Goal: Task Accomplishment & Management: Complete application form

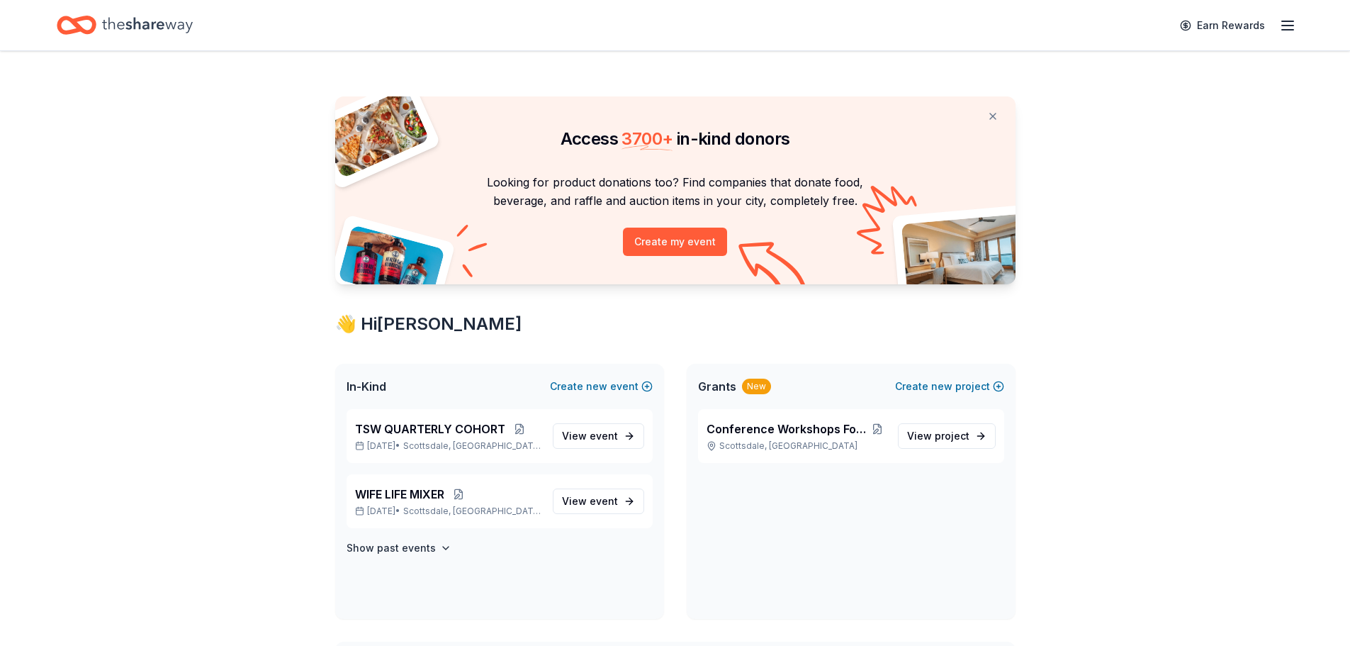
click at [992, 116] on button at bounding box center [993, 116] width 34 height 28
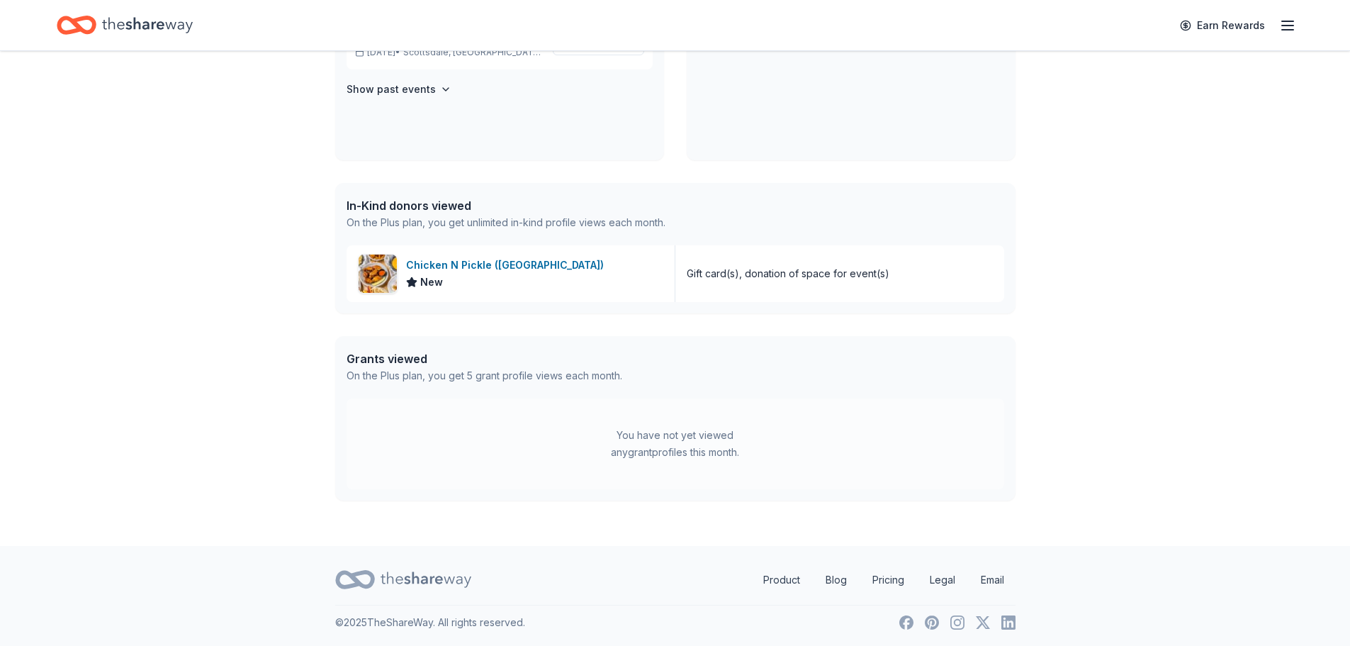
scroll to position [245, 0]
click at [649, 476] on div "You have not yet viewed any grant profiles this month." at bounding box center [676, 441] width 658 height 91
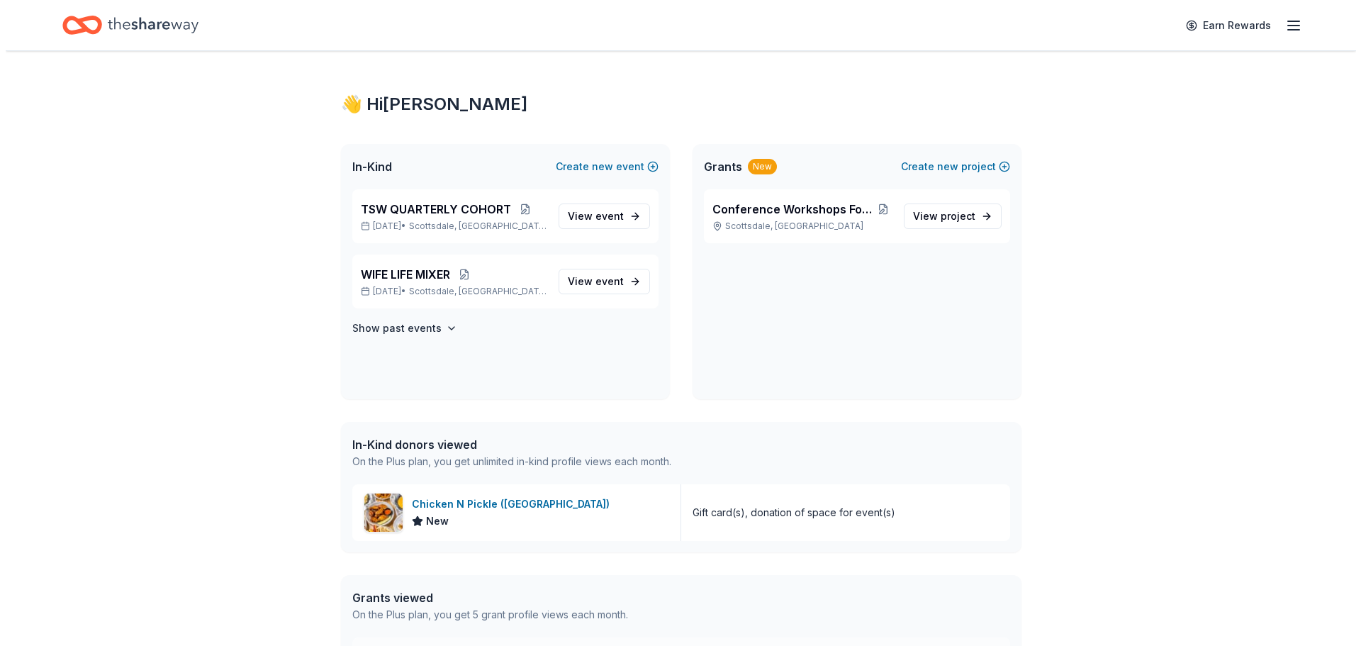
scroll to position [0, 0]
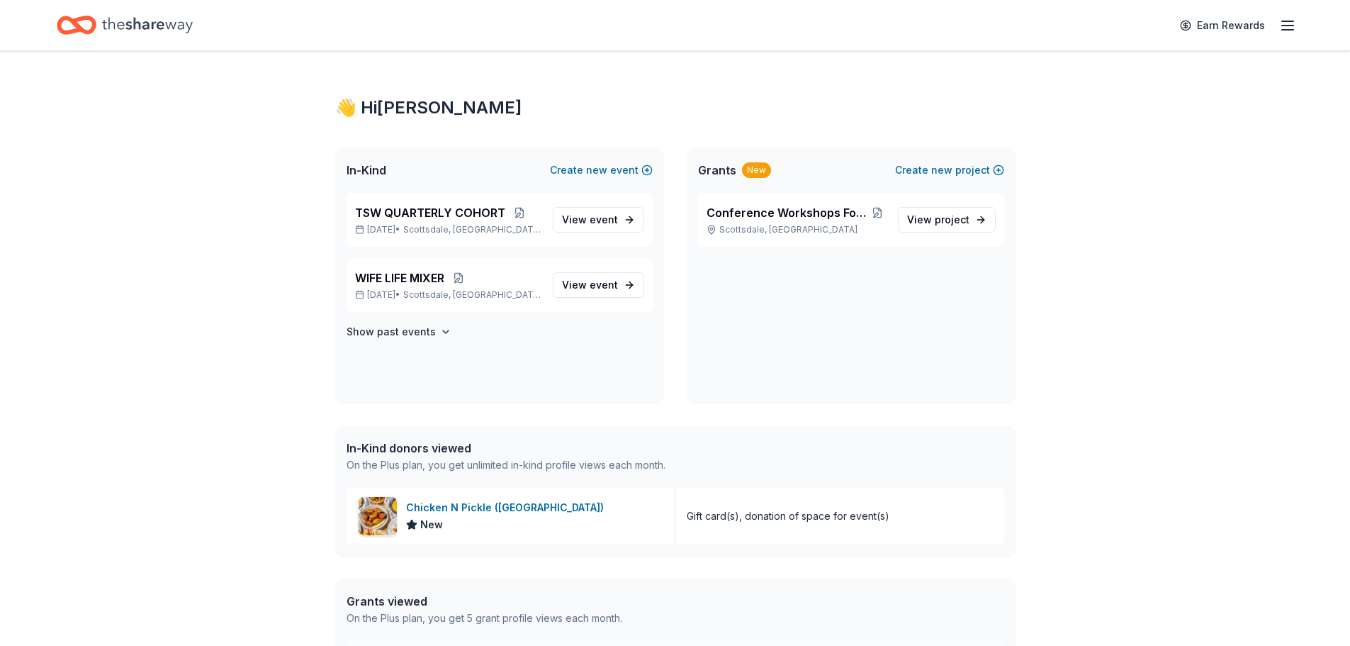
click at [99, 28] on div "Home" at bounding box center [125, 25] width 136 height 33
click at [113, 24] on icon "Home" at bounding box center [147, 25] width 91 height 29
click at [759, 167] on div "New" at bounding box center [756, 170] width 29 height 16
click at [936, 167] on span "new" at bounding box center [941, 170] width 21 height 17
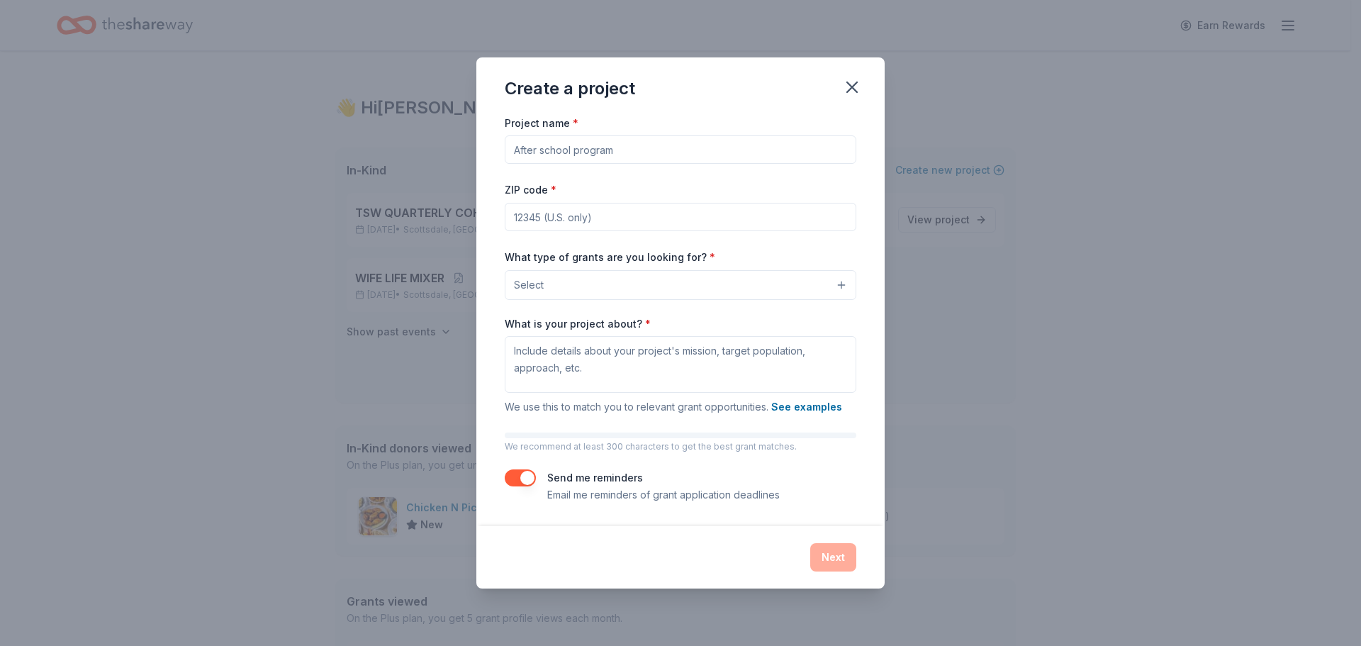
click at [790, 290] on button "Select" at bounding box center [681, 285] width 352 height 30
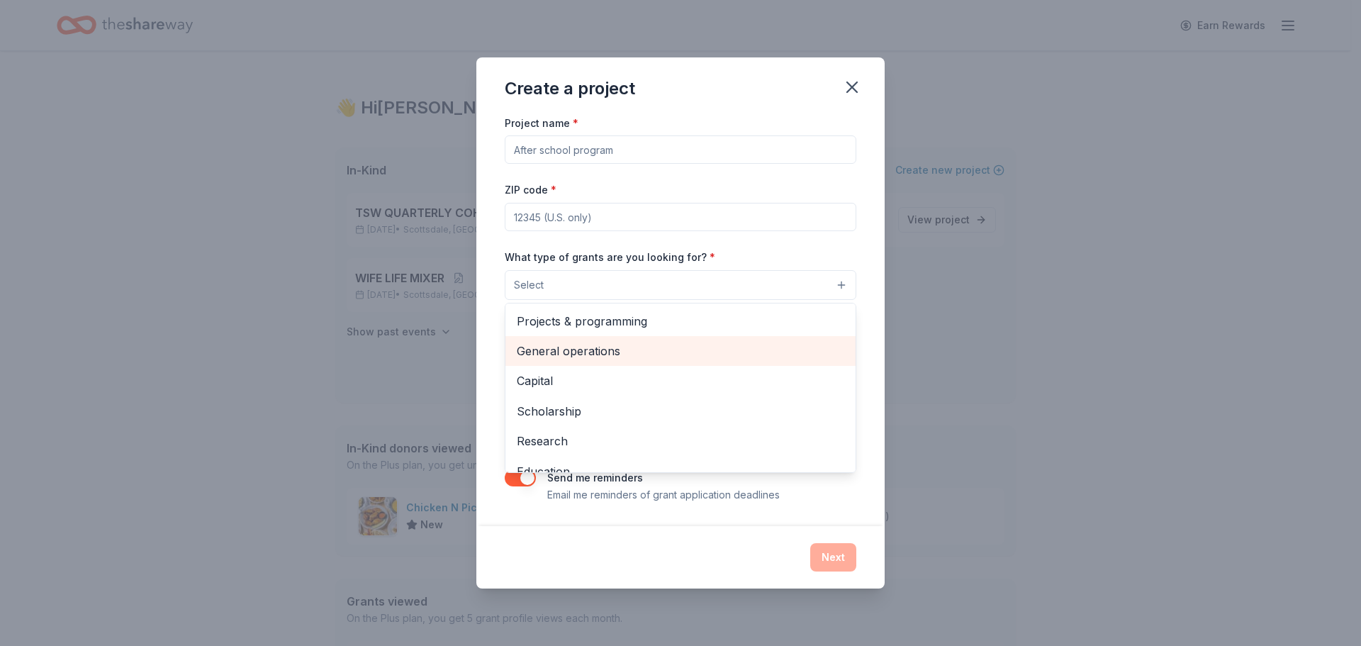
click at [586, 350] on span "General operations" at bounding box center [681, 351] width 328 height 18
click at [589, 145] on div "Project name * ZIP code * What type of grants are you looking for? * General op…" at bounding box center [681, 308] width 352 height 391
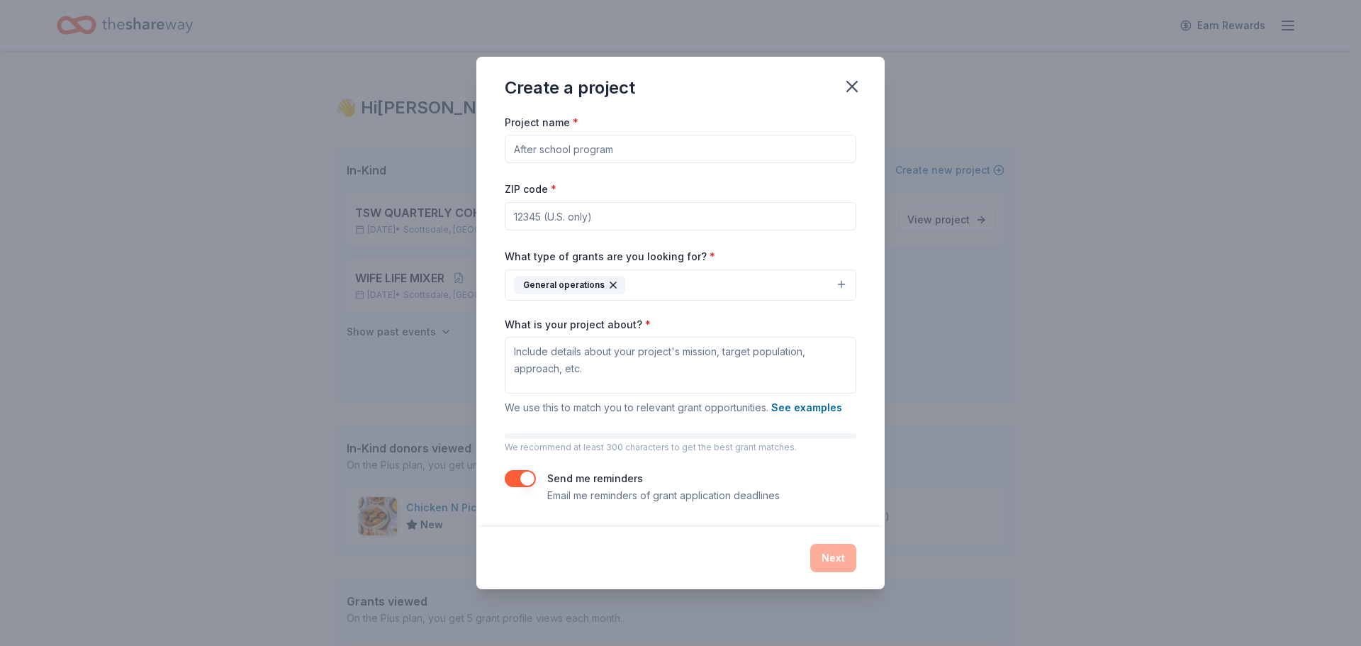
click at [583, 149] on input "Project name *" at bounding box center [681, 149] width 352 height 28
type input "C"
type input "QUARTERLY COHORT"
click at [549, 212] on input "ZIP code *" at bounding box center [681, 216] width 352 height 28
type input "85255"
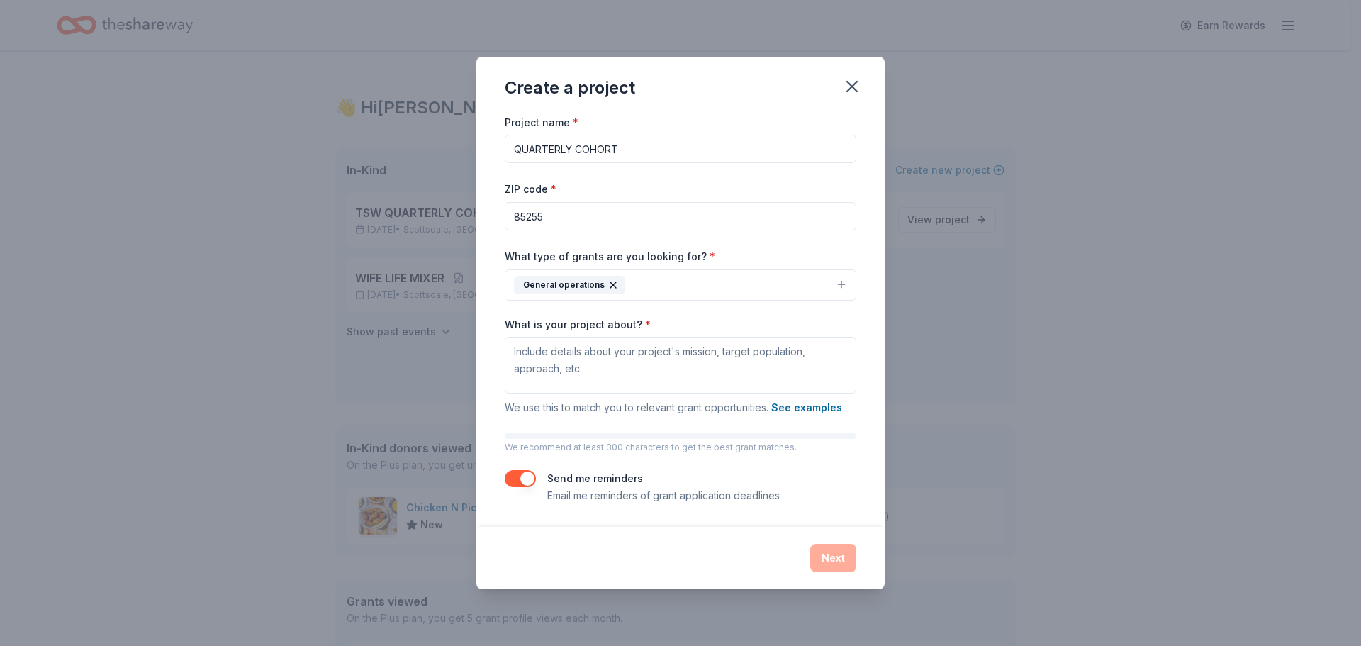
drag, startPoint x: 624, startPoint y: 147, endPoint x: 499, endPoint y: 150, distance: 124.8
click at [499, 150] on div "Project name * QUARTERLY COHORT ZIP code * 85255 What type of grants are you lo…" at bounding box center [680, 319] width 408 height 413
click at [556, 364] on textarea "What is your project about? *" at bounding box center [681, 365] width 352 height 57
drag, startPoint x: 556, startPoint y: 363, endPoint x: 873, endPoint y: 234, distance: 342.1
click at [873, 233] on div "Project name * QUARTERLY COHORT ZIP code * 85255 What type of grants are you lo…" at bounding box center [680, 319] width 408 height 413
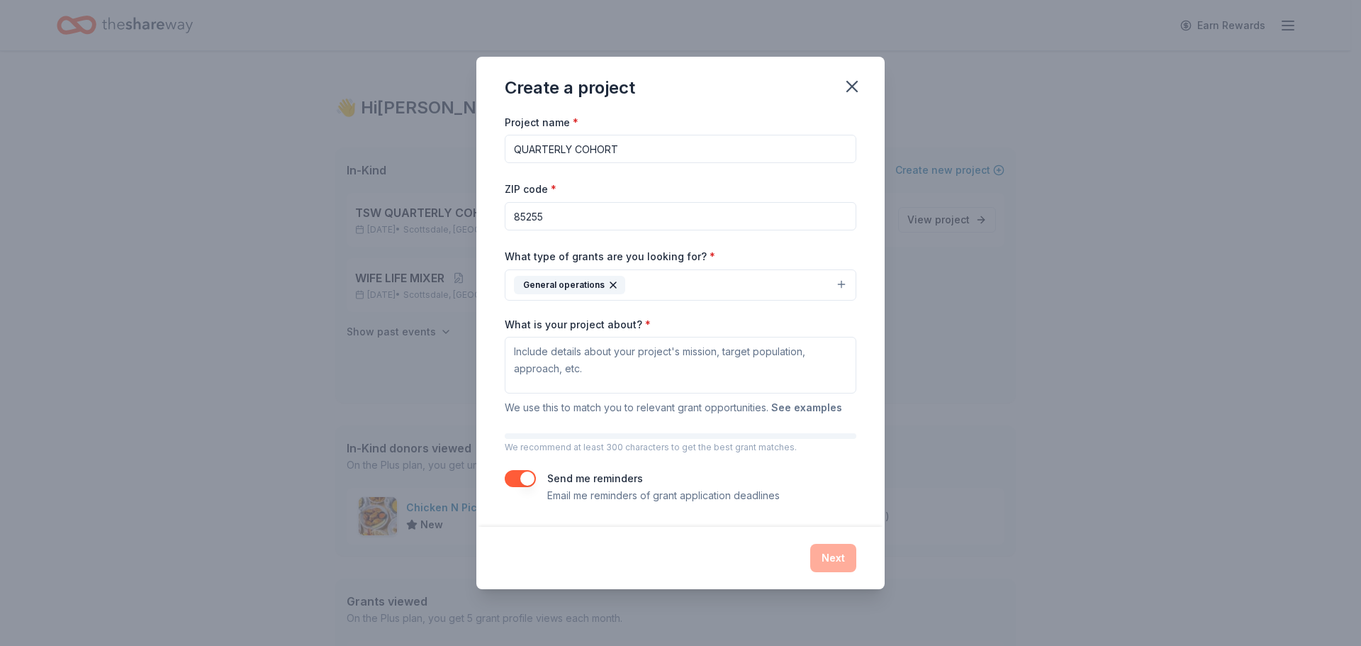
click at [805, 408] on button "See examples" at bounding box center [806, 407] width 71 height 17
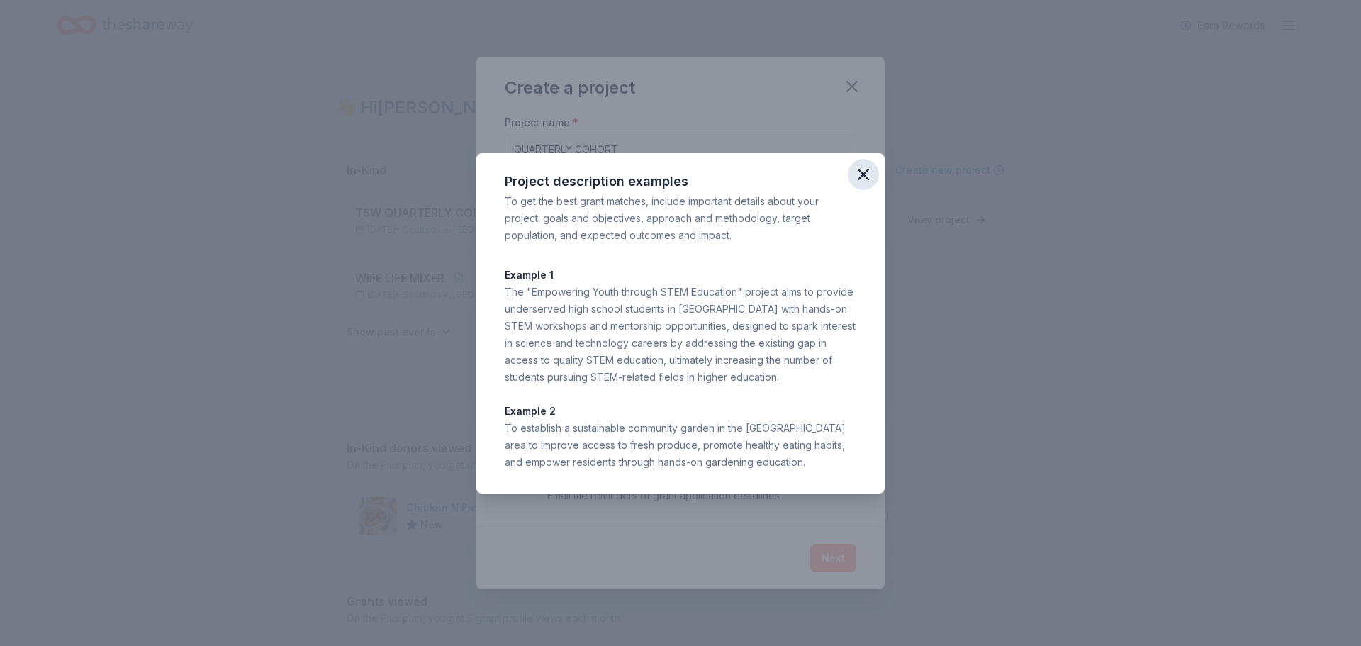
click at [863, 173] on icon "button" at bounding box center [863, 174] width 10 height 10
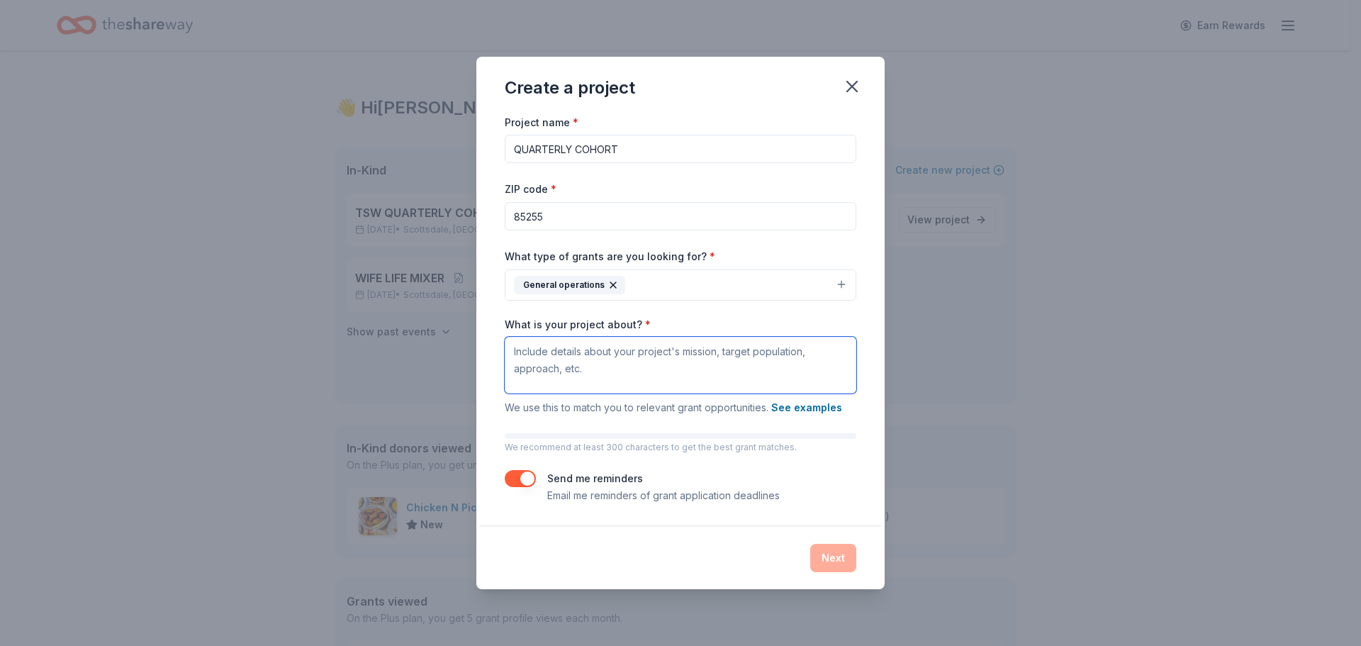
click at [553, 362] on textarea "What is your project about? *" at bounding box center [681, 365] width 352 height 57
paste textarea "TSW NETWORK™ is a nonprofit organization dedicated to elevating wives, future w…"
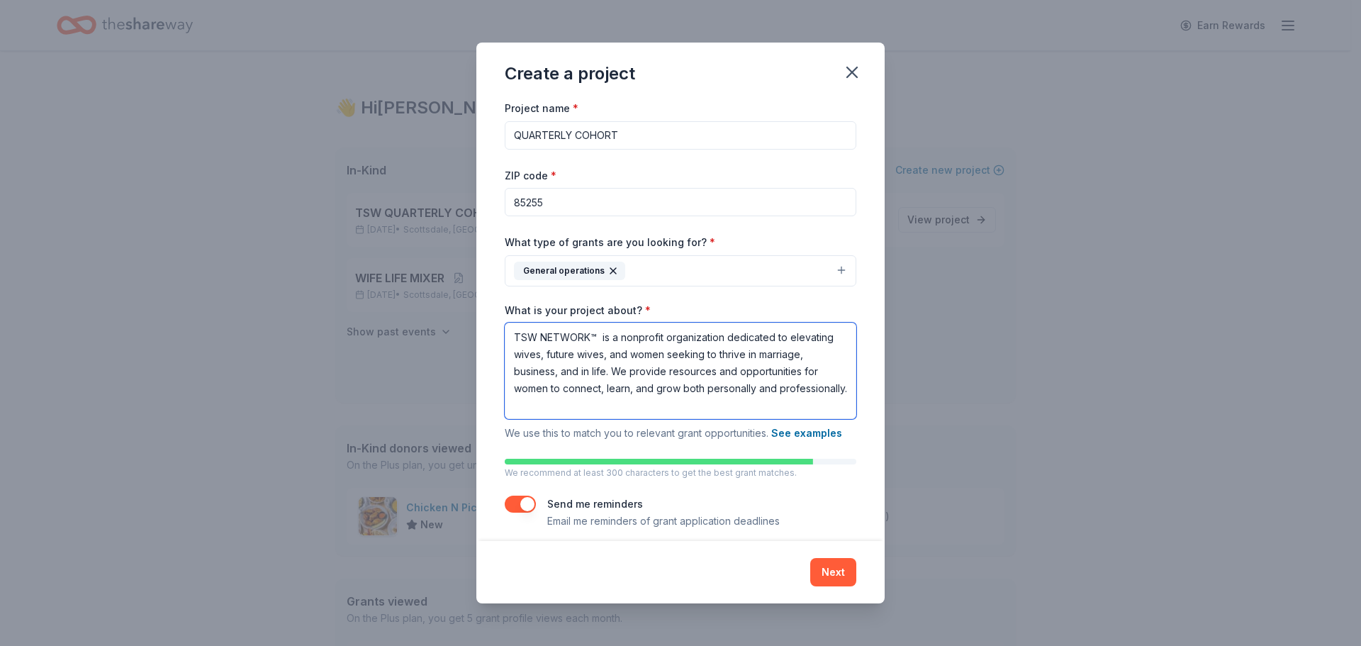
drag, startPoint x: 656, startPoint y: 403, endPoint x: 513, endPoint y: 366, distance: 148.7
click at [513, 366] on textarea "TSW NETWORK™ is a nonprofit organization dedicated to elevating wives, future w…" at bounding box center [681, 371] width 352 height 96
type textarea "TSW NETWORK™ is a nonprofit organization dedicated to elevating wives, future w…"
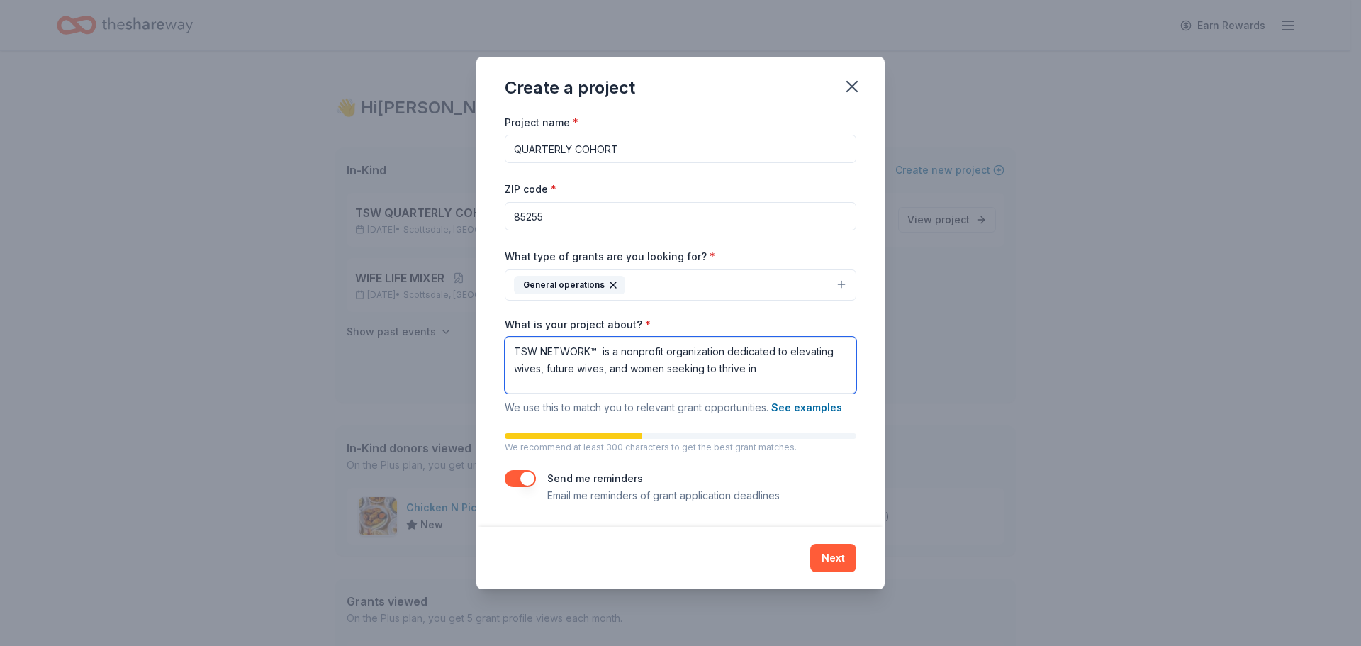
drag, startPoint x: 749, startPoint y: 374, endPoint x: 505, endPoint y: 354, distance: 244.7
click at [505, 354] on textarea "TSW NETWORK™ is a nonprofit organization dedicated to elevating wives, future w…" at bounding box center [681, 365] width 352 height 57
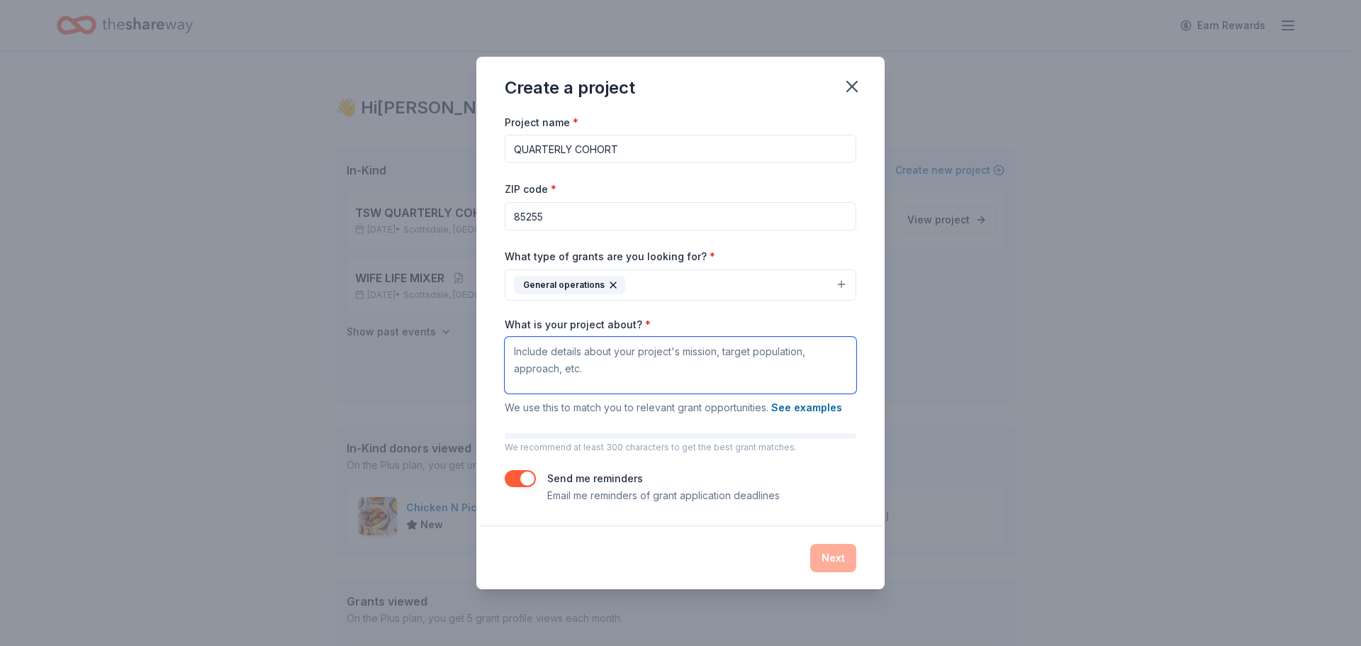
click at [560, 352] on textarea "What is your project about? *" at bounding box center [681, 365] width 352 height 57
paste textarea "TSW NETWORK™ is a nonprofit organization dedicated to elevating wives, future w…"
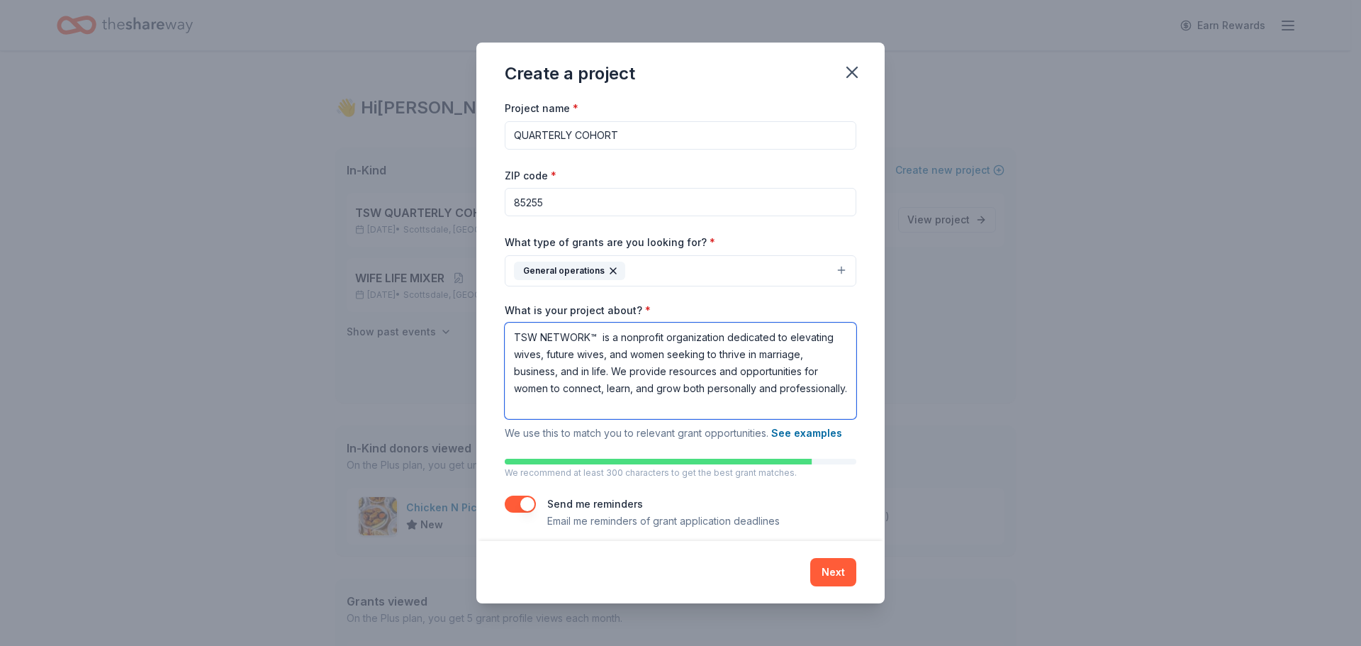
drag, startPoint x: 725, startPoint y: 337, endPoint x: 611, endPoint y: 338, distance: 114.1
click at [611, 338] on textarea "TSW NETWORK™ is a nonprofit organization dedicated to elevating wives, future w…" at bounding box center [681, 371] width 352 height 96
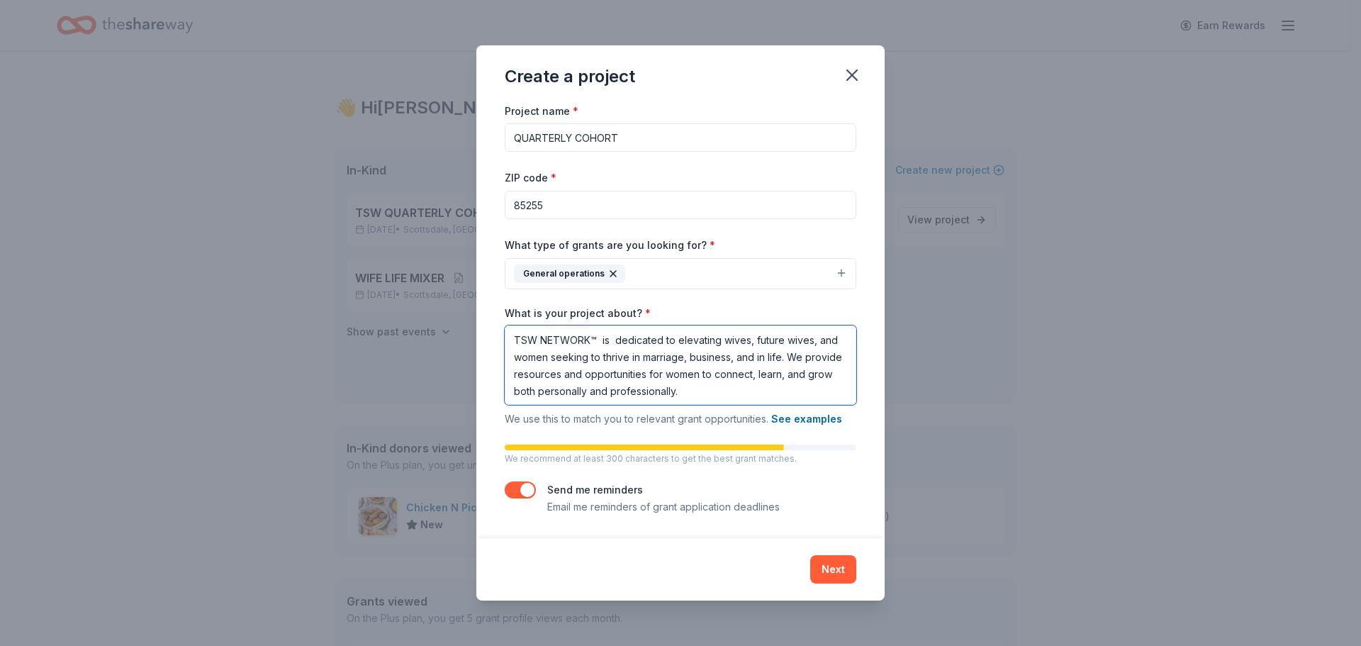
scroll to position [1, 0]
click at [739, 393] on textarea "TSW NETWORK™ is dedicated to elevating wives, future wives, and women seeking t…" at bounding box center [681, 364] width 352 height 79
type textarea "TSW NETWORK™ is dedicated to elevating wives, future wives, and women seeking t…"
drag, startPoint x: 739, startPoint y: 396, endPoint x: 511, endPoint y: 335, distance: 235.8
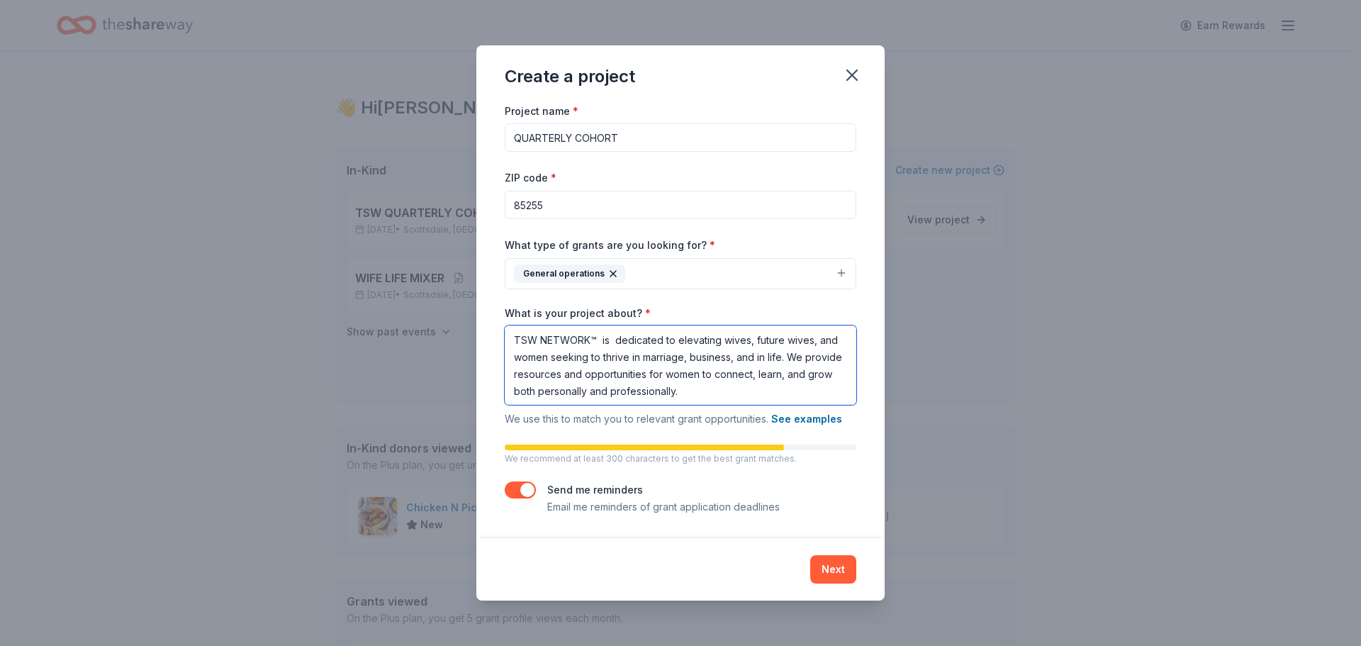
click at [511, 335] on textarea "TSW NETWORK™ is dedicated to elevating wives, future wives, and women seeking t…" at bounding box center [681, 364] width 352 height 79
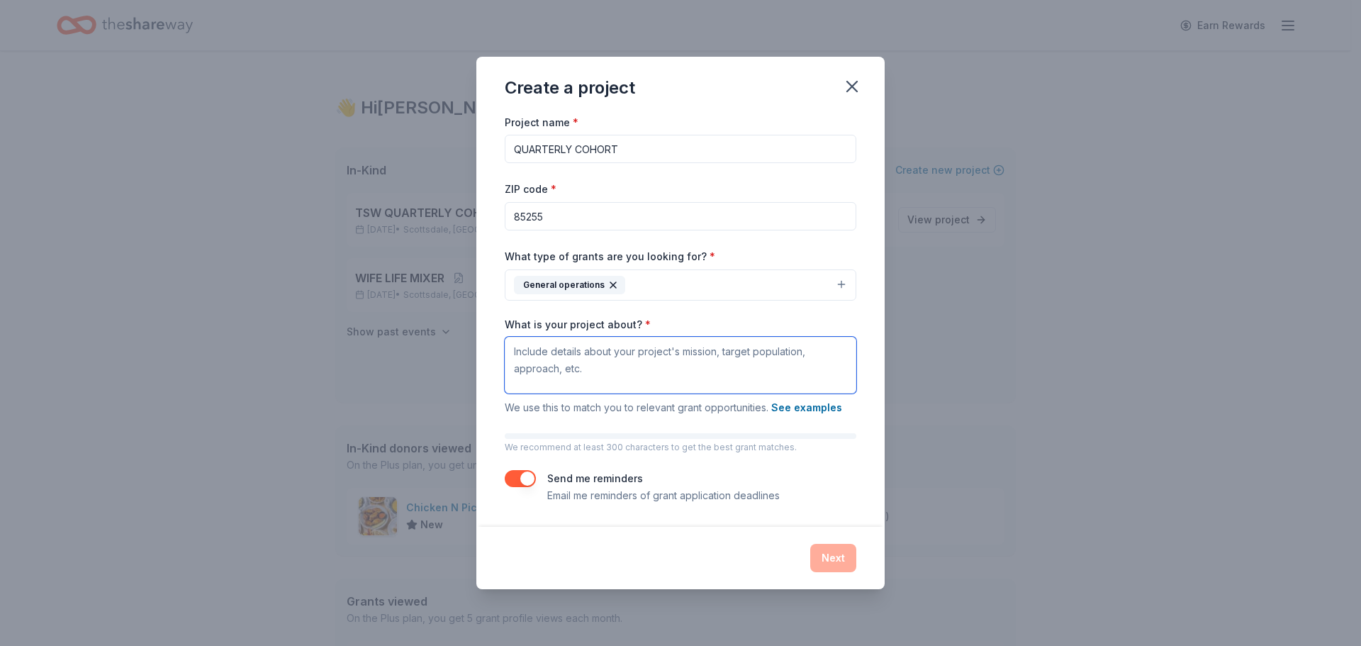
click at [556, 358] on textarea "What is your project about? *" at bounding box center [681, 365] width 352 height 57
paste textarea "TSW NETWORK™ is a nonprofit organization dedicated to elevating wives, future w…"
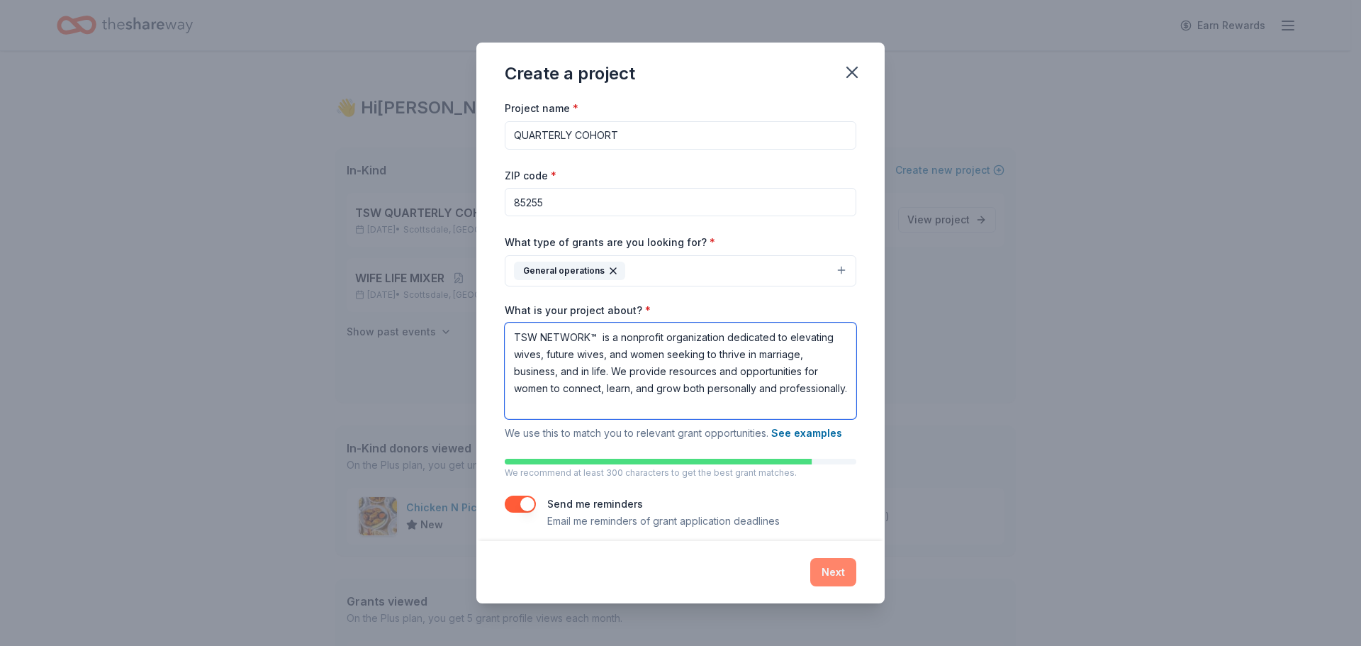
type textarea "TSW NETWORK™ is a nonprofit organization dedicated to elevating wives, future w…"
click at [834, 573] on button "Next" at bounding box center [833, 572] width 46 height 28
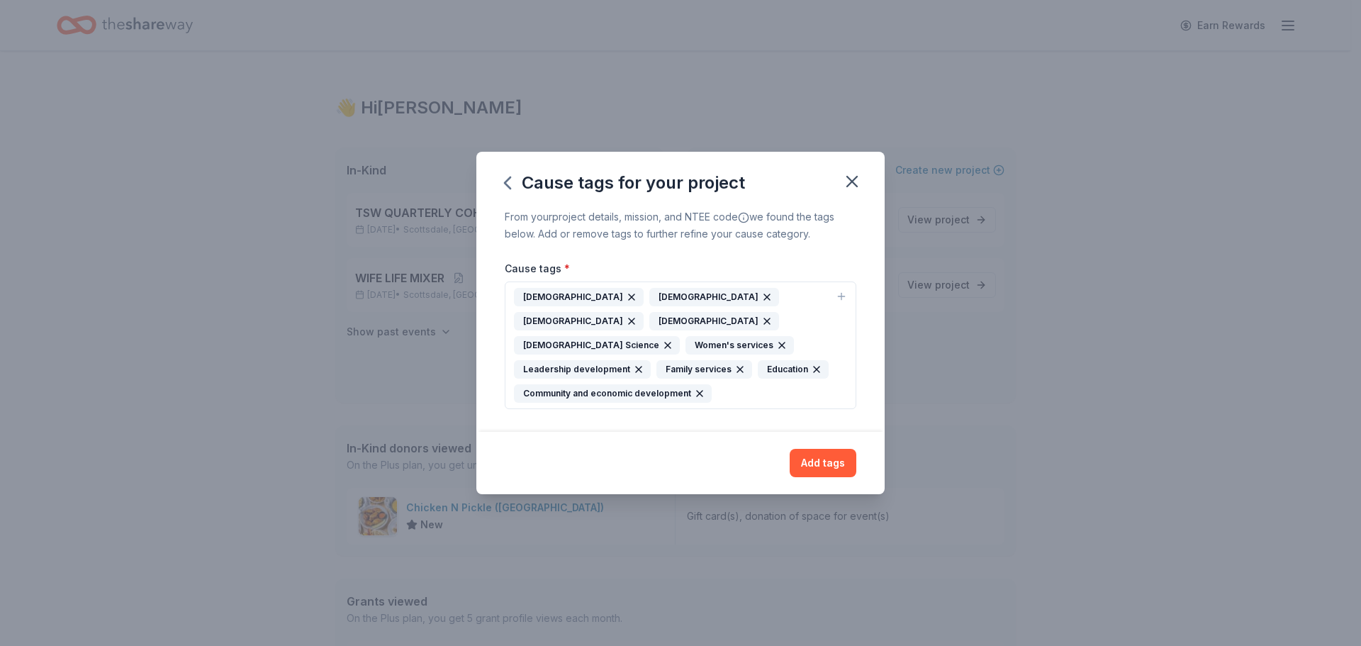
click at [671, 342] on icon "button" at bounding box center [668, 345] width 6 height 6
click at [761, 327] on icon "button" at bounding box center [766, 320] width 11 height 11
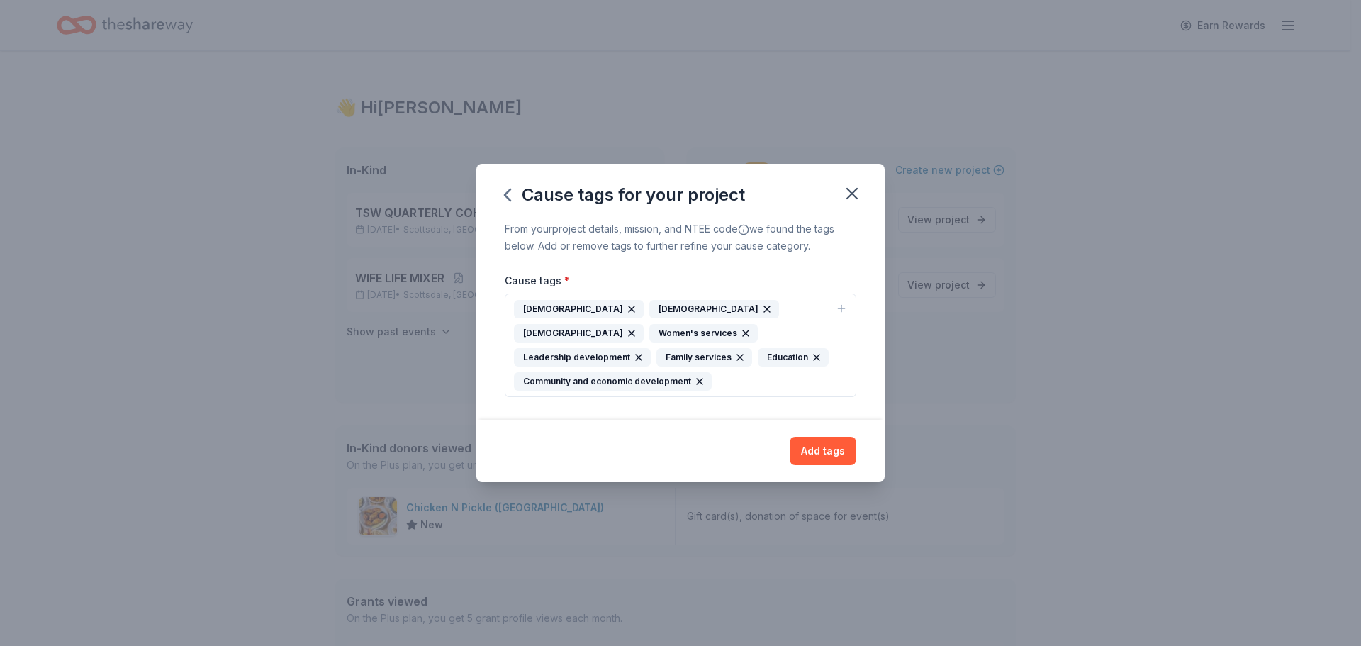
click at [734, 357] on icon "button" at bounding box center [739, 357] width 11 height 11
click at [761, 315] on icon "button" at bounding box center [766, 308] width 11 height 11
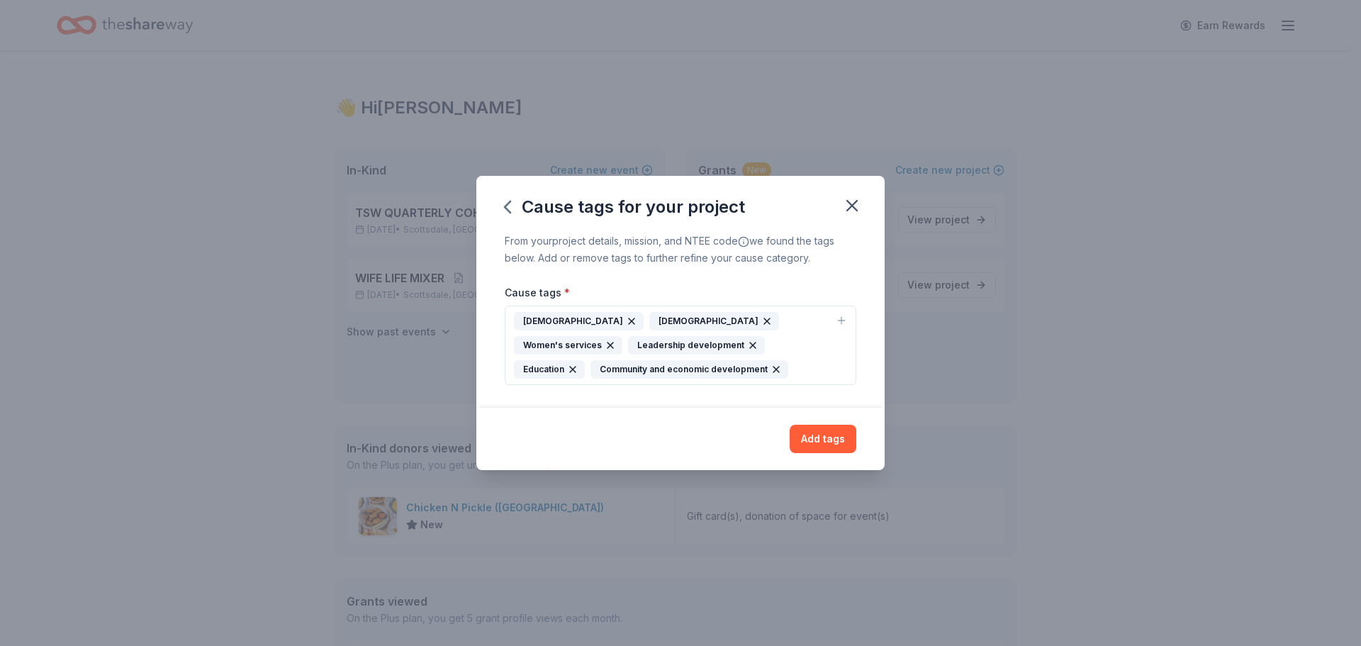
click at [657, 320] on div "[DEMOGRAPHIC_DATA]" at bounding box center [714, 321] width 130 height 18
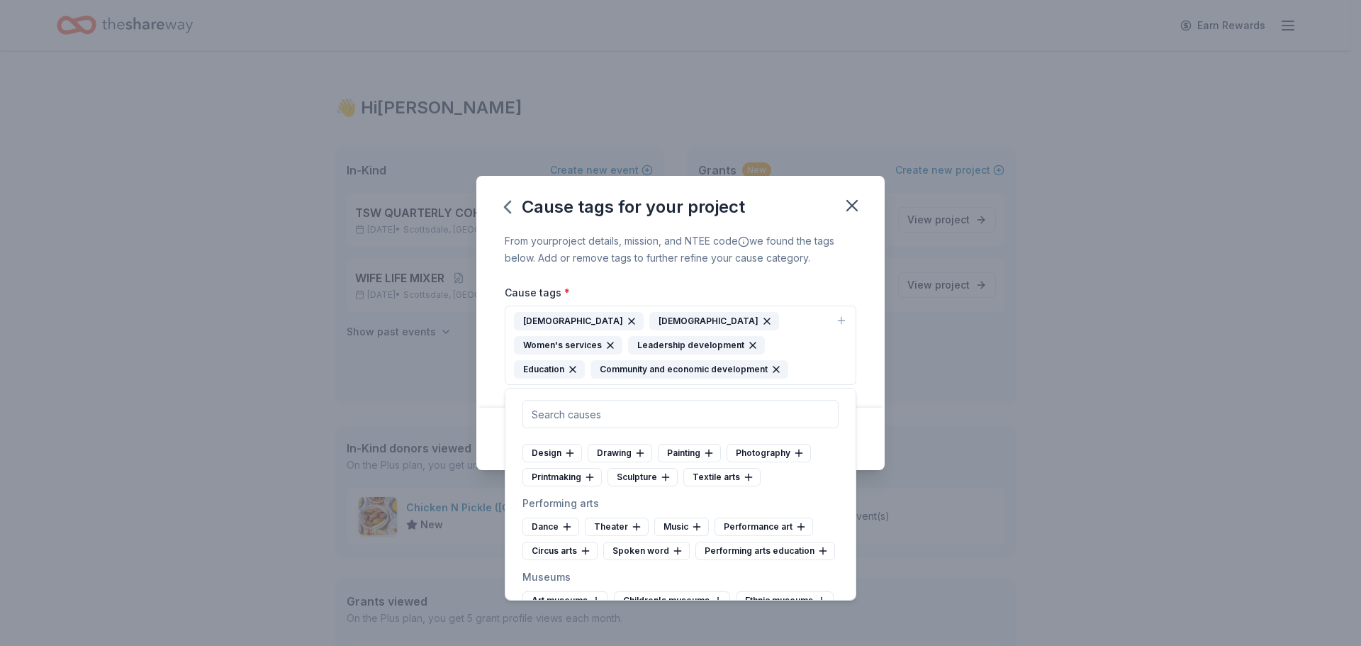
scroll to position [284, 0]
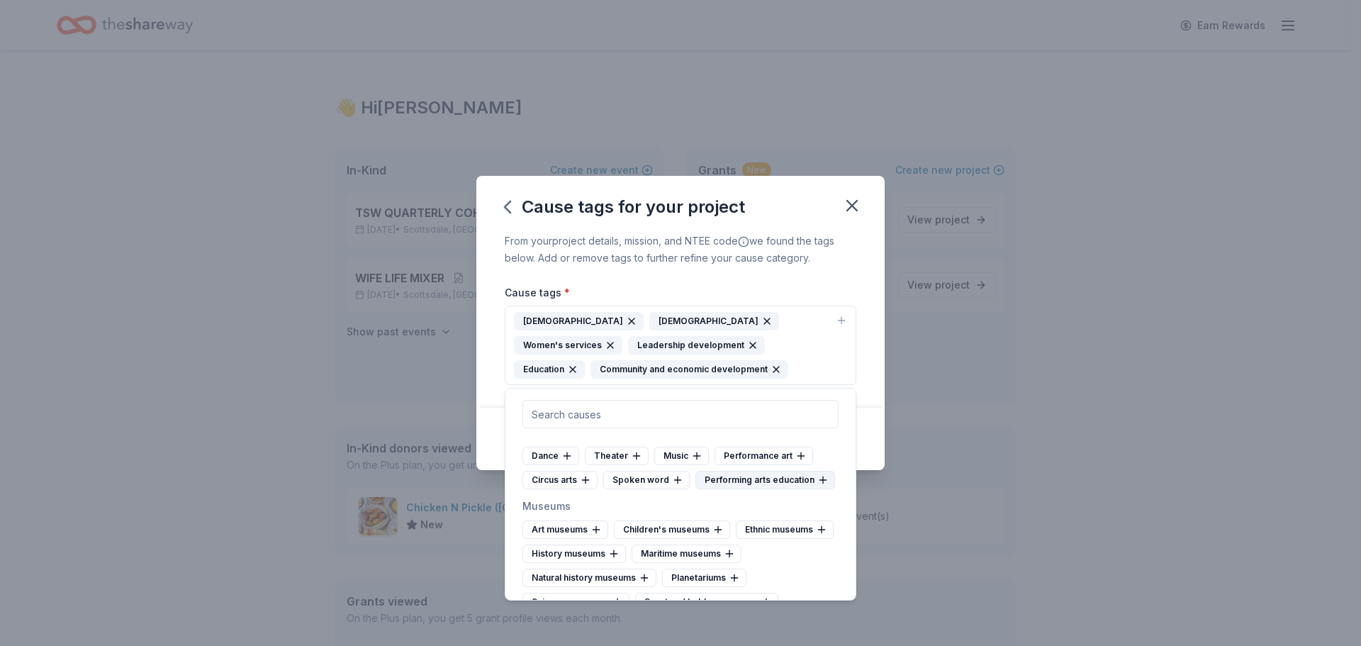
click at [672, 478] on icon at bounding box center [677, 479] width 11 height 11
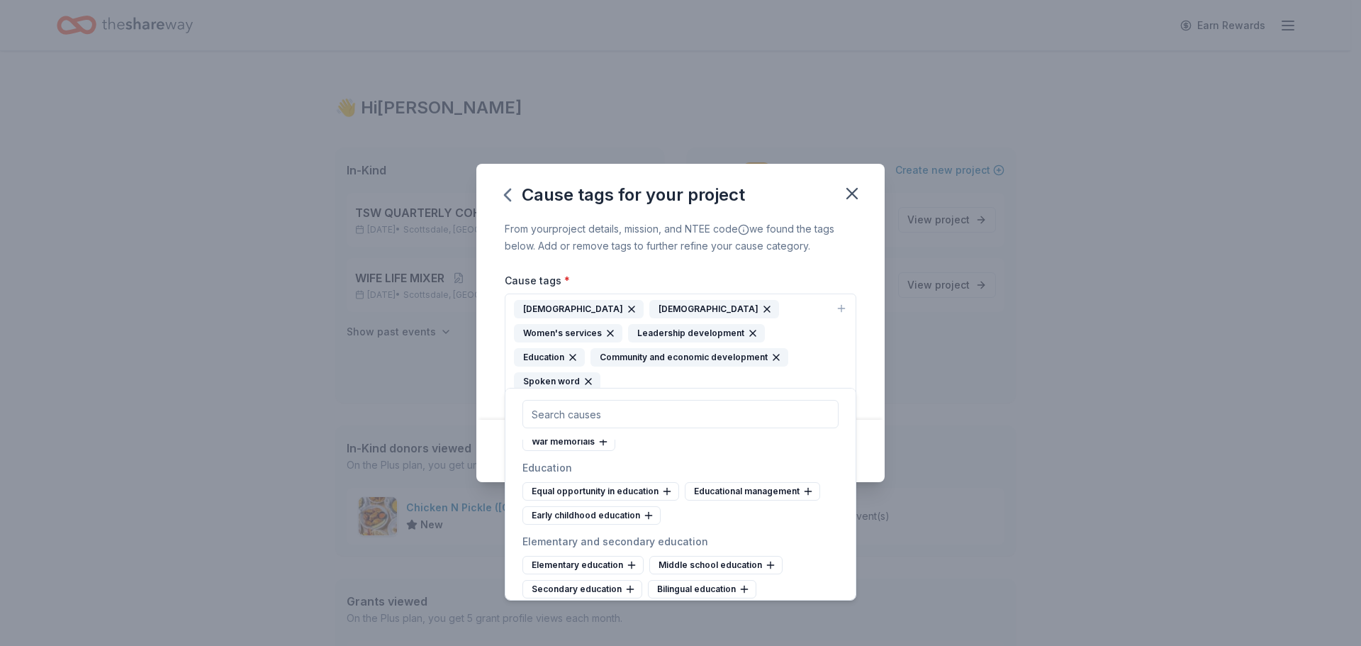
scroll to position [567, 0]
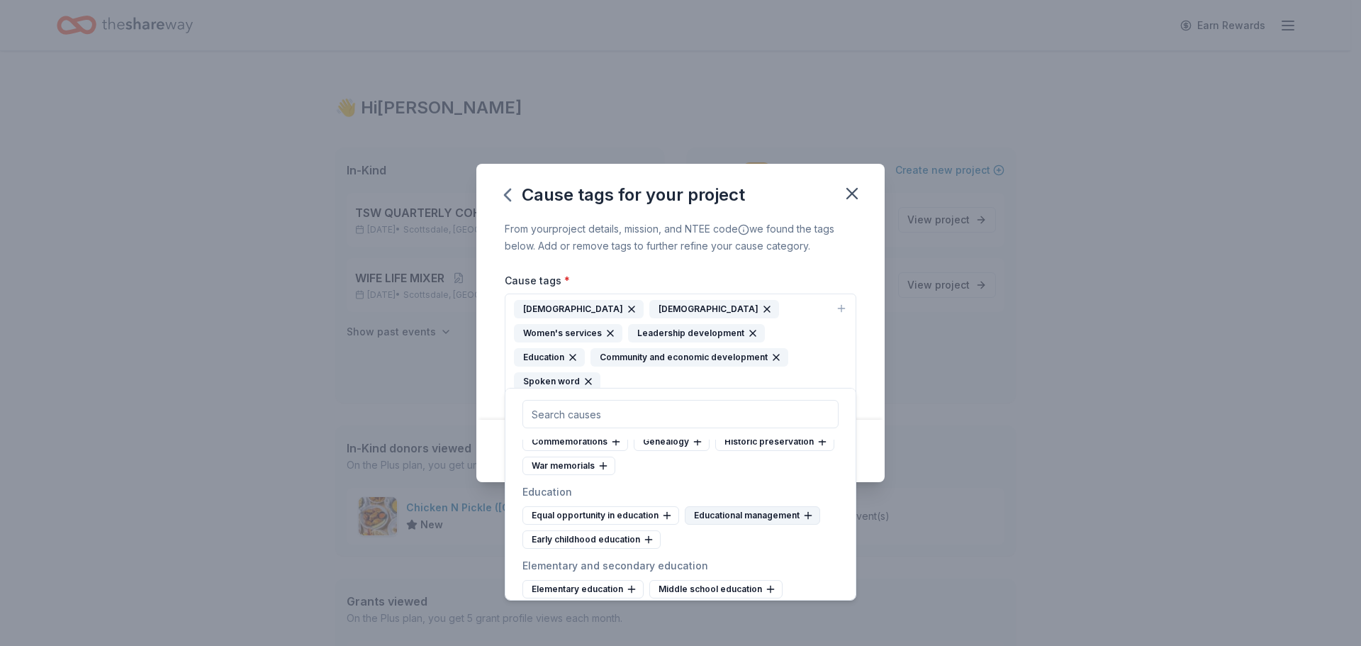
click at [804, 521] on icon at bounding box center [807, 515] width 11 height 11
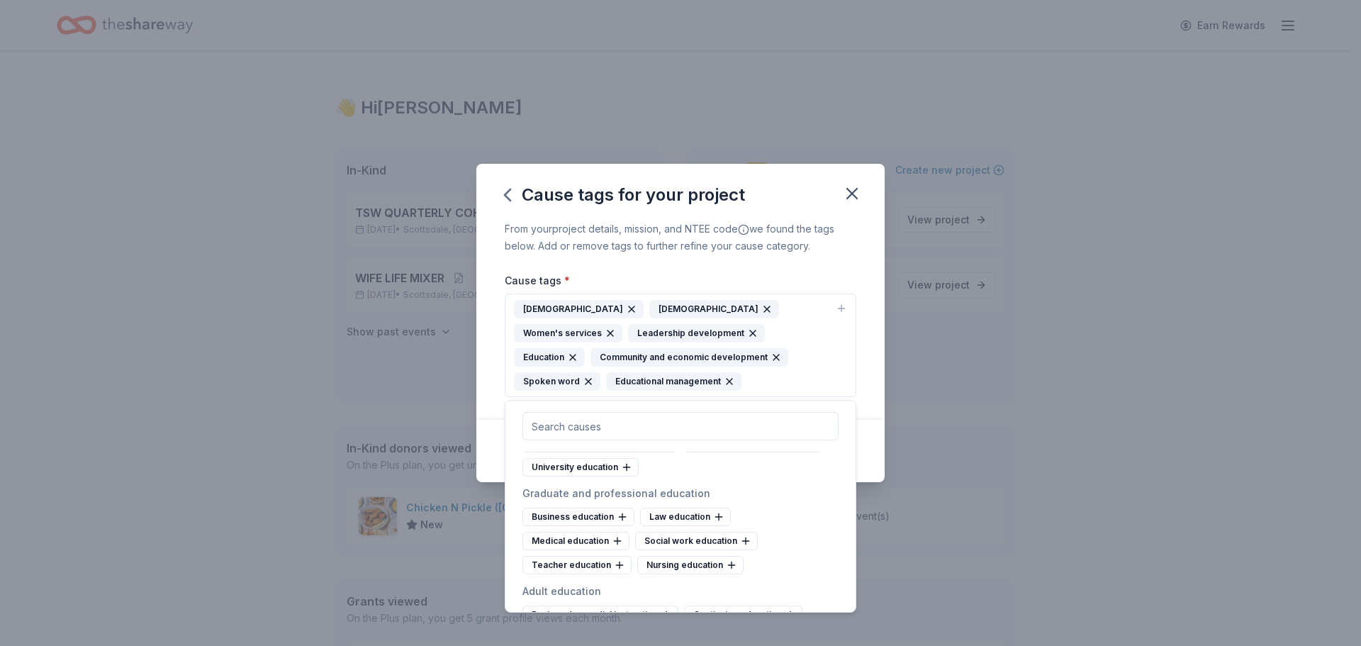
scroll to position [922, 0]
click at [619, 522] on icon at bounding box center [622, 515] width 11 height 11
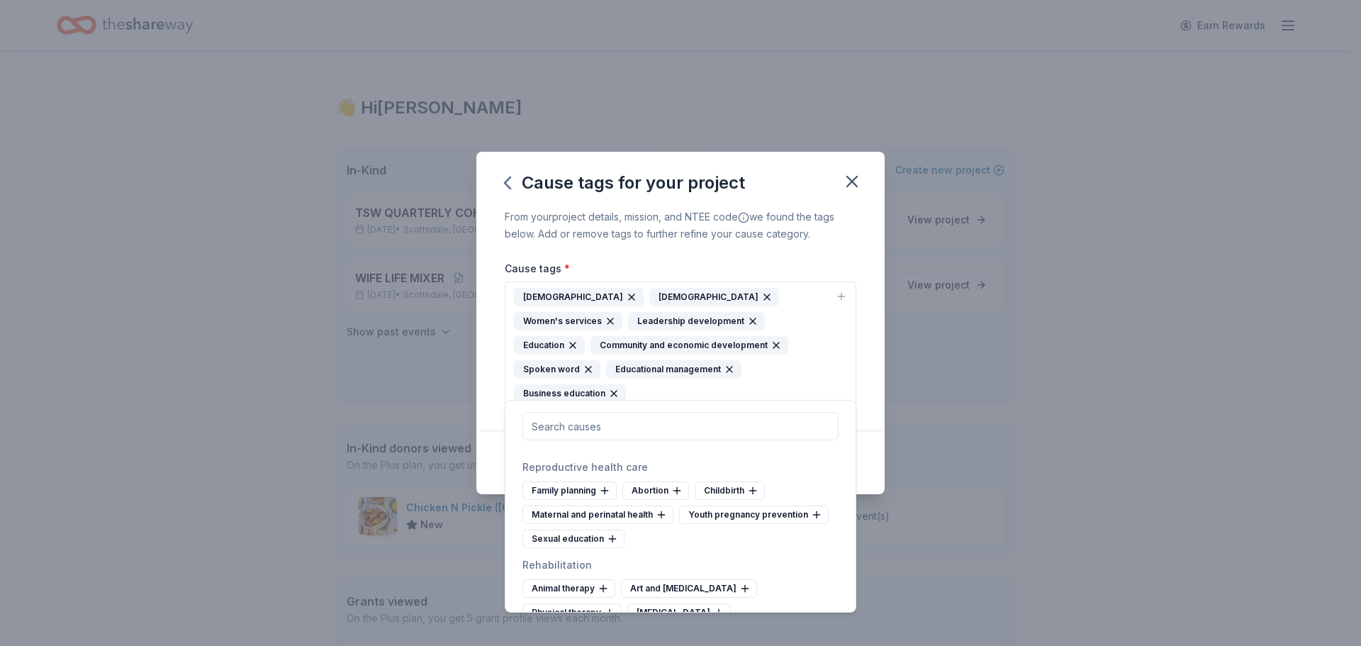
scroll to position [2198, 0]
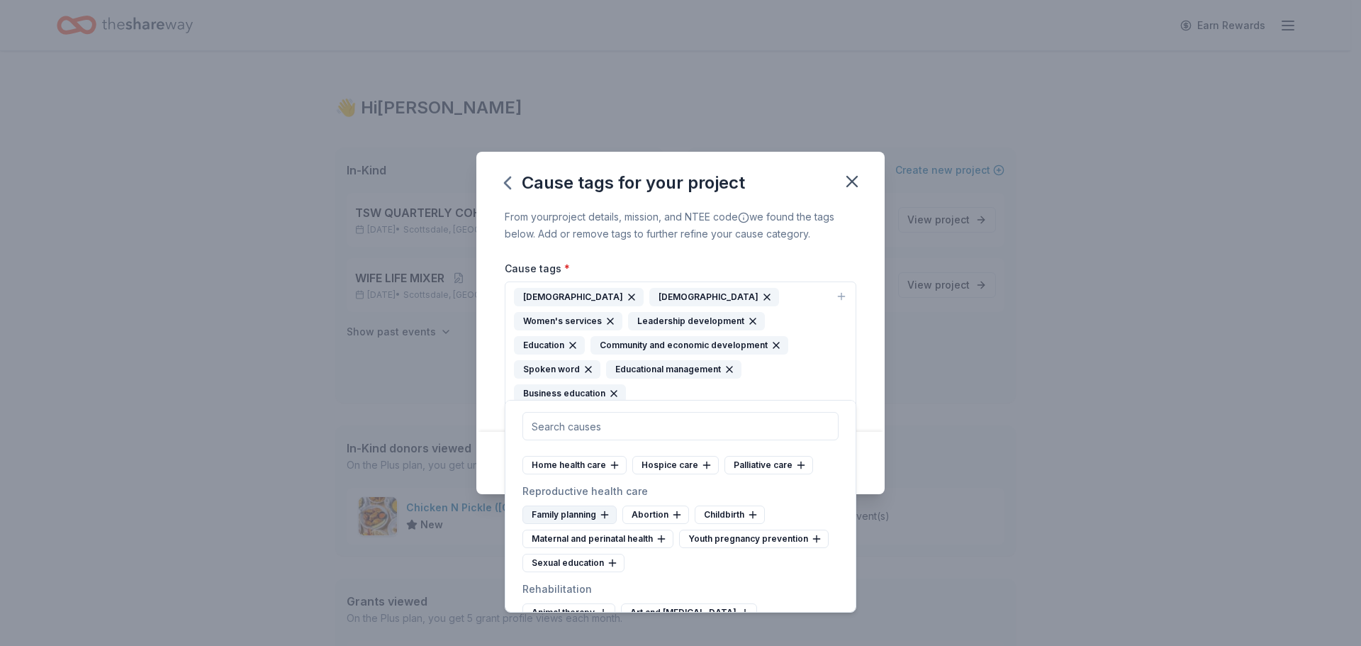
click at [604, 520] on icon at bounding box center [604, 514] width 11 height 11
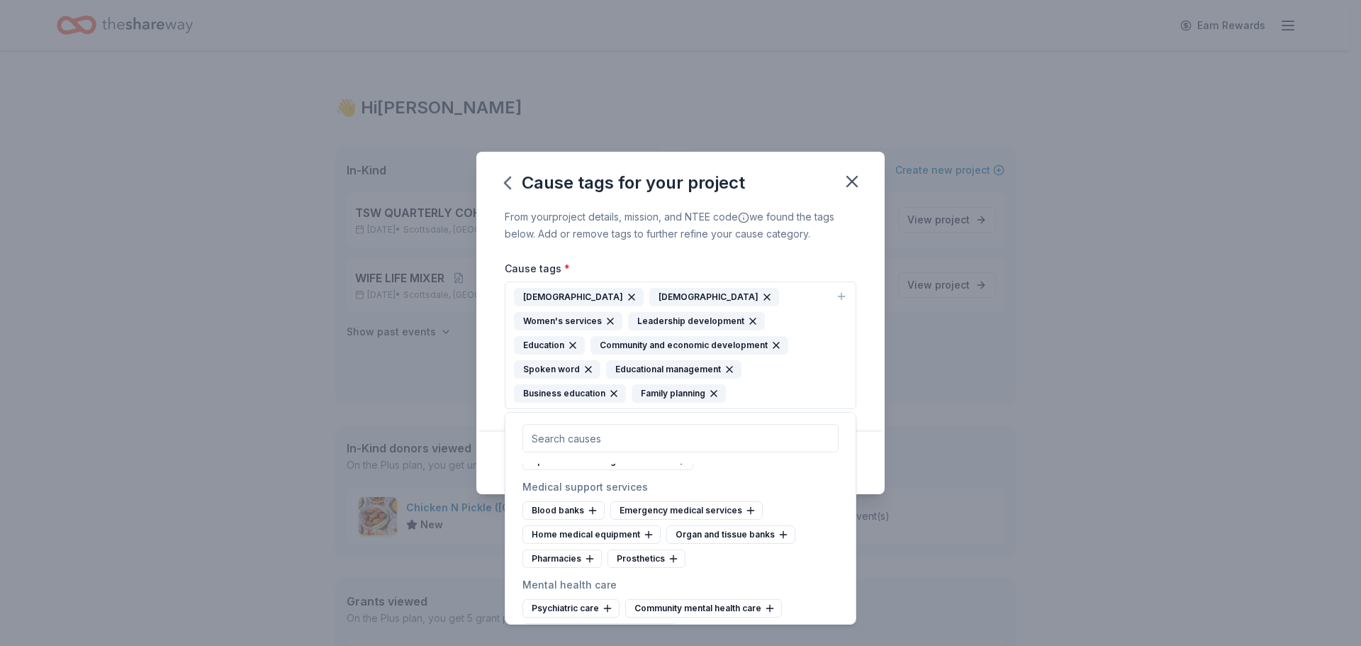
scroll to position [2410, 0]
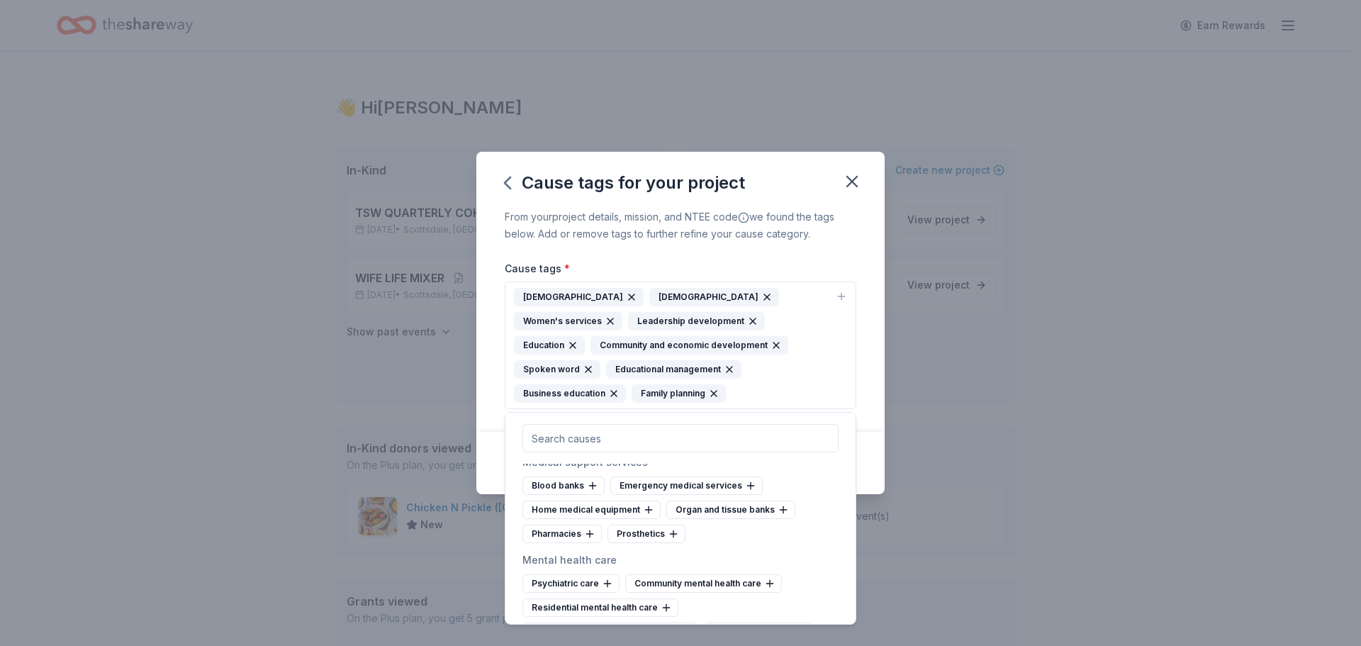
click at [626, 293] on icon "button" at bounding box center [631, 296] width 11 height 11
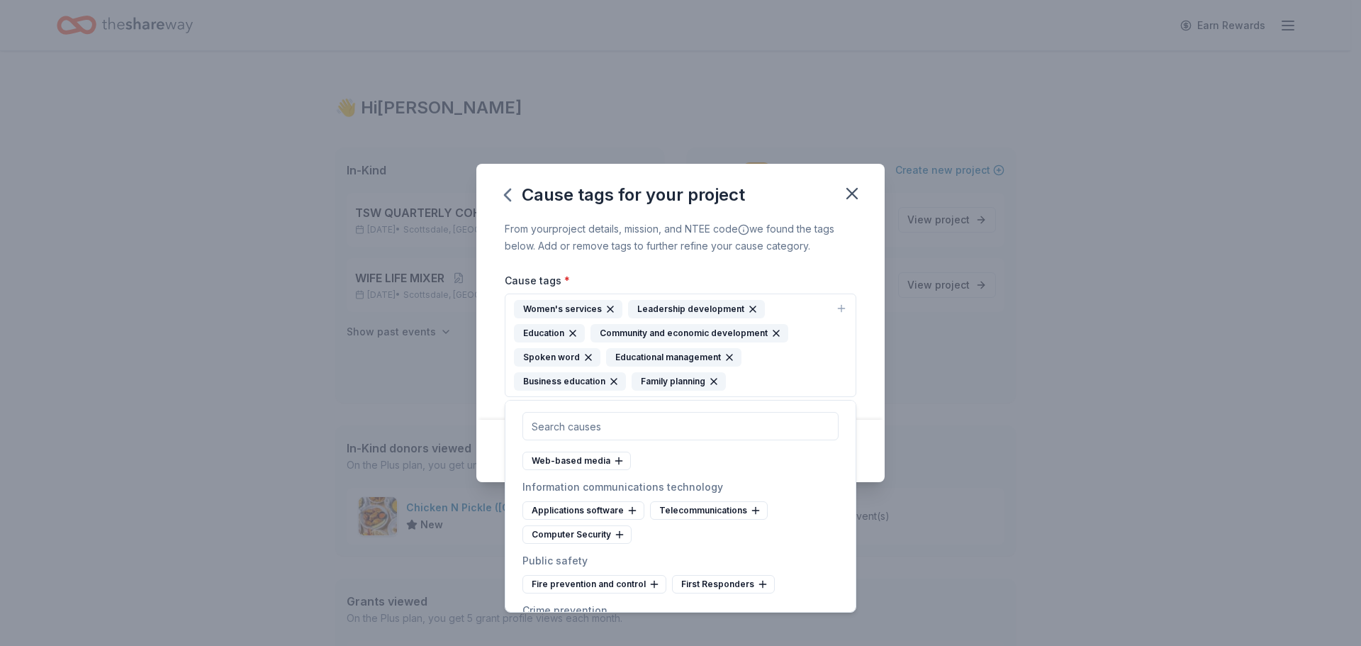
scroll to position [4253, 0]
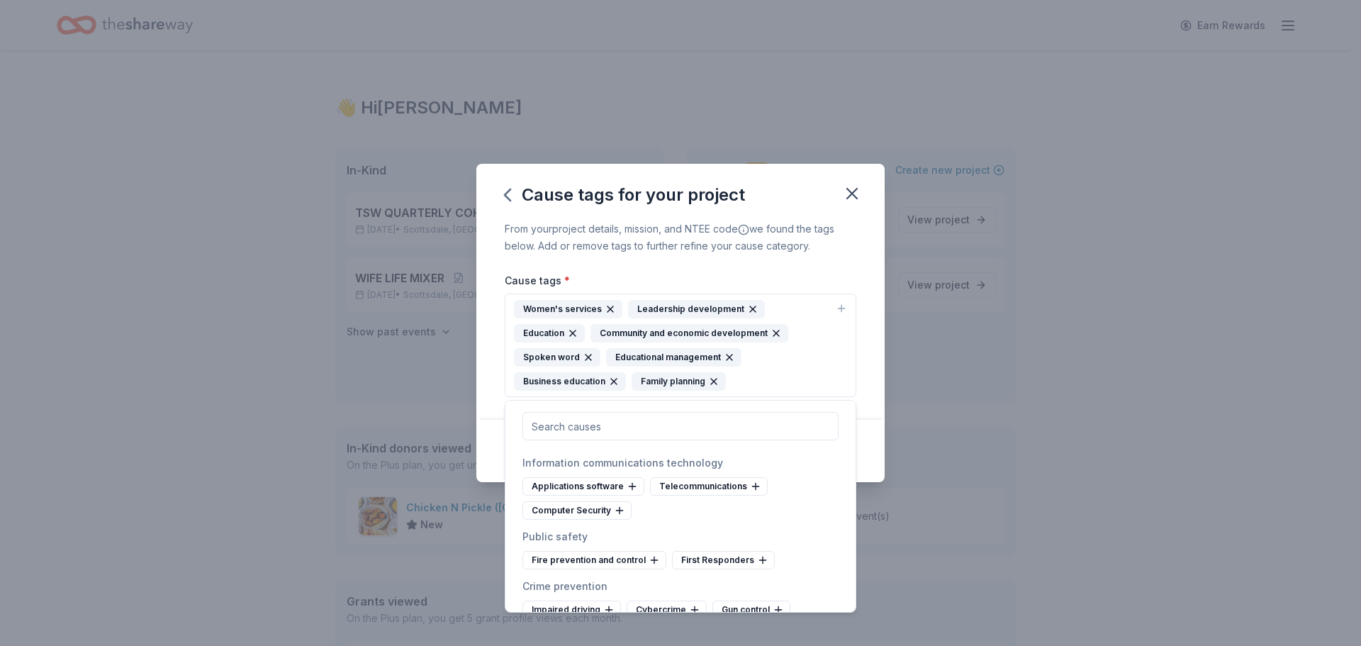
click at [779, 394] on icon at bounding box center [783, 388] width 11 height 11
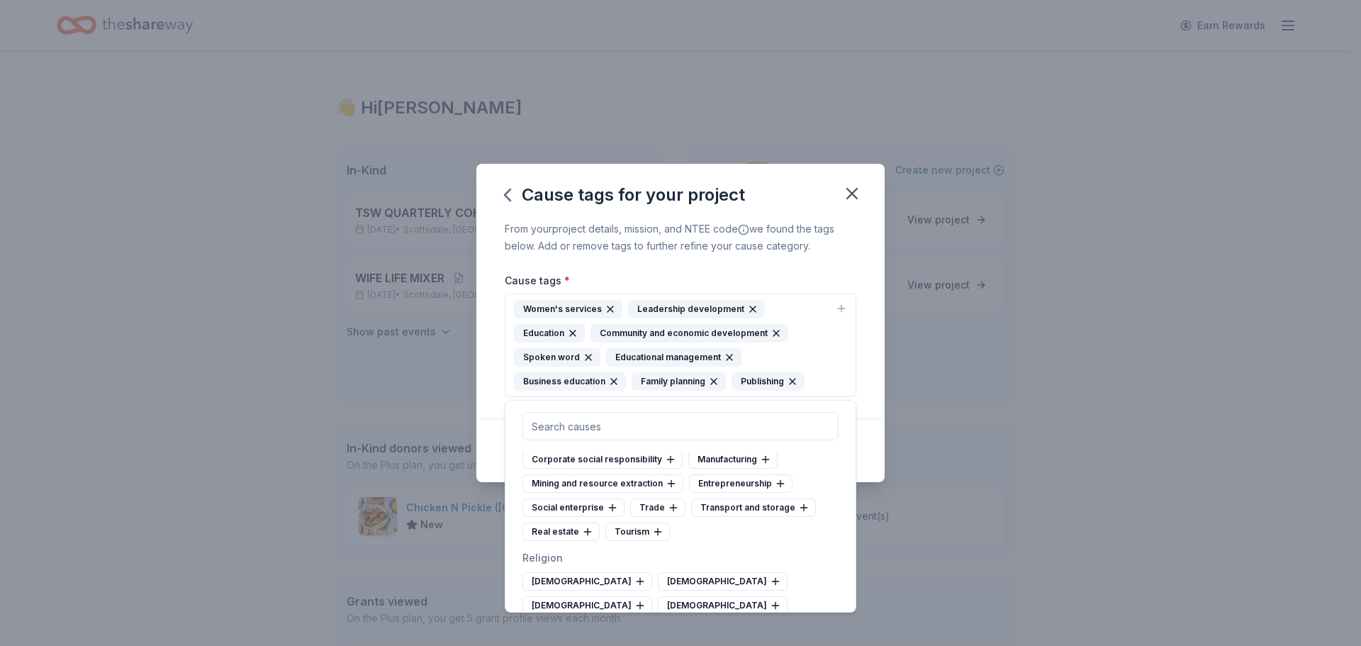
scroll to position [6096, 0]
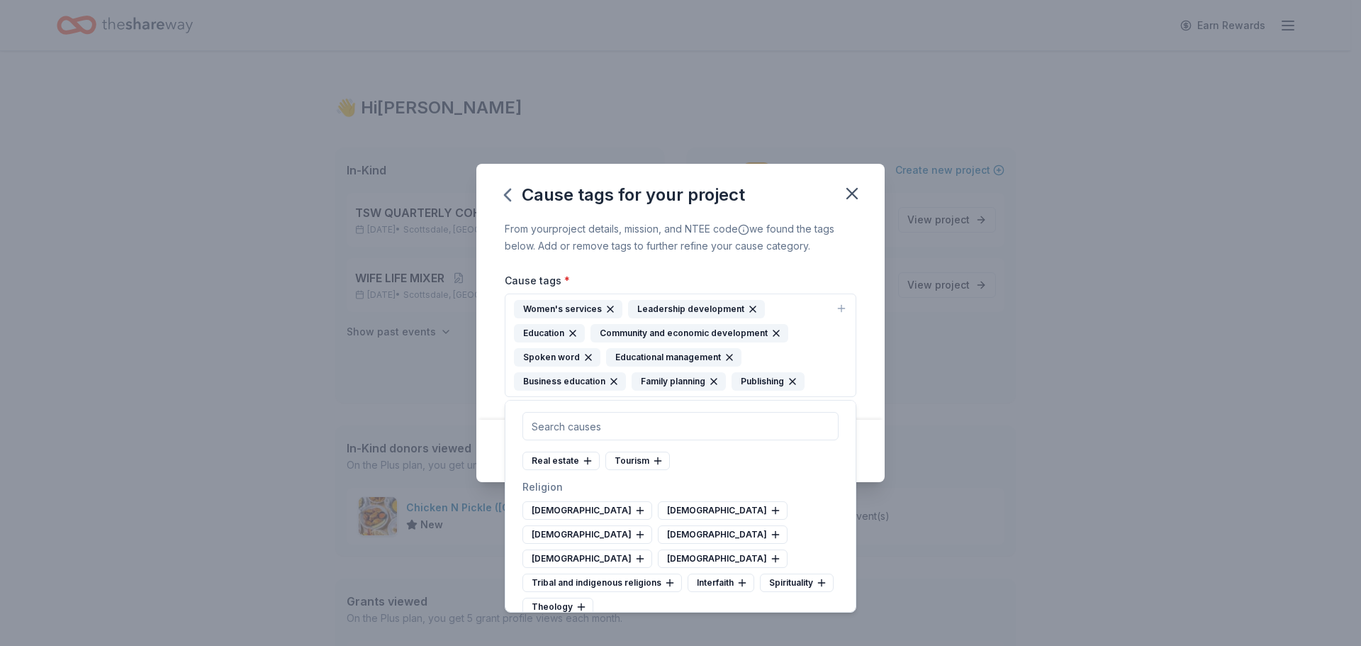
click at [619, 370] on icon at bounding box center [624, 364] width 11 height 11
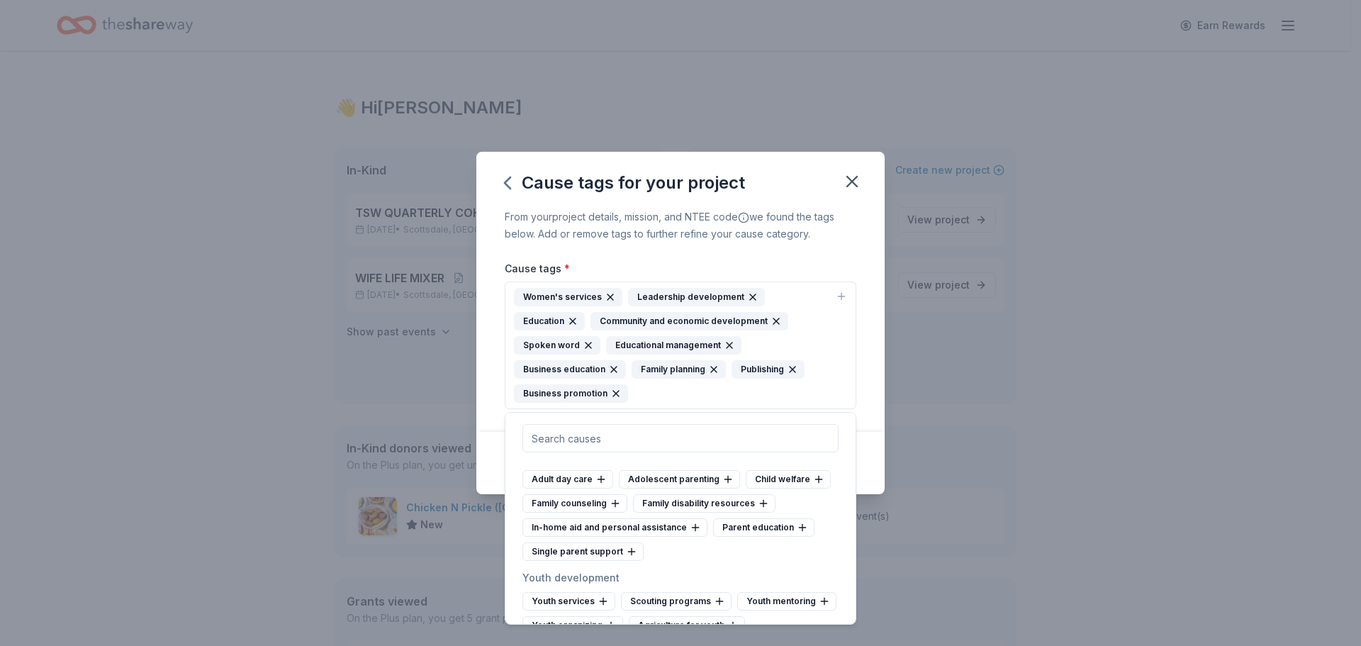
scroll to position [7443, 0]
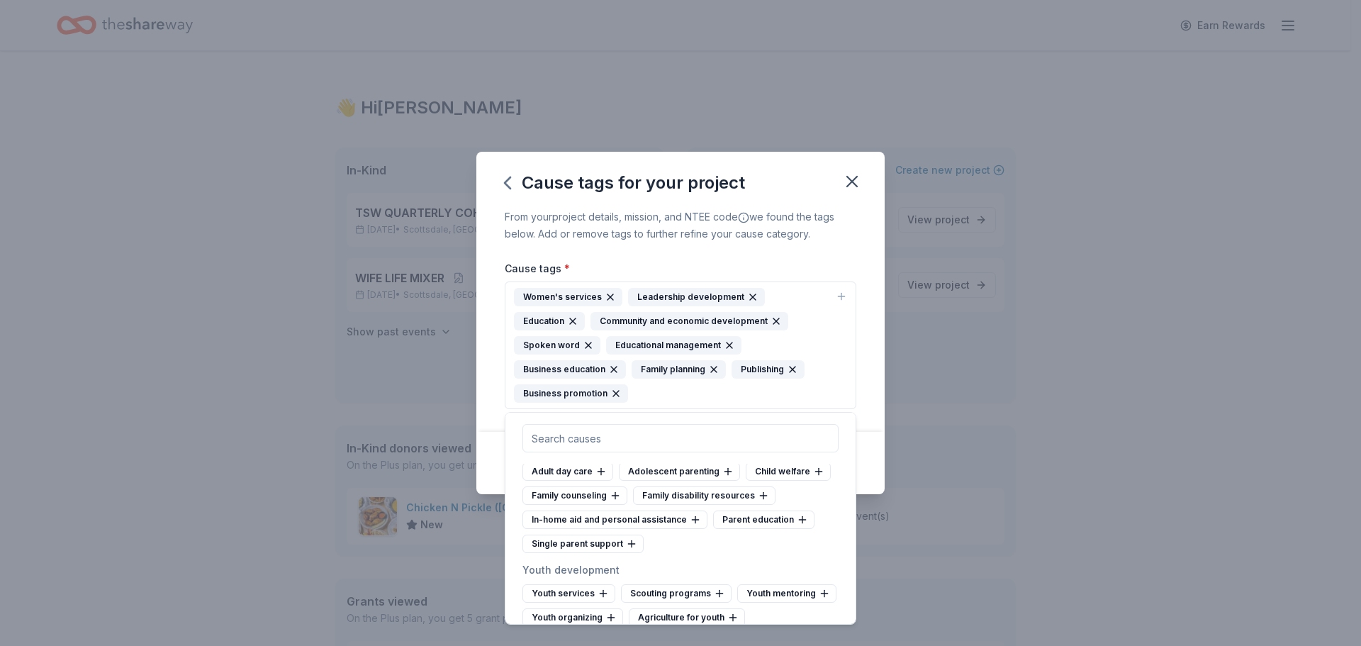
click at [844, 590] on div "Arts and culture Folk arts Public arts Arts services Arts councils Artist's ser…" at bounding box center [681, 518] width 352 height 213
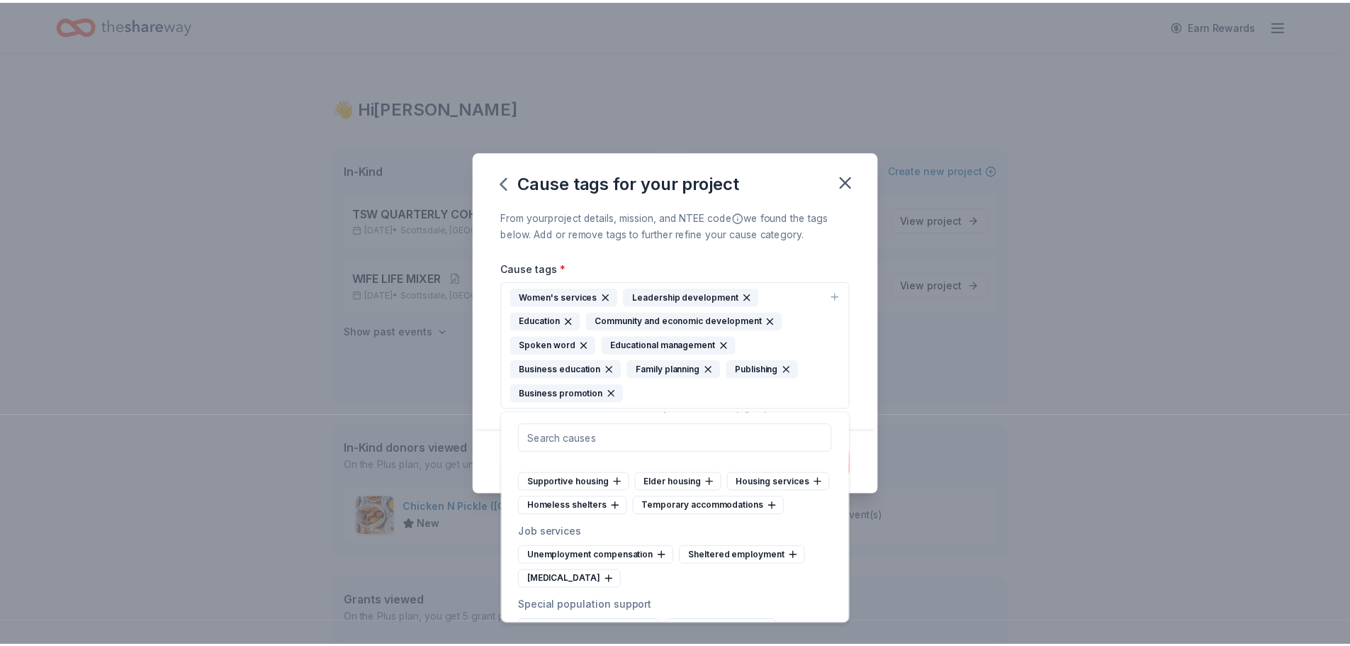
scroll to position [8117, 0]
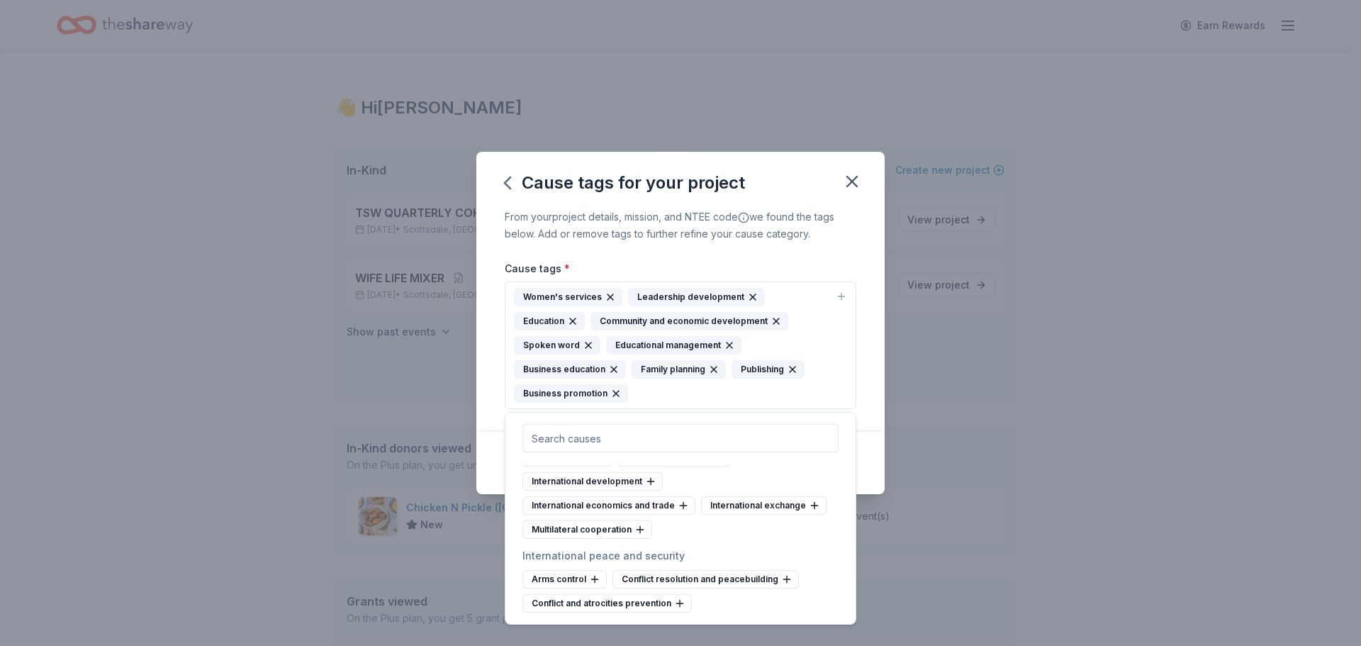
click at [877, 460] on div "Add tags" at bounding box center [680, 463] width 408 height 62
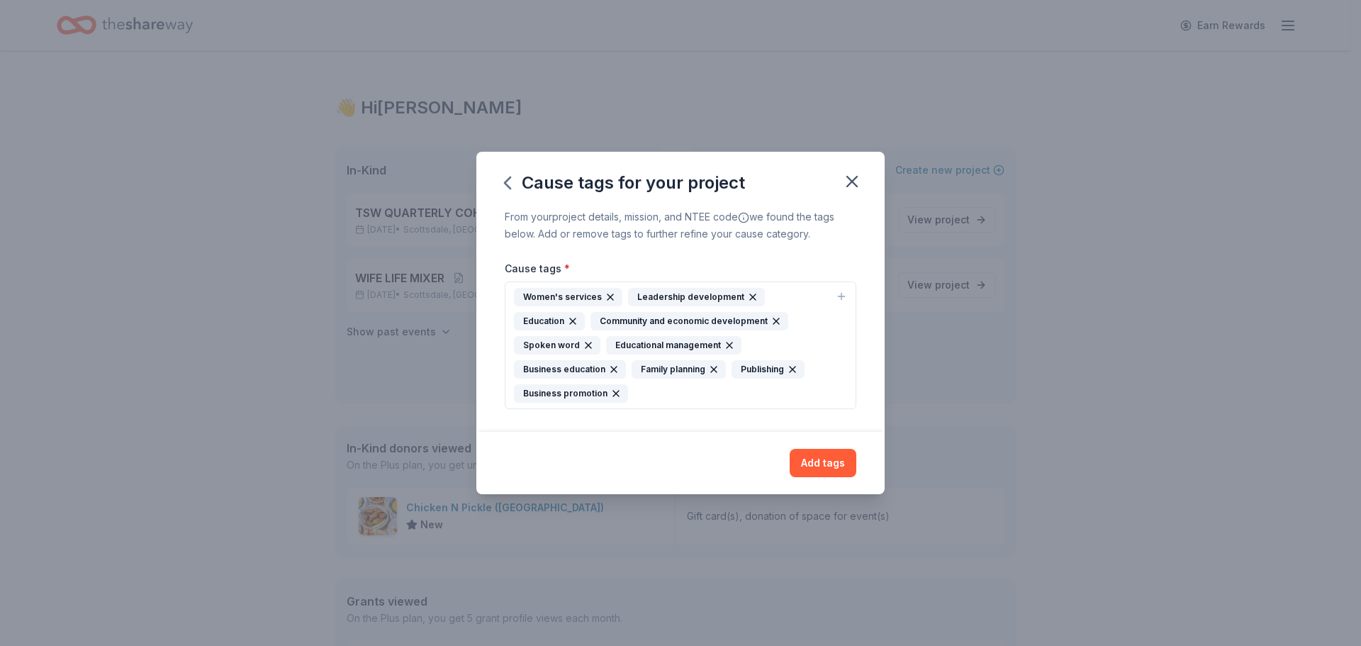
click at [712, 369] on icon "button" at bounding box center [713, 369] width 11 height 11
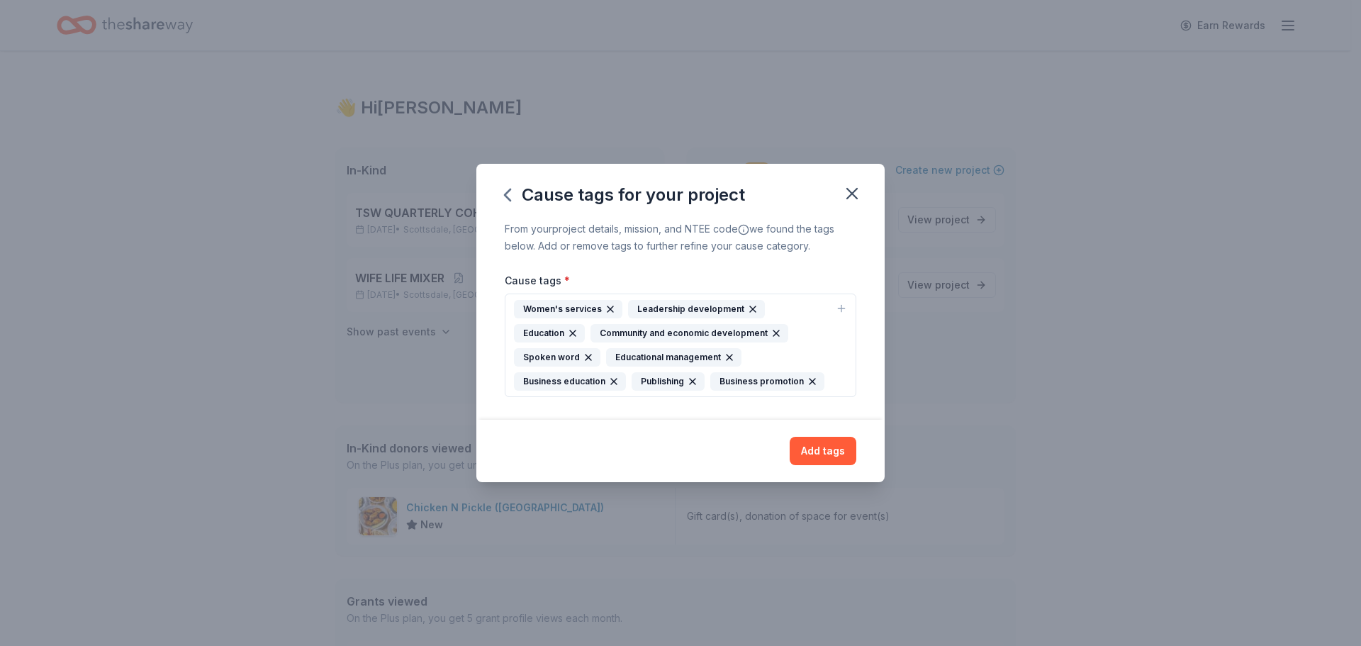
click at [817, 454] on button "Add tags" at bounding box center [823, 451] width 67 height 28
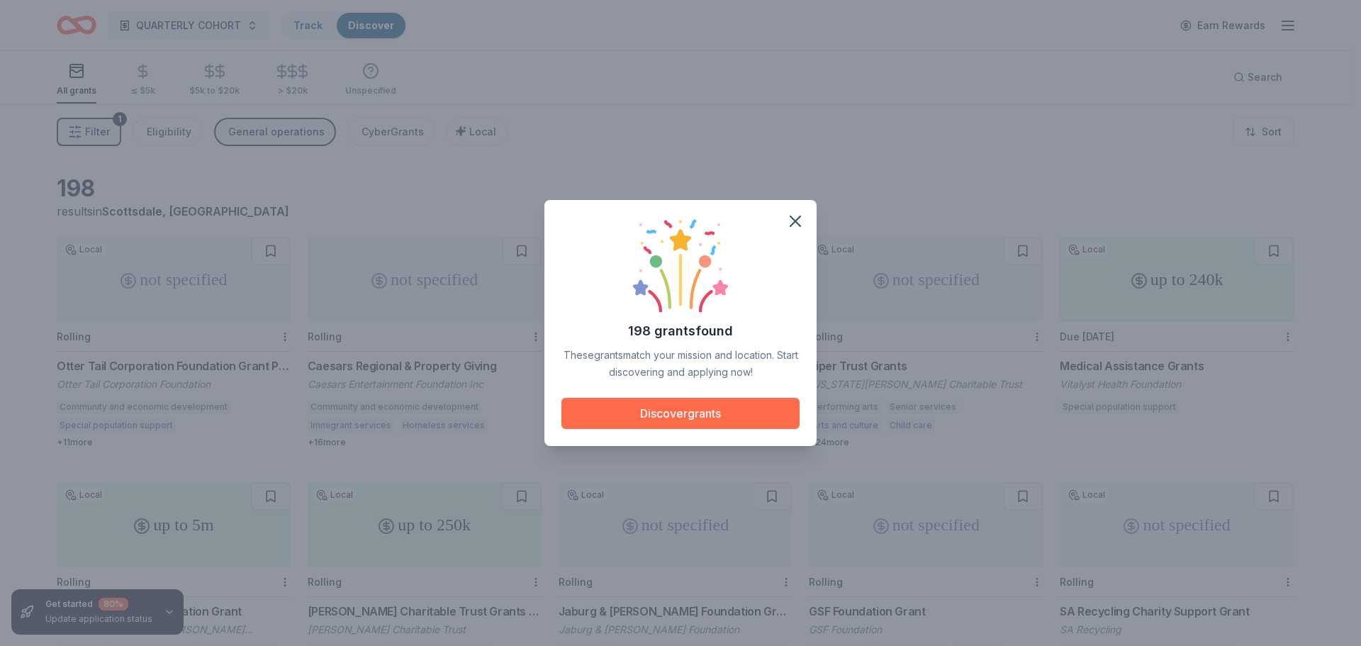
click at [694, 409] on button "Discover grants" at bounding box center [680, 413] width 238 height 31
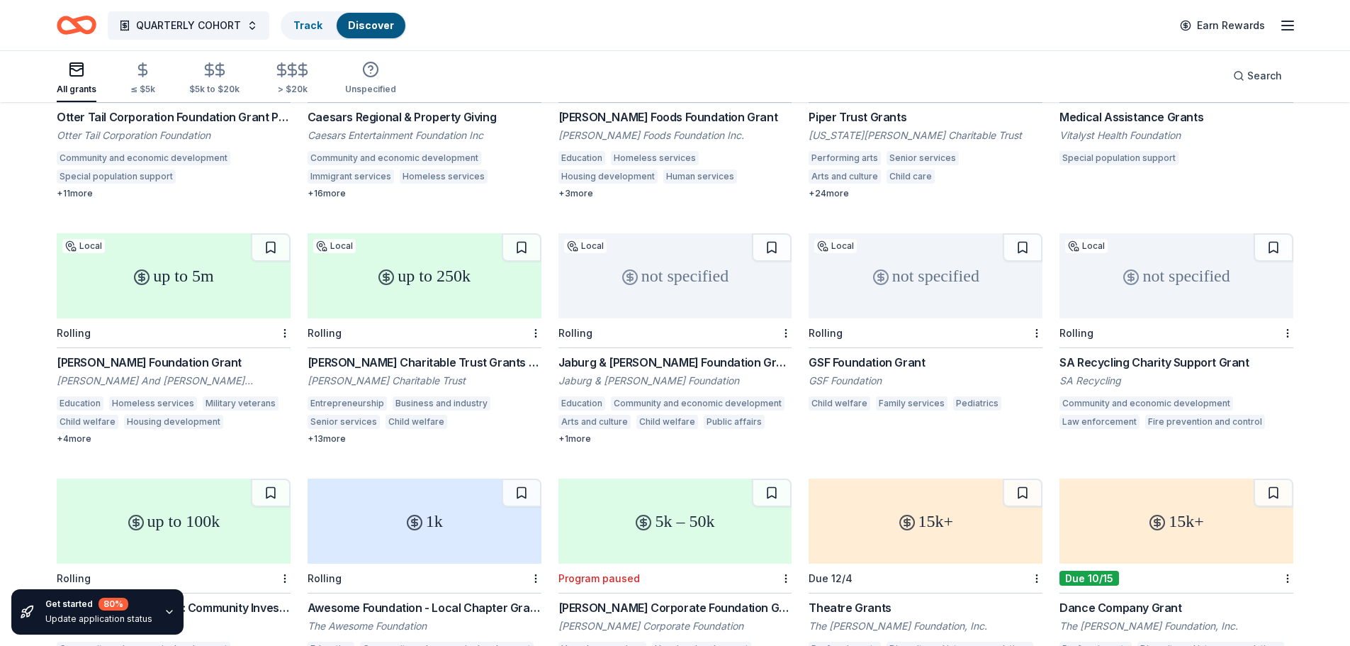
scroll to position [284, 0]
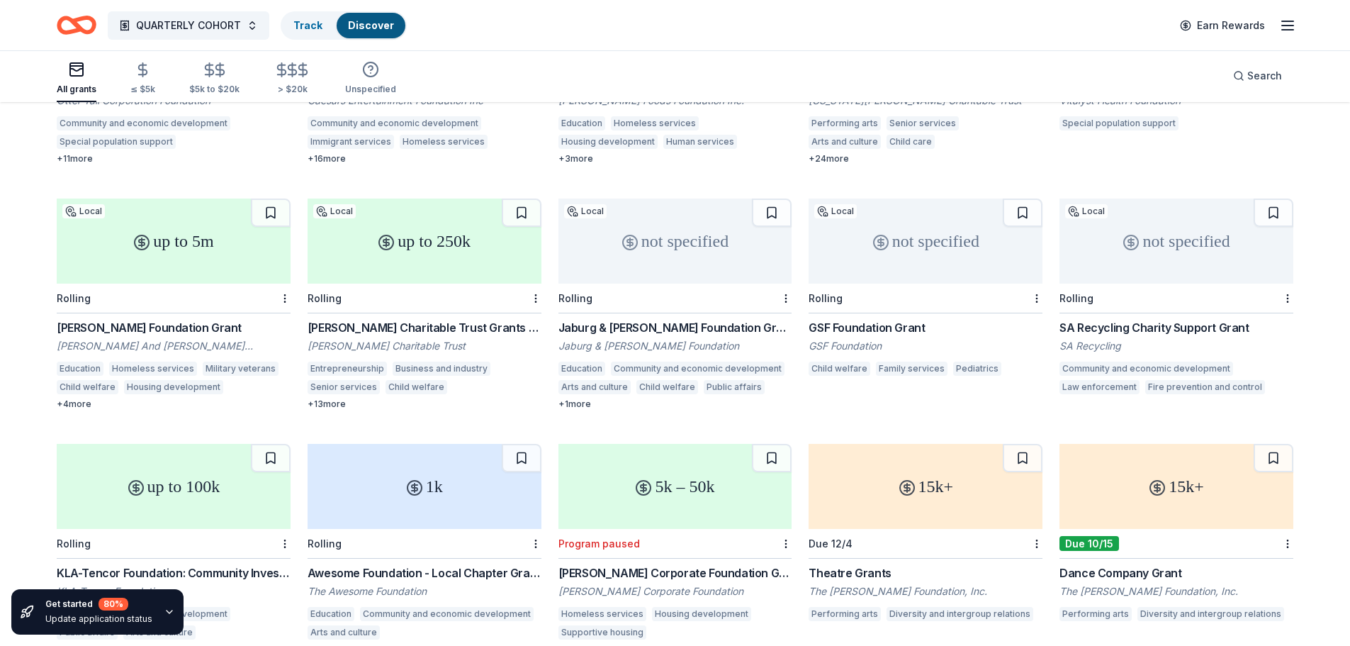
click at [457, 302] on div "Rolling" at bounding box center [425, 299] width 234 height 30
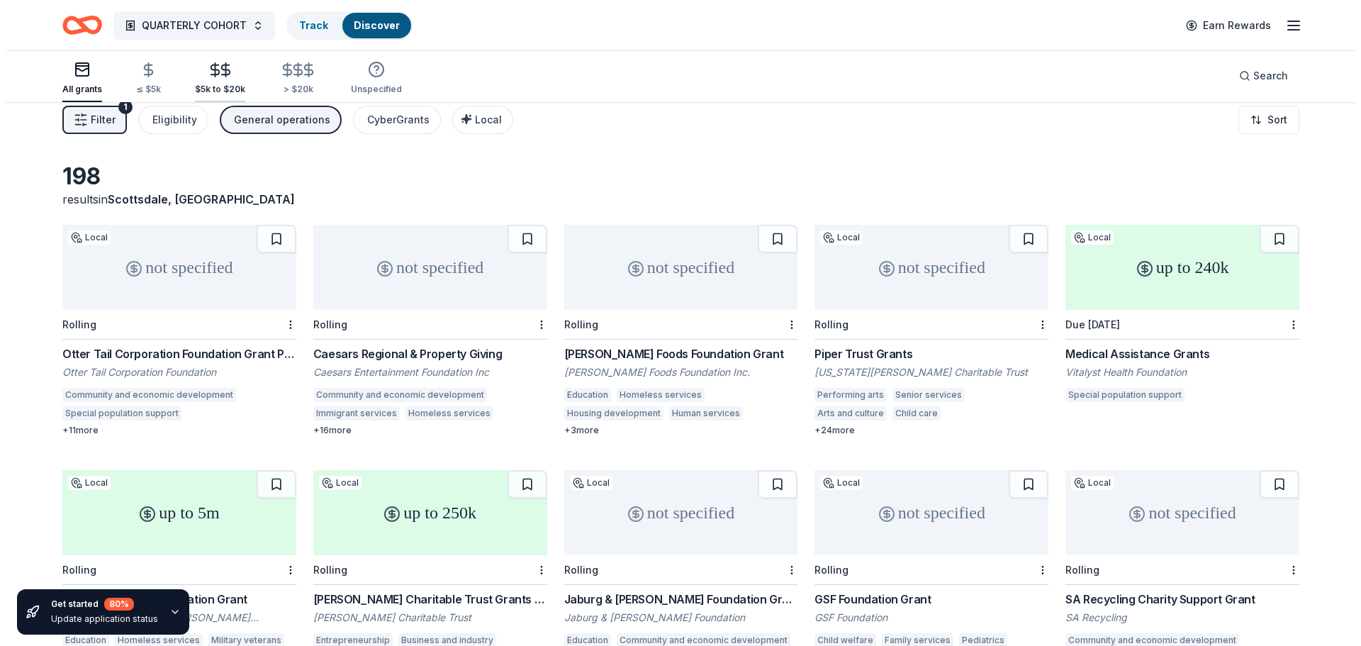
scroll to position [0, 0]
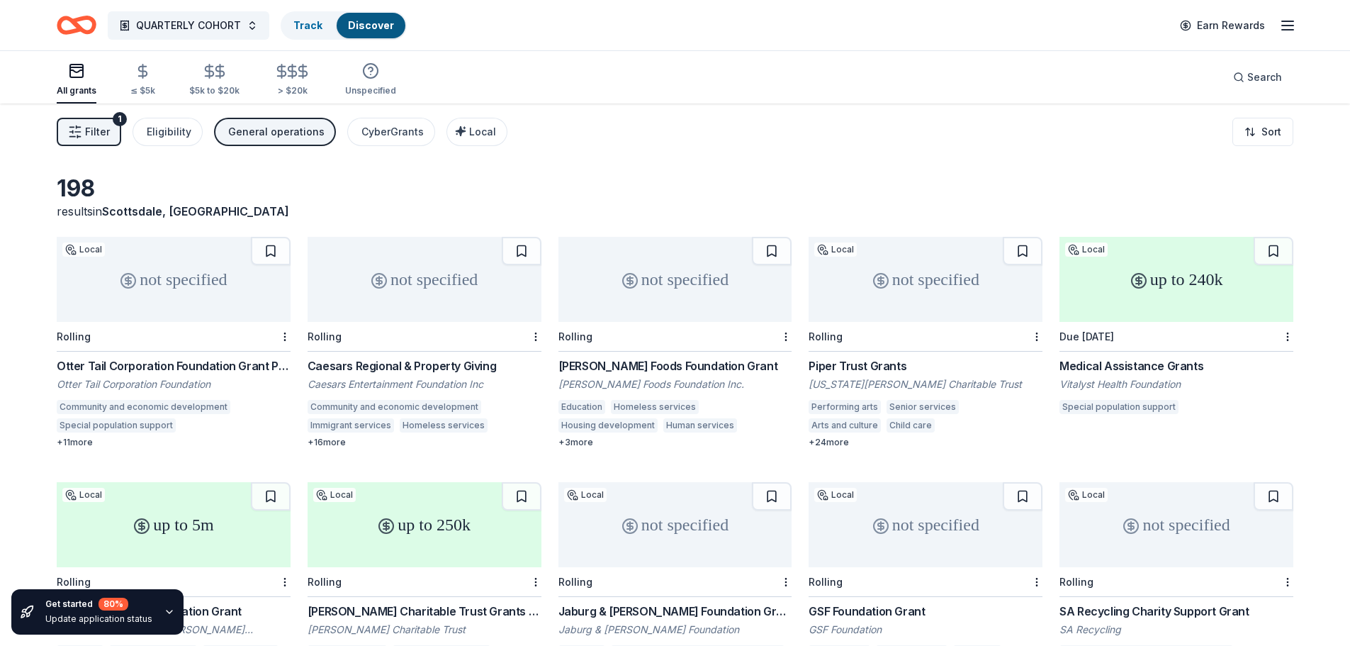
click at [87, 123] on span "Filter" at bounding box center [97, 131] width 25 height 17
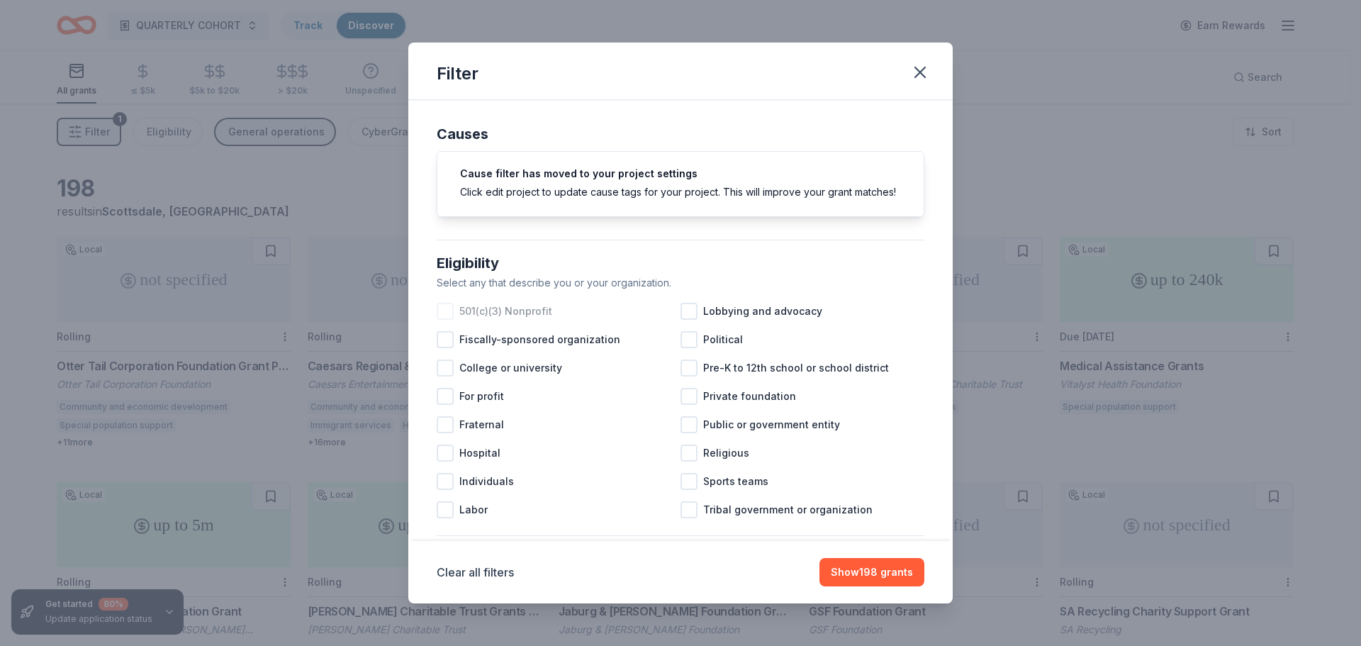
click at [447, 320] on div at bounding box center [445, 311] width 17 height 17
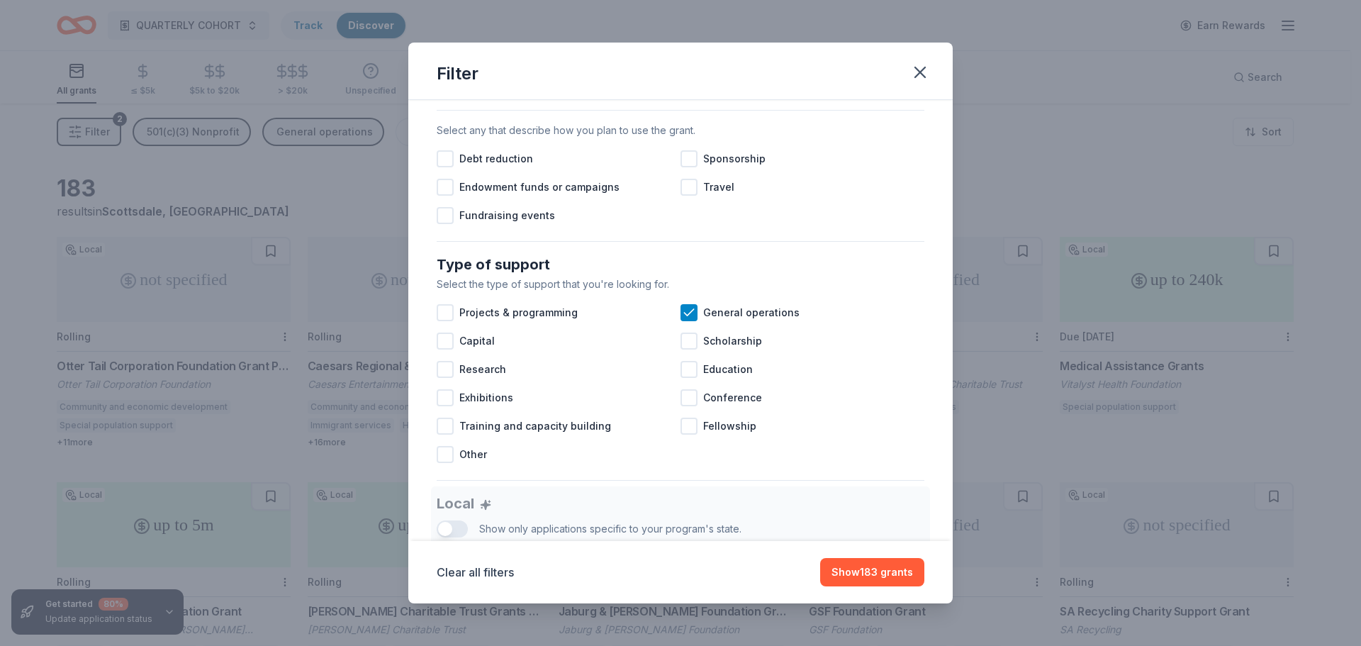
scroll to position [354, 0]
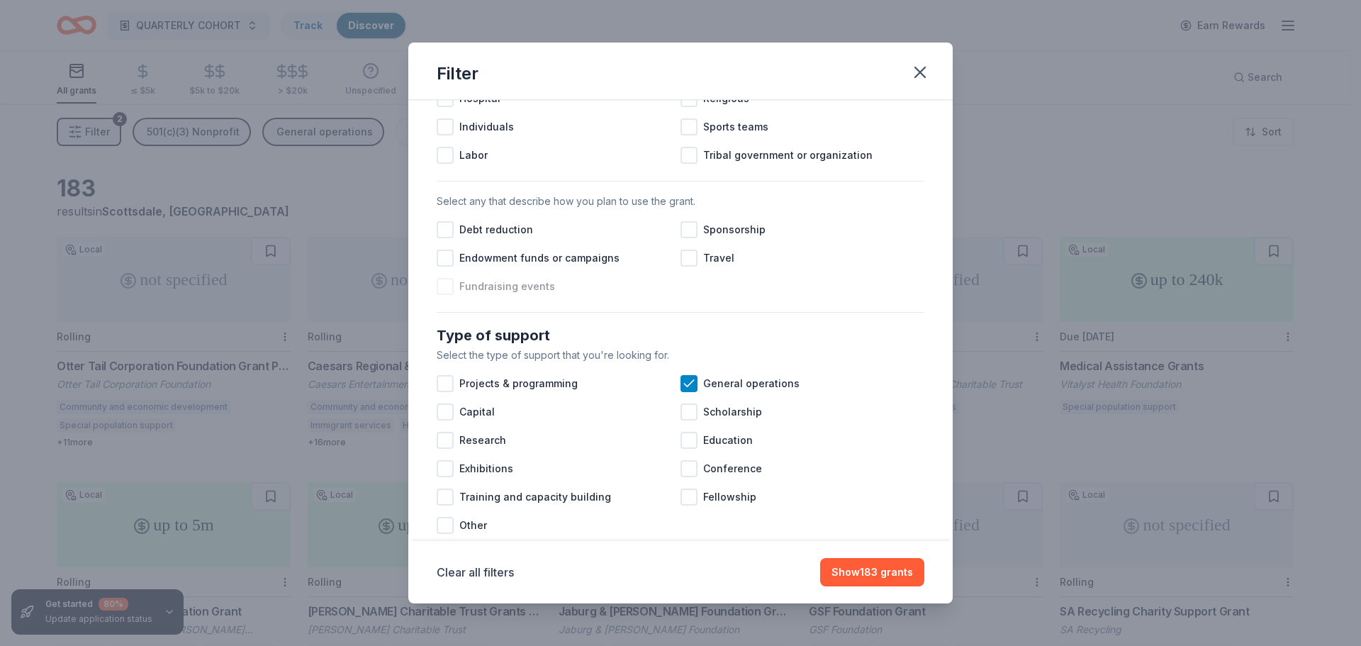
click at [446, 295] on div at bounding box center [445, 286] width 17 height 17
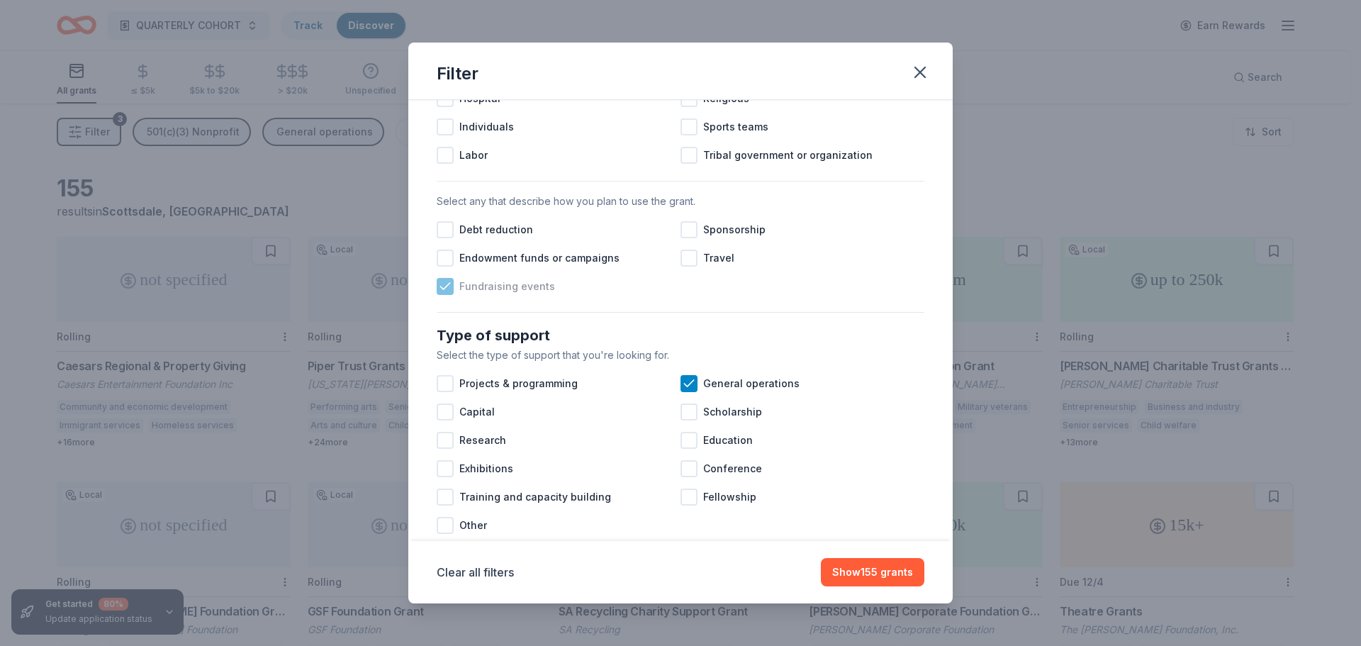
click at [449, 293] on icon at bounding box center [445, 286] width 14 height 14
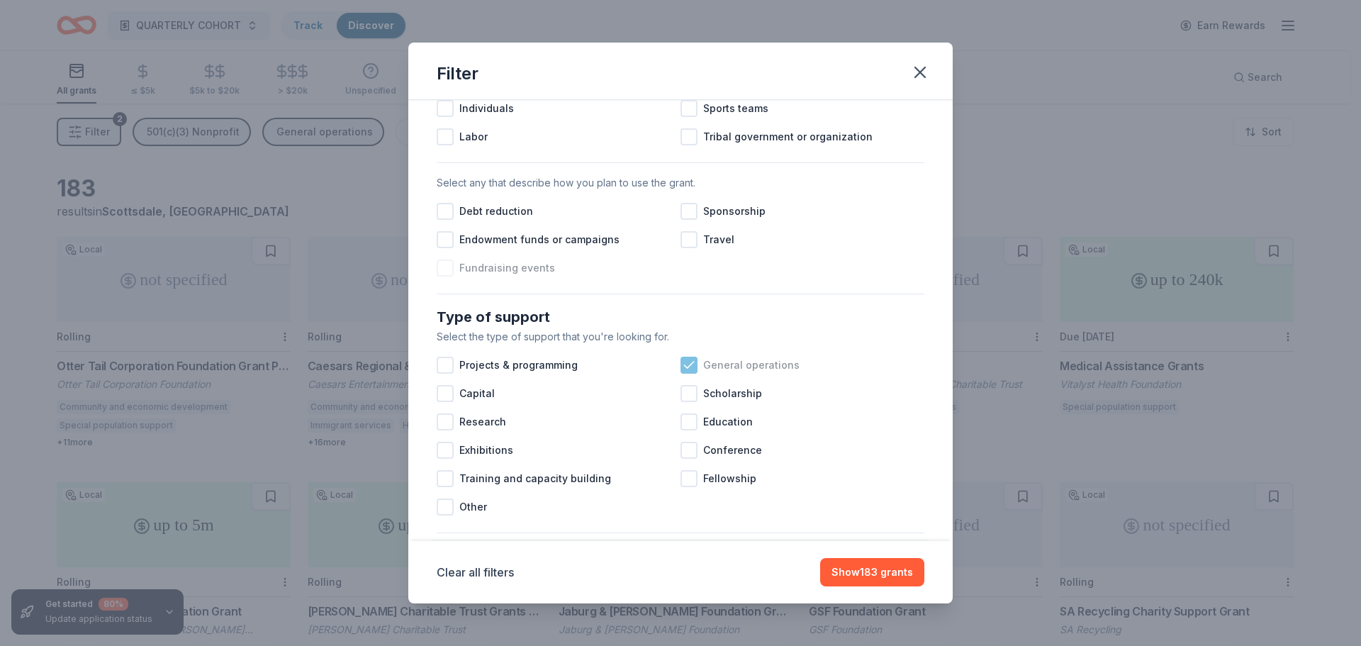
scroll to position [425, 0]
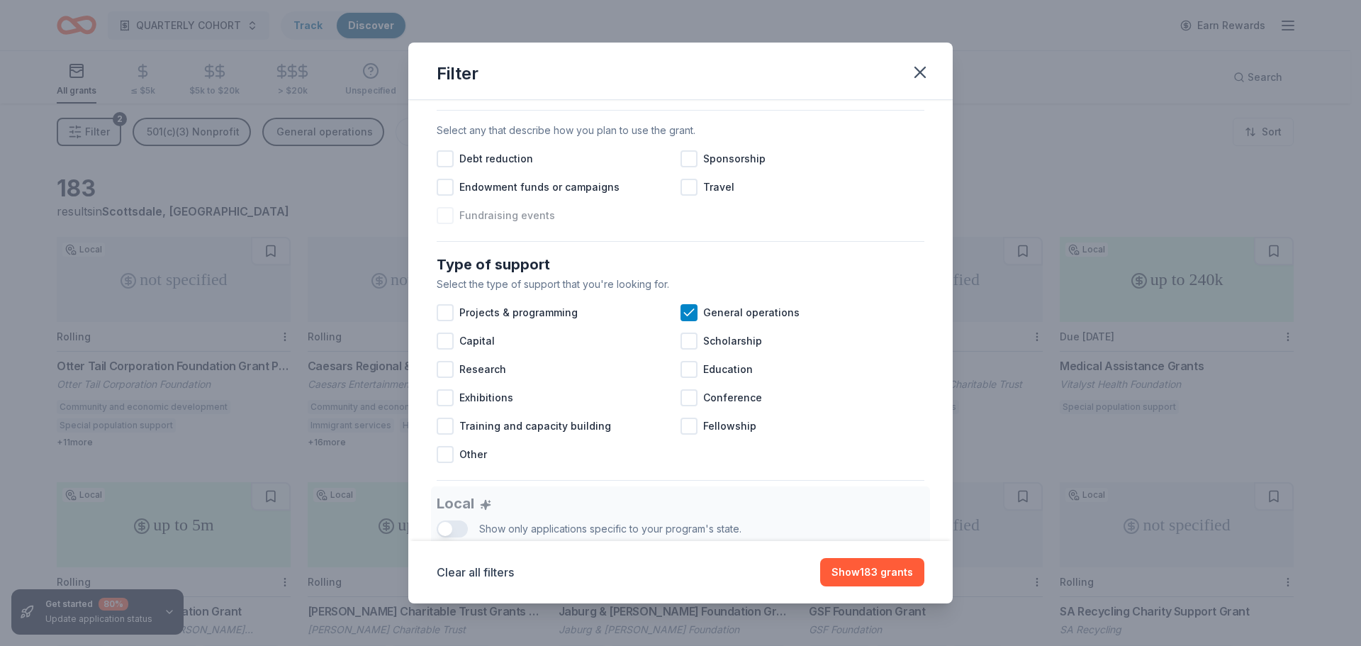
click at [452, 224] on div at bounding box center [445, 215] width 17 height 17
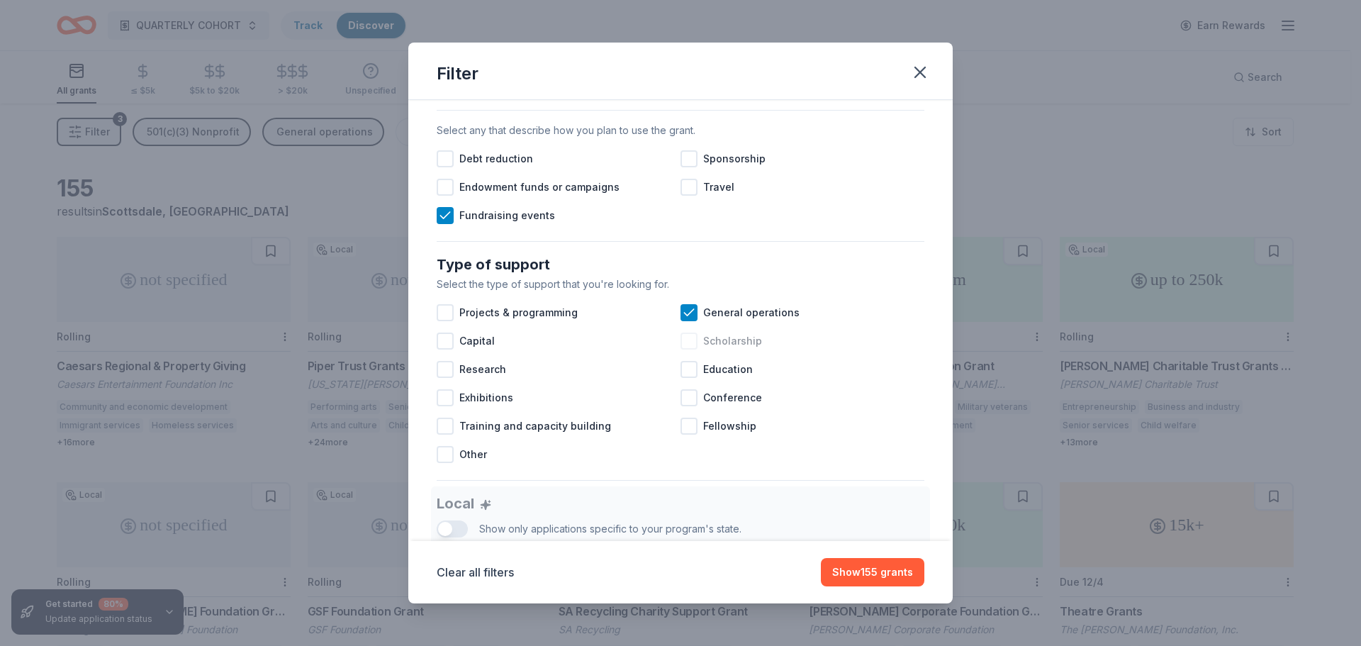
click at [683, 349] on div at bounding box center [689, 340] width 17 height 17
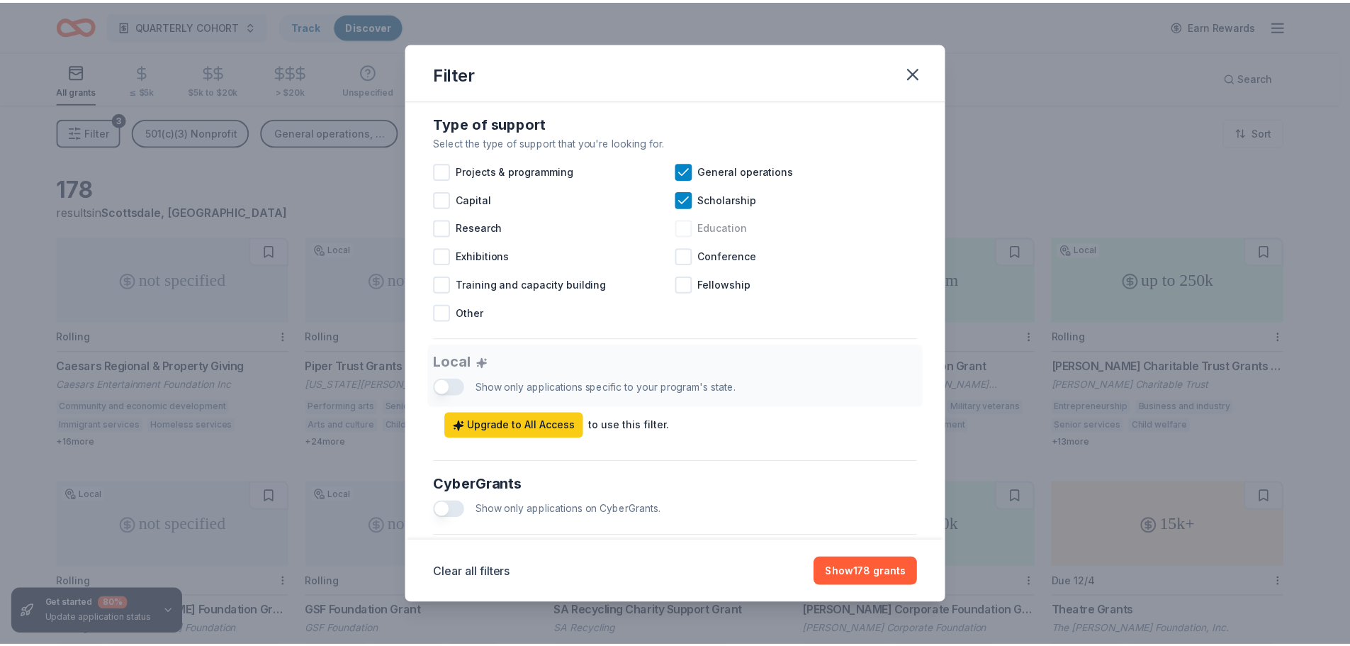
scroll to position [638, 0]
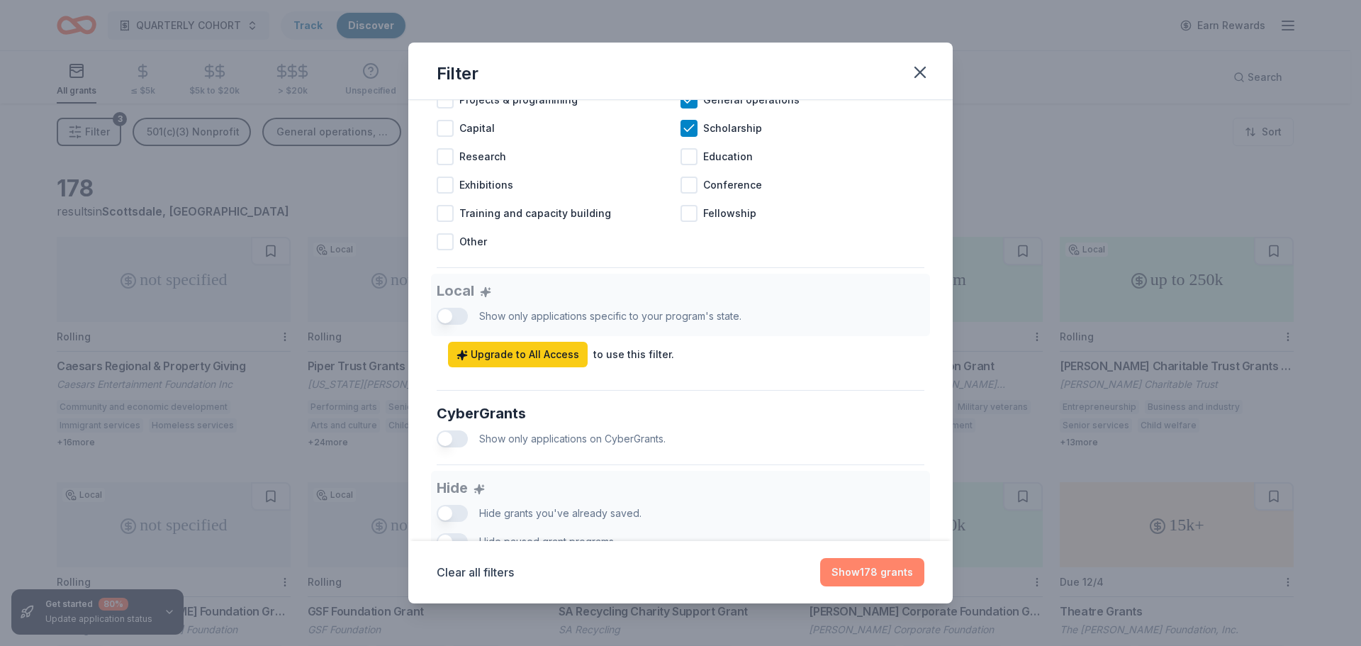
click at [870, 569] on button "Show 178 grants" at bounding box center [872, 572] width 104 height 28
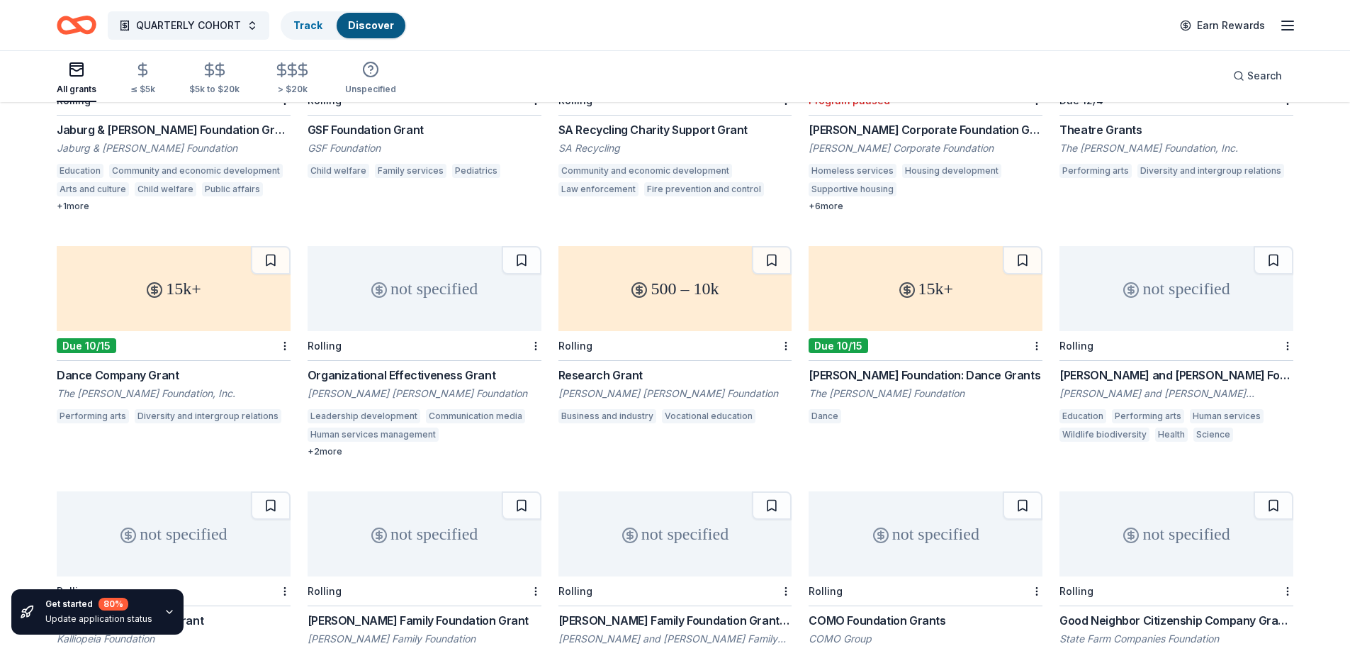
scroll to position [496, 0]
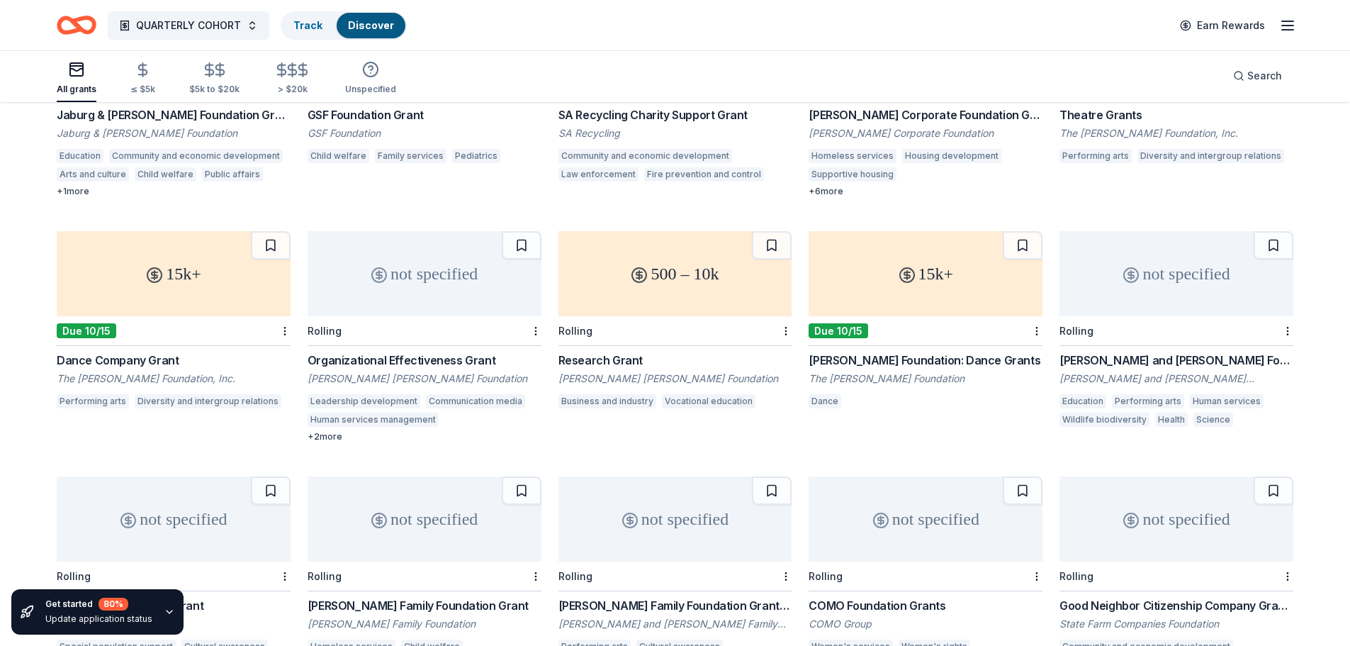
click at [327, 434] on div "+ 2 more" at bounding box center [425, 436] width 234 height 11
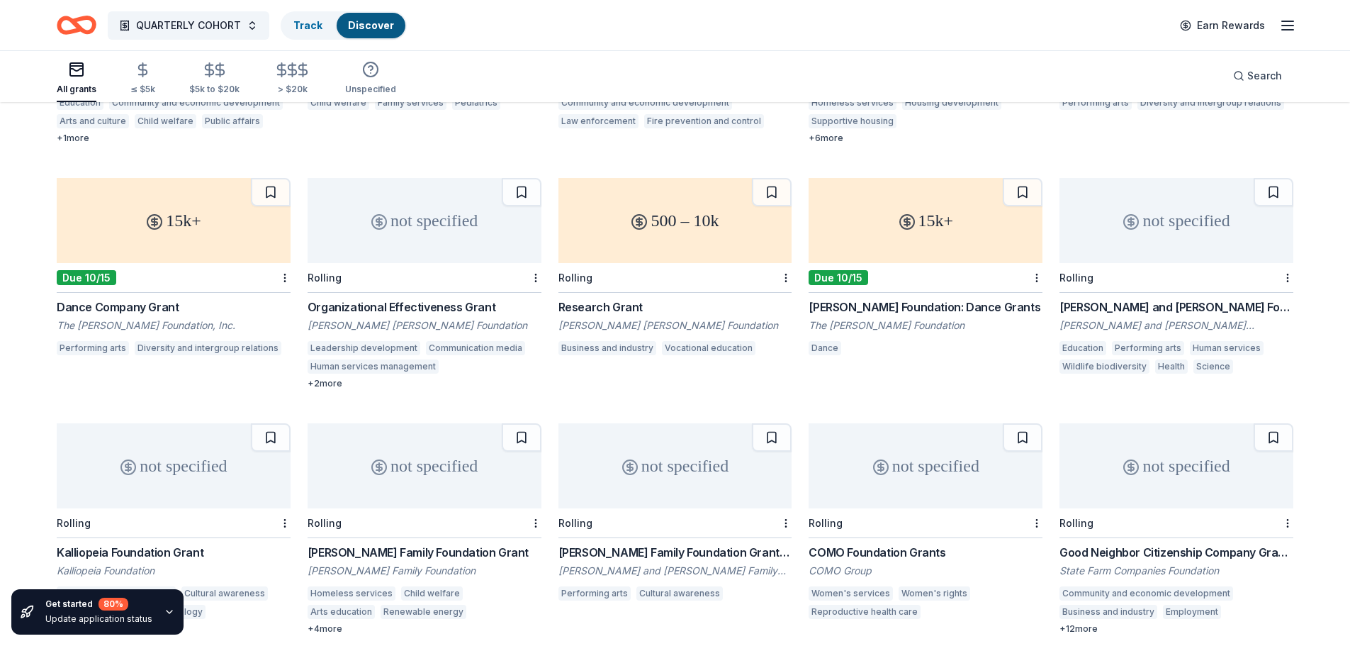
scroll to position [638, 0]
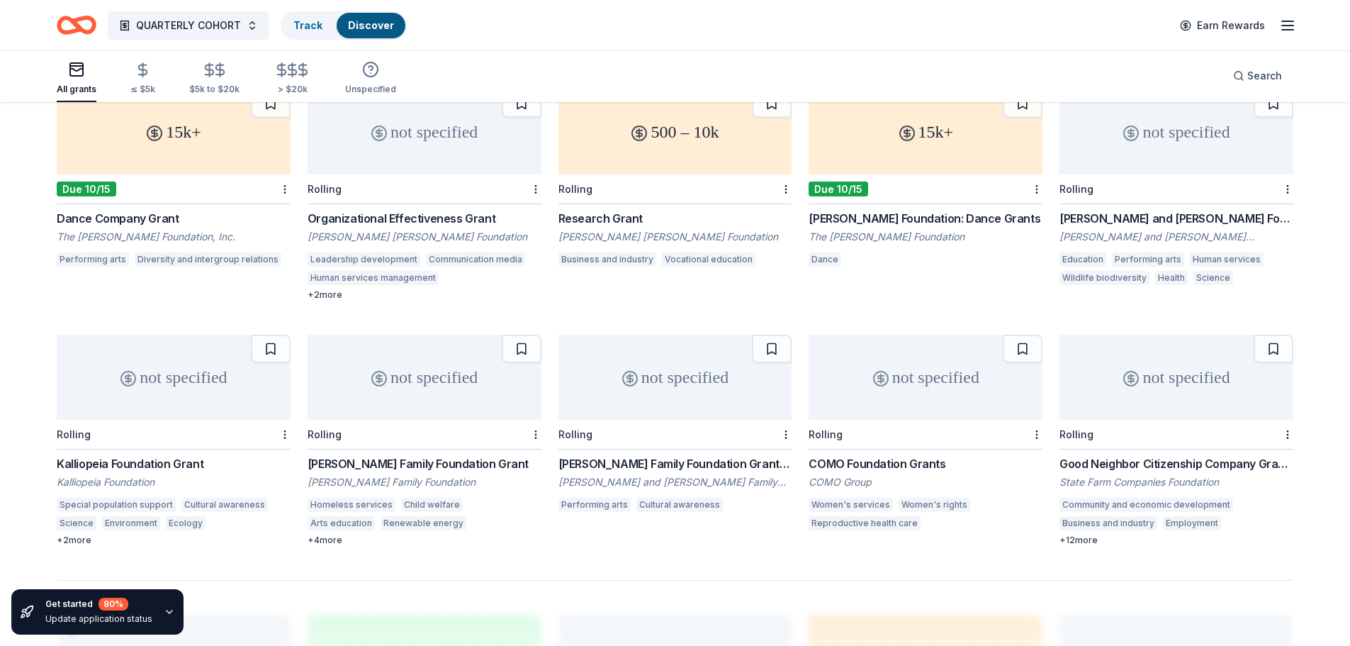
click at [1155, 481] on div "State Farm Companies Foundation" at bounding box center [1177, 482] width 234 height 14
click at [80, 23] on icon "Home" at bounding box center [77, 25] width 40 height 33
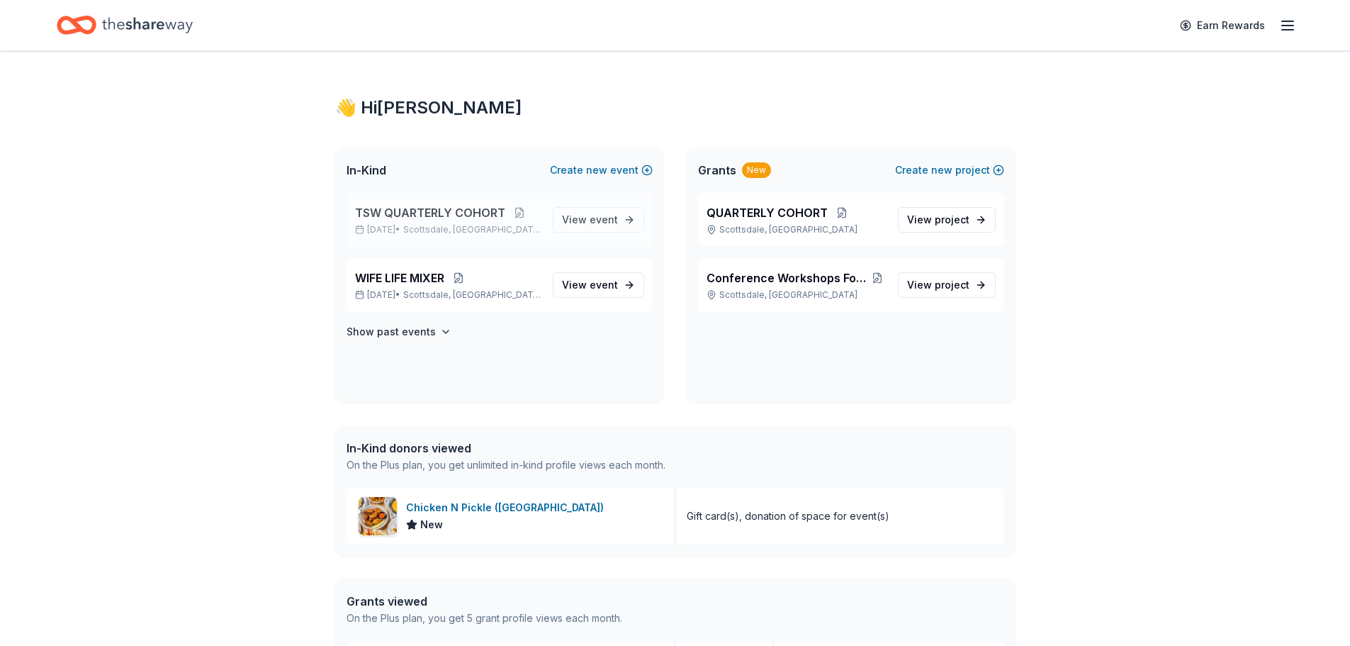
click at [431, 214] on span "TSW QUARTERLY COHORT" at bounding box center [430, 212] width 150 height 17
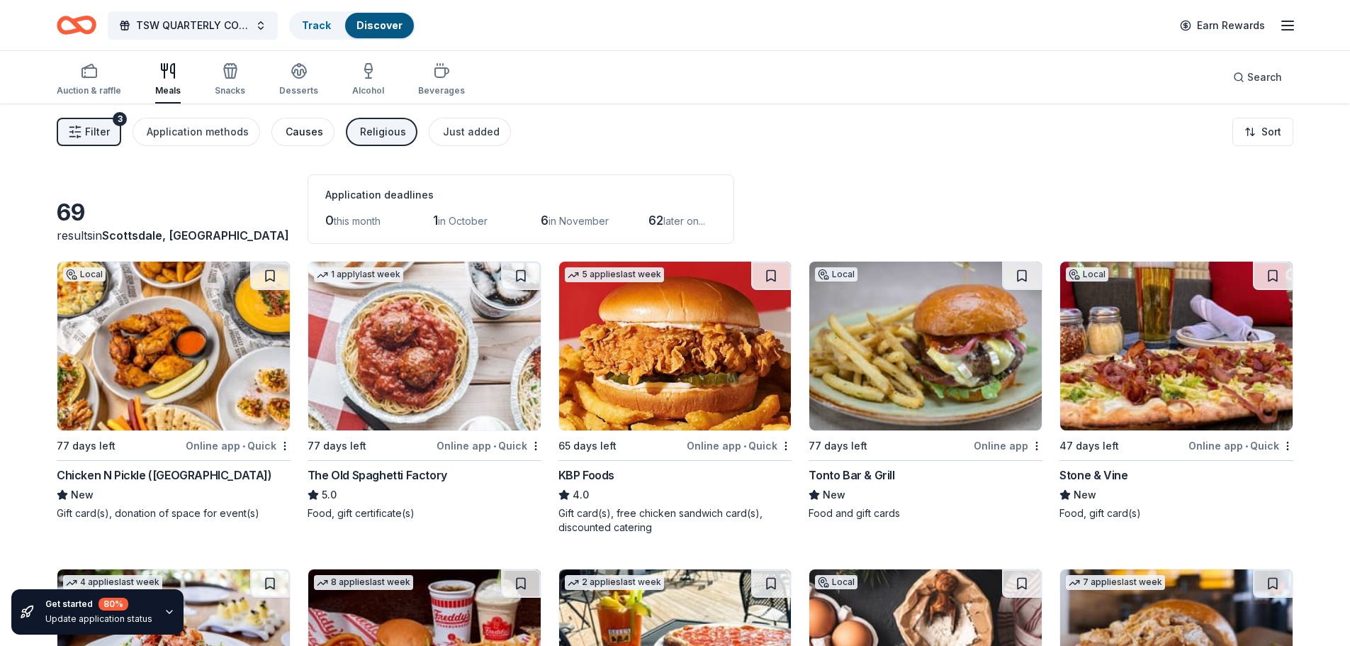
click at [294, 131] on div "Causes" at bounding box center [305, 131] width 38 height 17
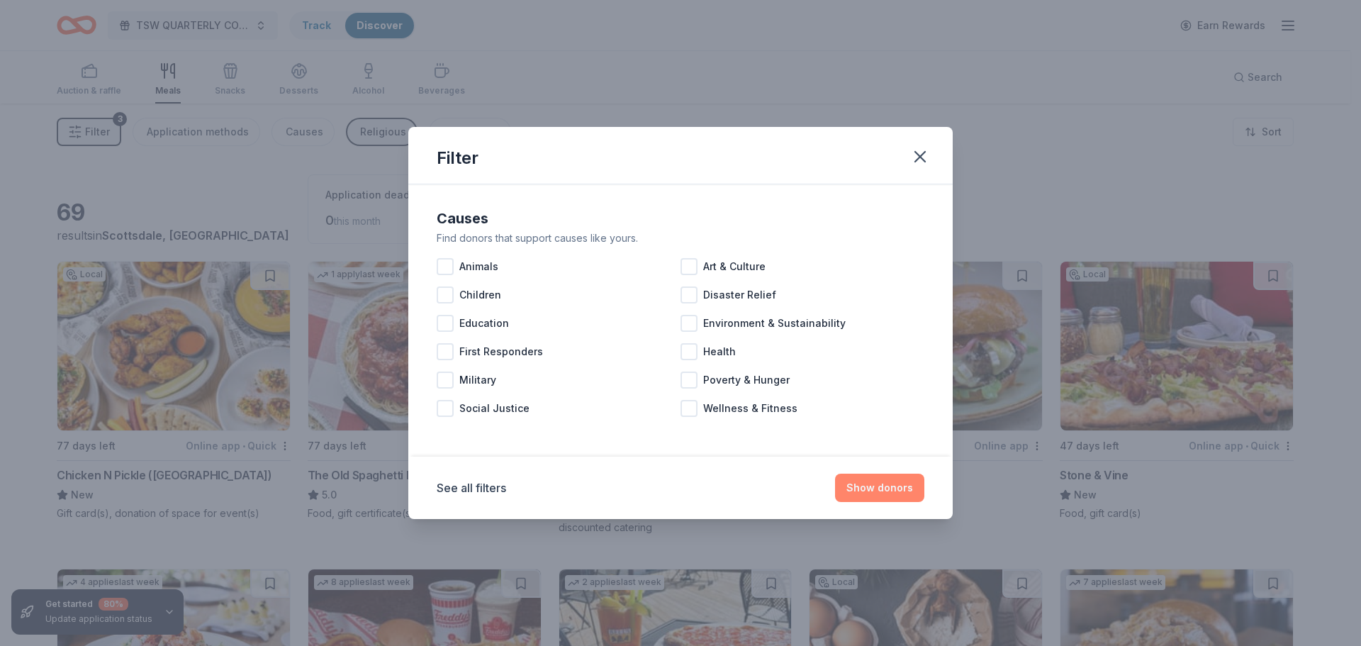
click at [872, 485] on button "Show donors" at bounding box center [879, 488] width 89 height 28
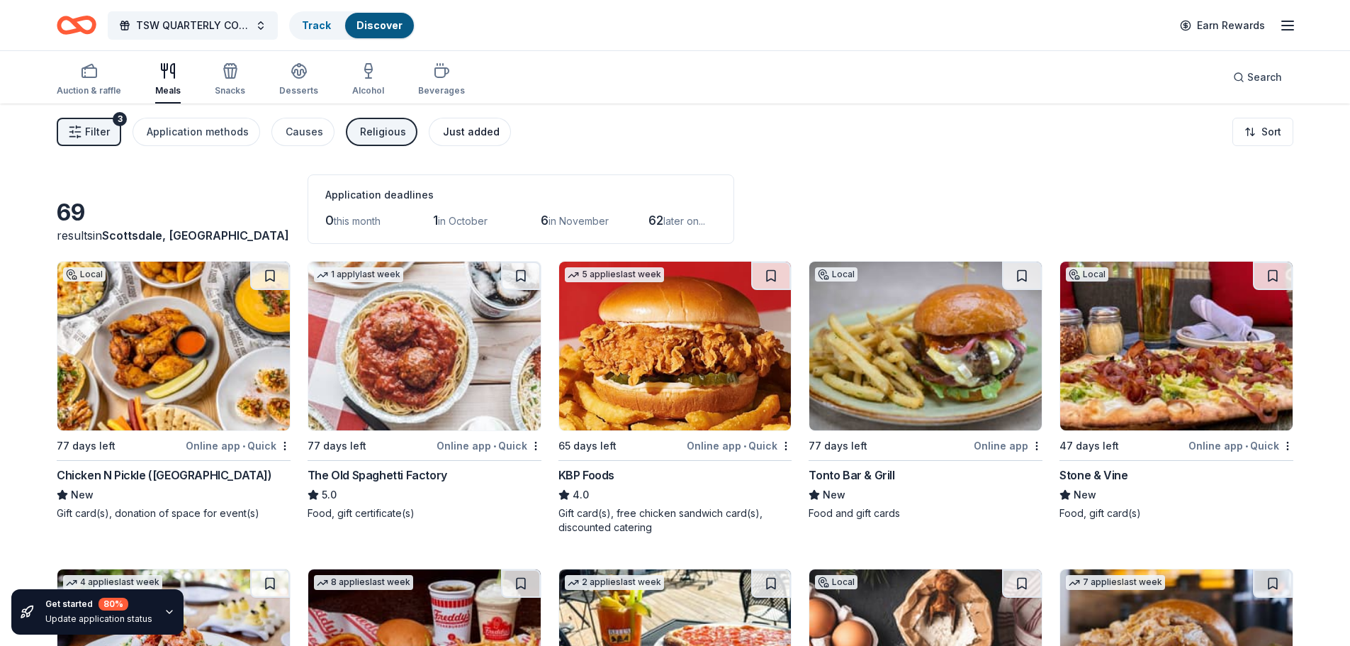
click at [462, 128] on div "Just added" at bounding box center [471, 131] width 57 height 17
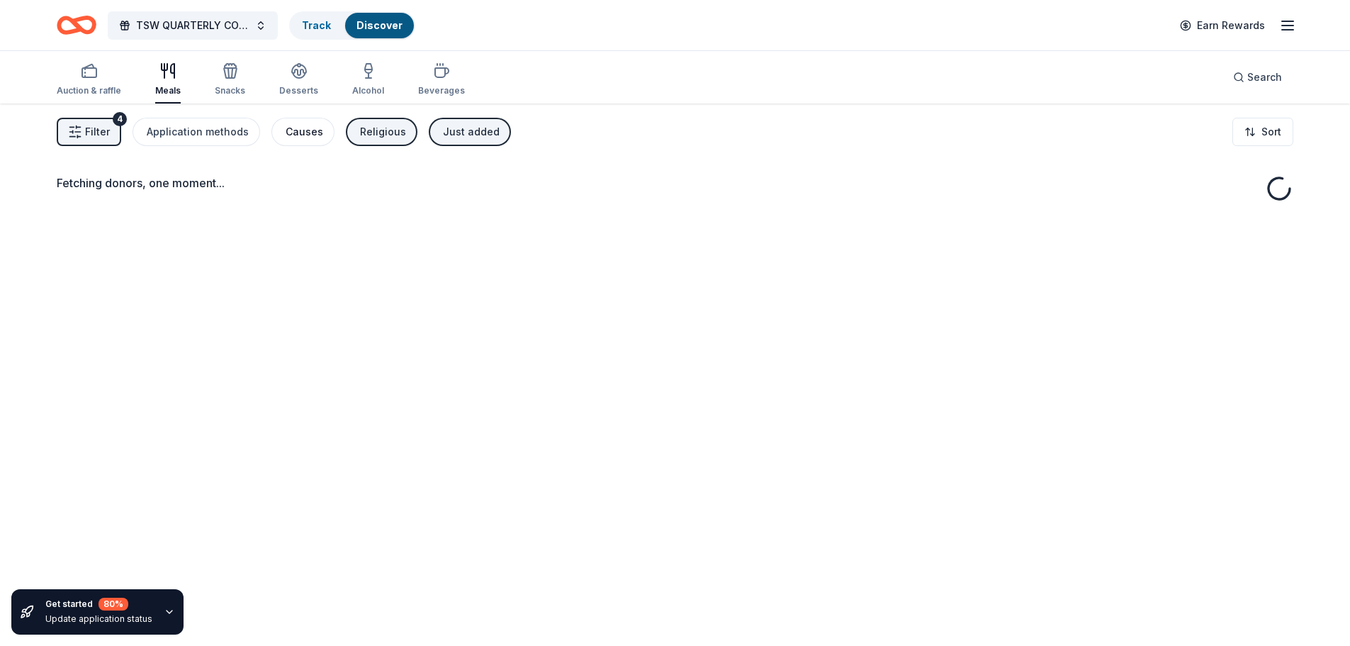
click at [286, 128] on div "Causes" at bounding box center [305, 131] width 38 height 17
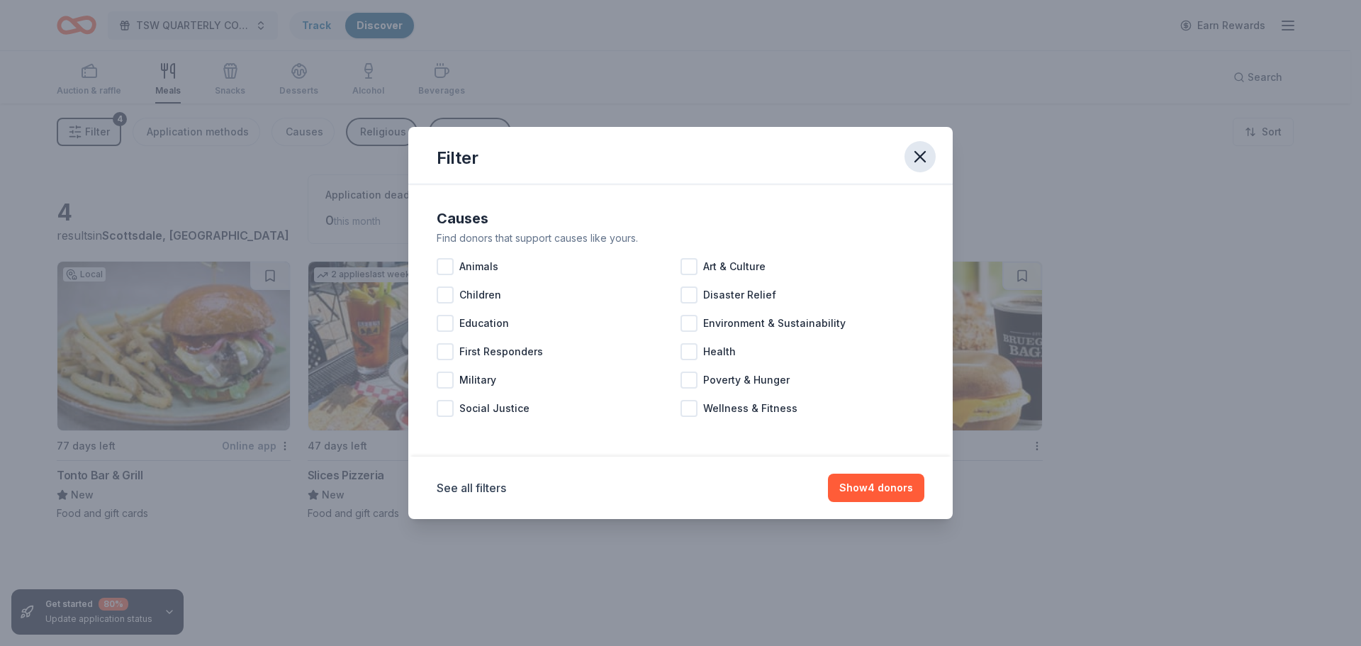
click at [912, 152] on icon "button" at bounding box center [920, 157] width 20 height 20
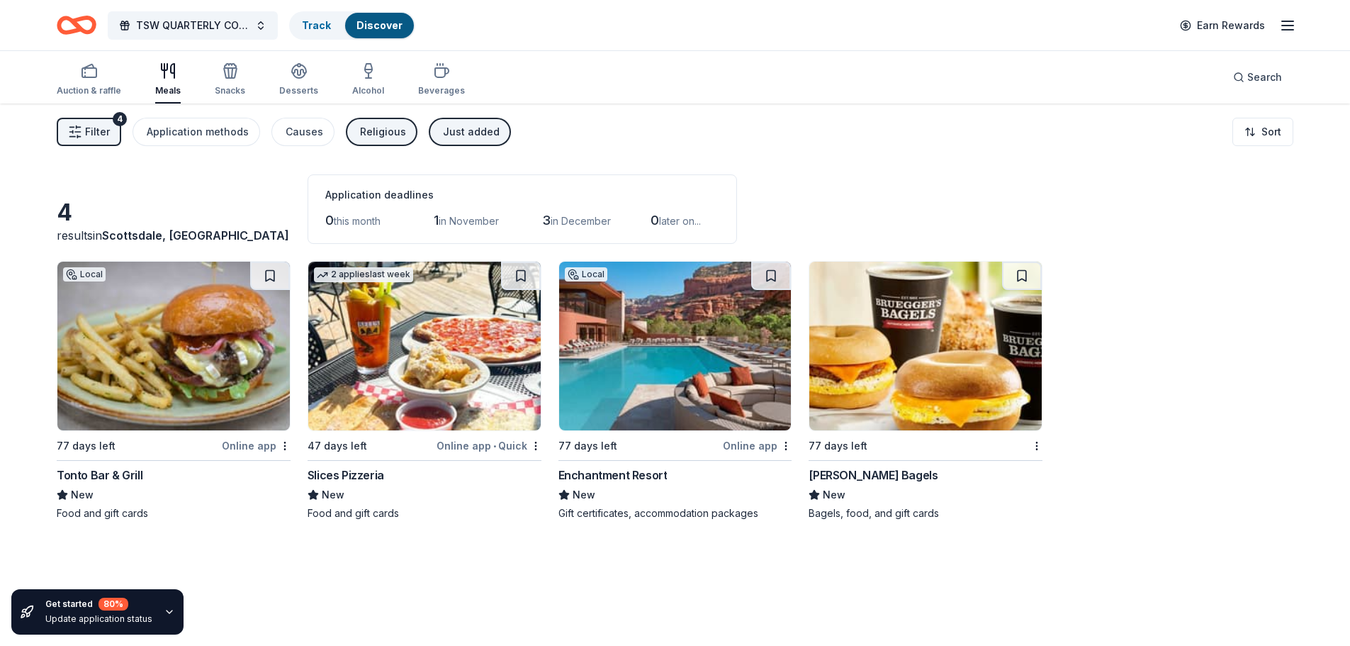
click at [90, 135] on span "Filter" at bounding box center [97, 131] width 25 height 17
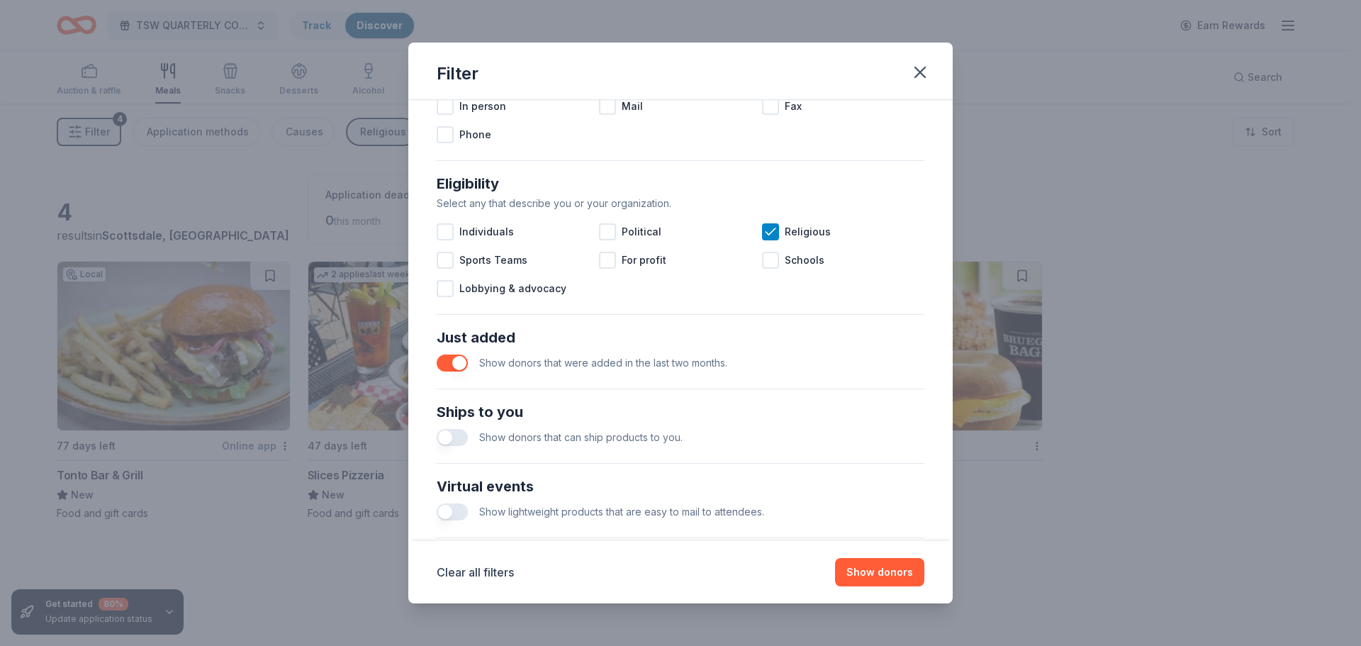
scroll to position [354, 0]
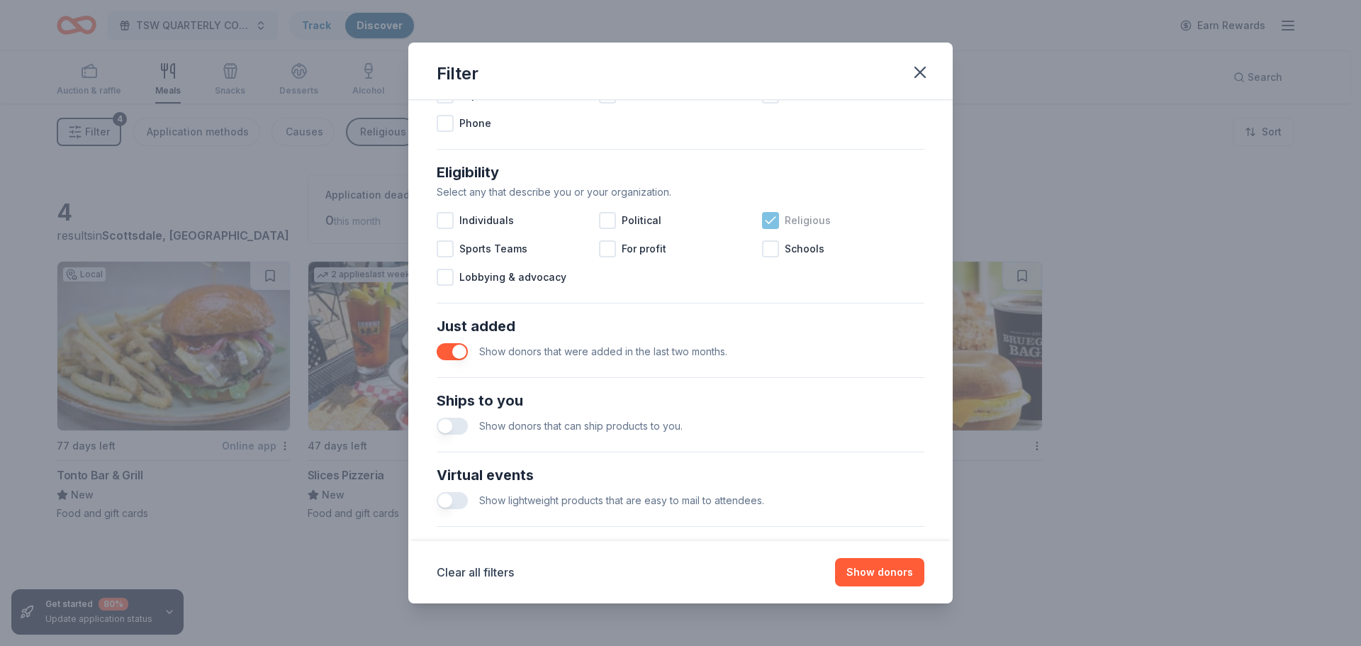
click at [771, 224] on div at bounding box center [770, 220] width 17 height 17
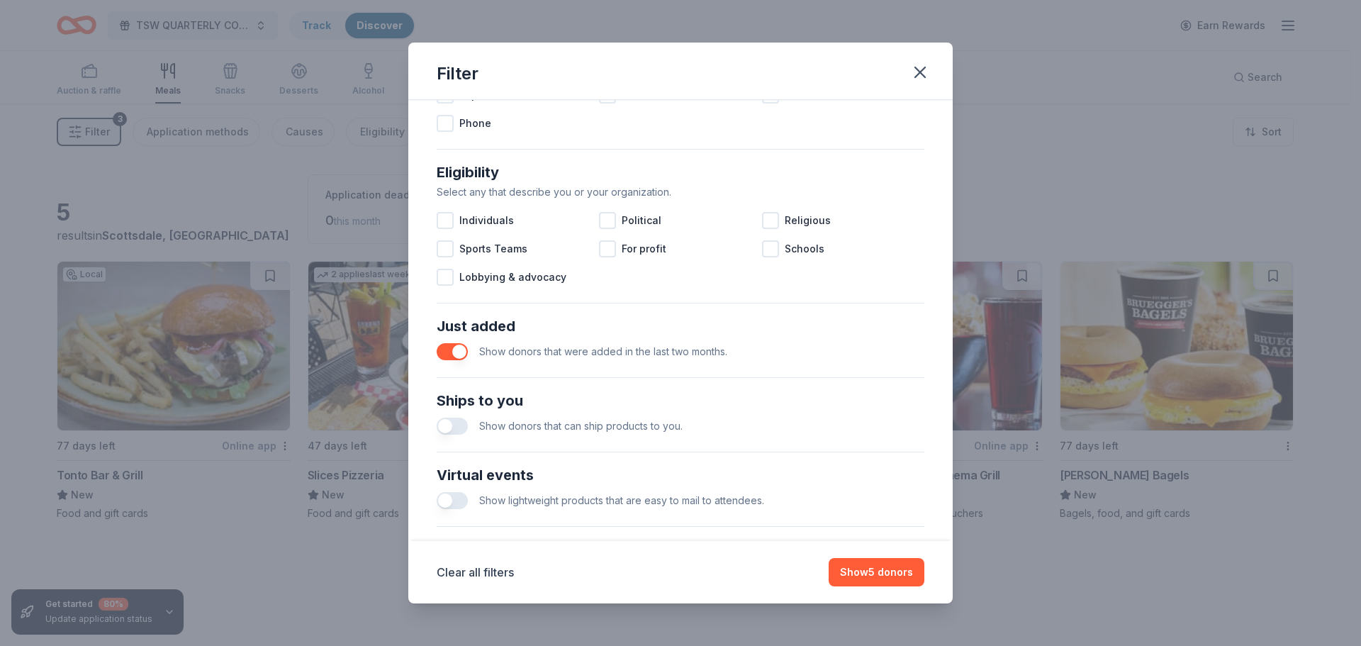
click at [464, 349] on button "button" at bounding box center [452, 351] width 31 height 17
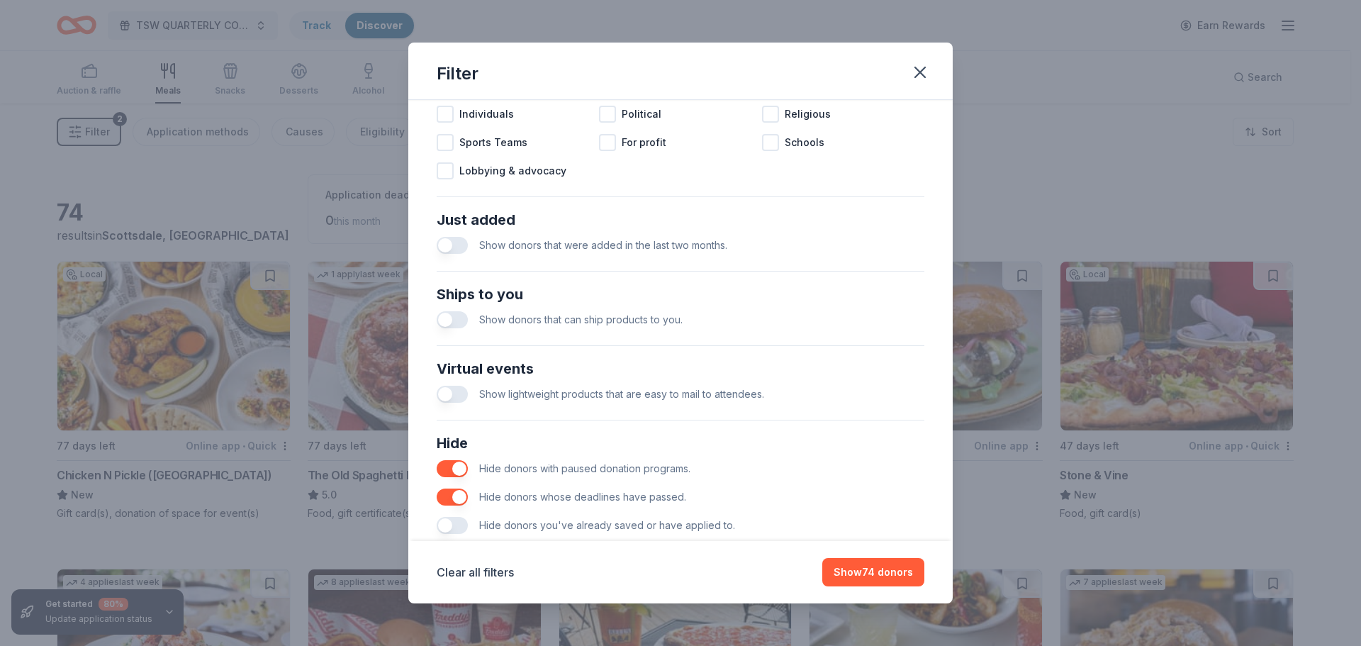
scroll to position [493, 0]
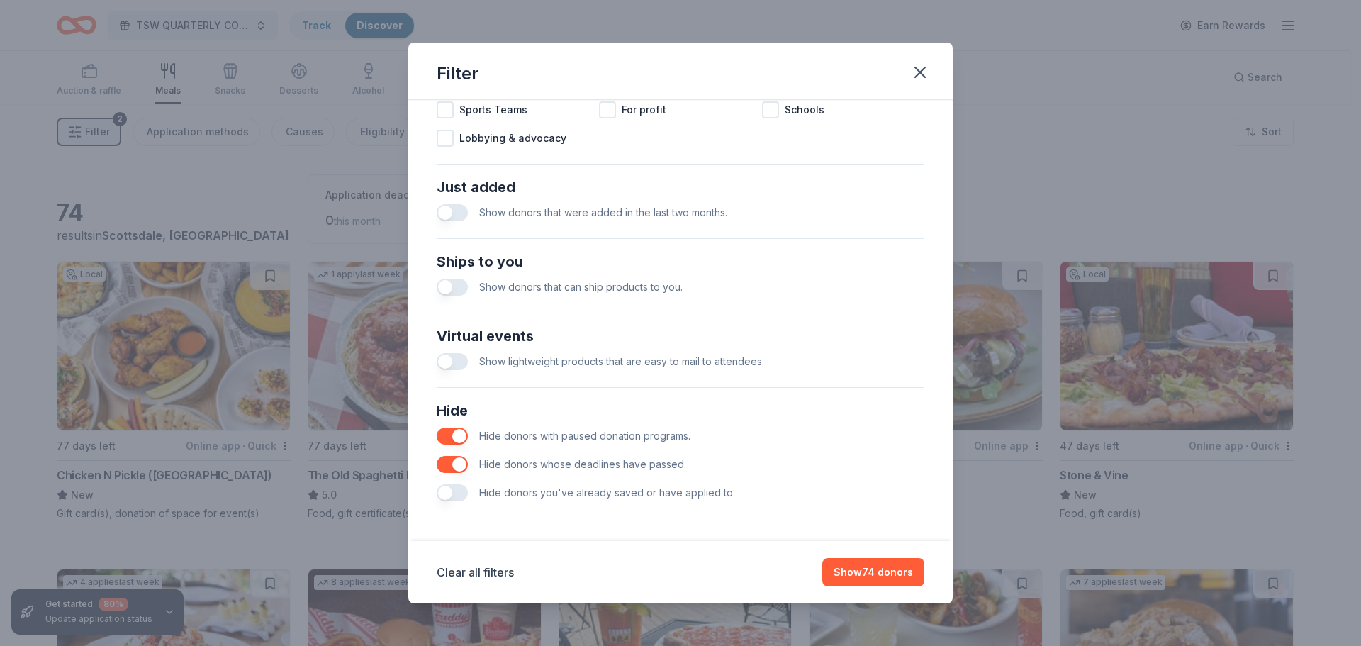
click at [444, 359] on button "button" at bounding box center [452, 361] width 31 height 17
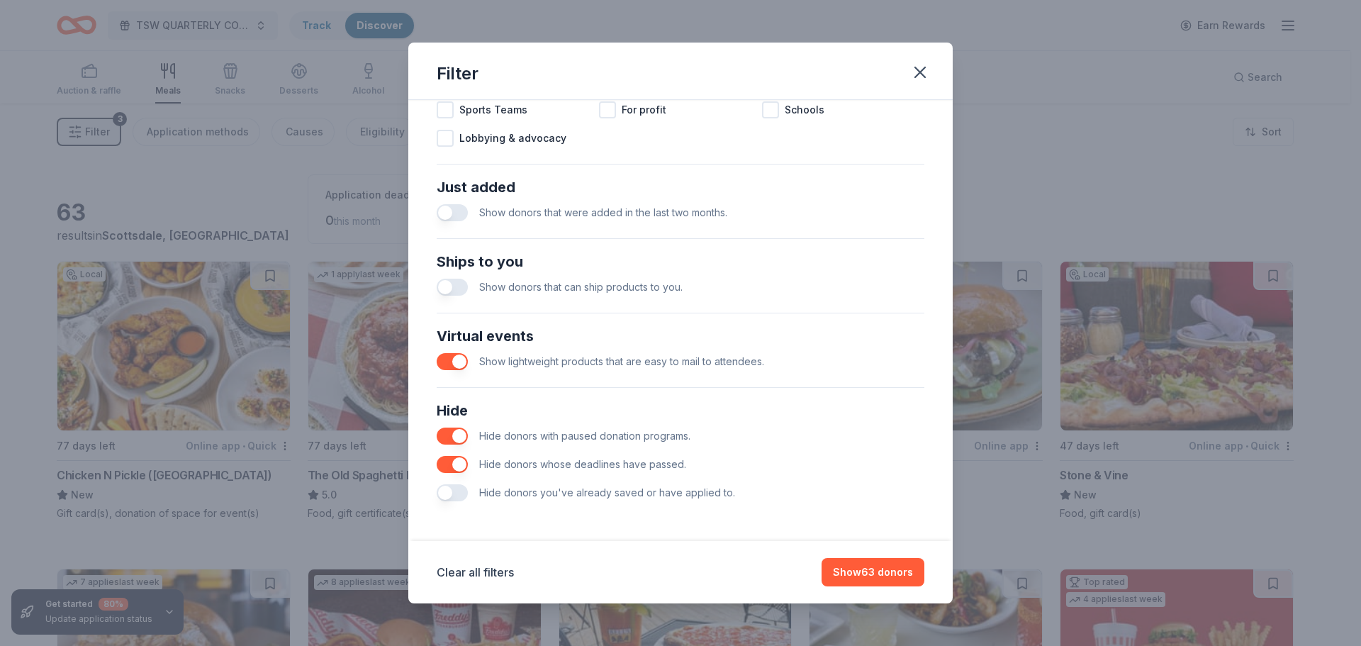
click at [446, 283] on button "button" at bounding box center [452, 287] width 31 height 17
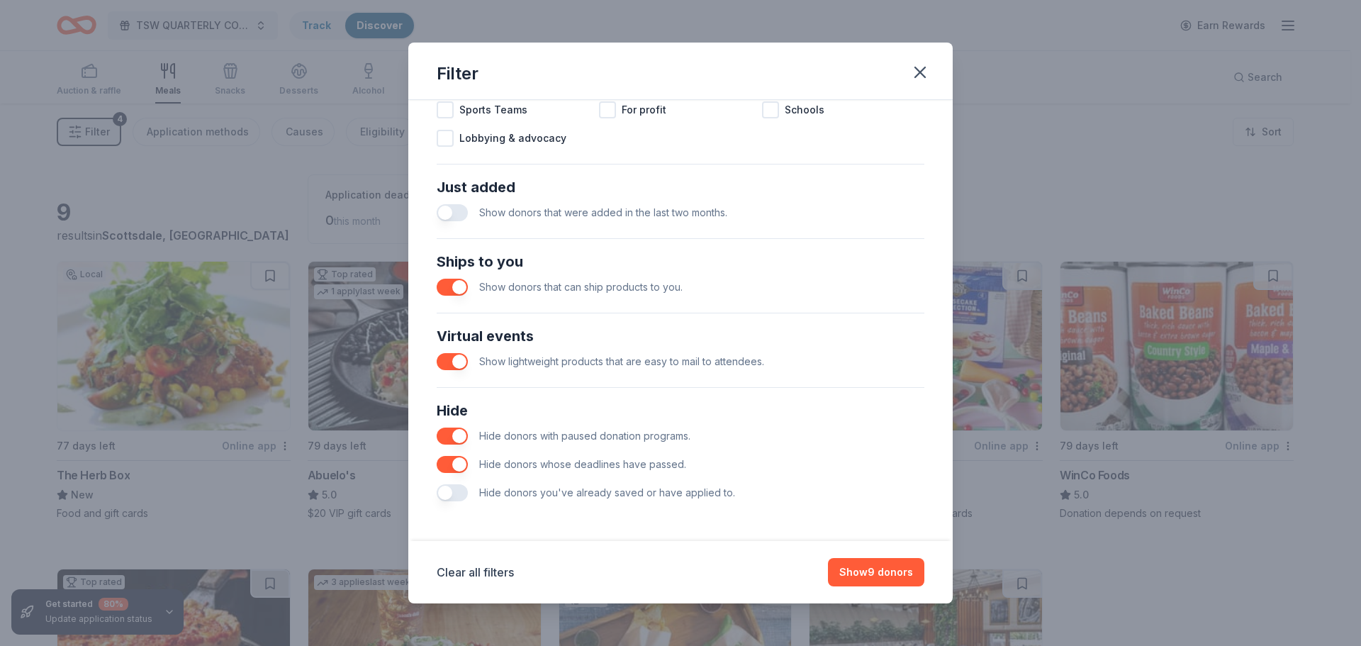
click at [447, 213] on button "button" at bounding box center [452, 212] width 31 height 17
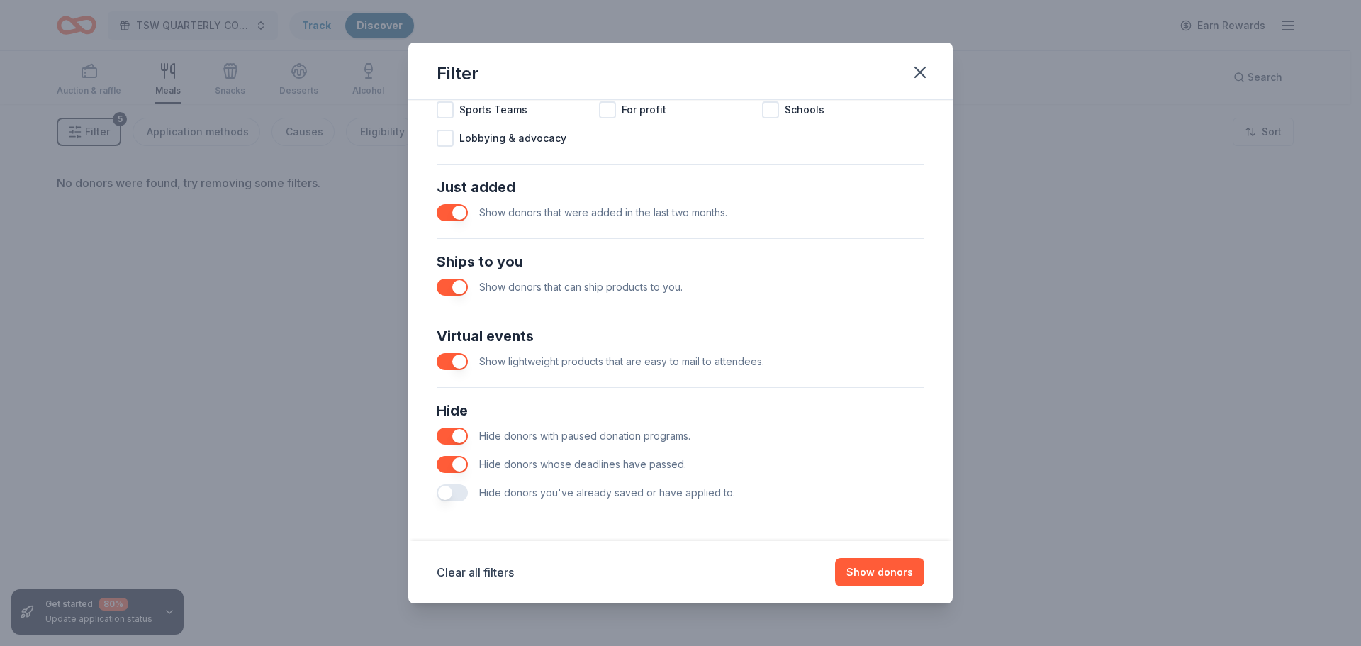
click at [452, 436] on button "button" at bounding box center [452, 435] width 31 height 17
click at [449, 495] on button "button" at bounding box center [452, 492] width 31 height 17
click at [456, 489] on button "button" at bounding box center [452, 492] width 31 height 17
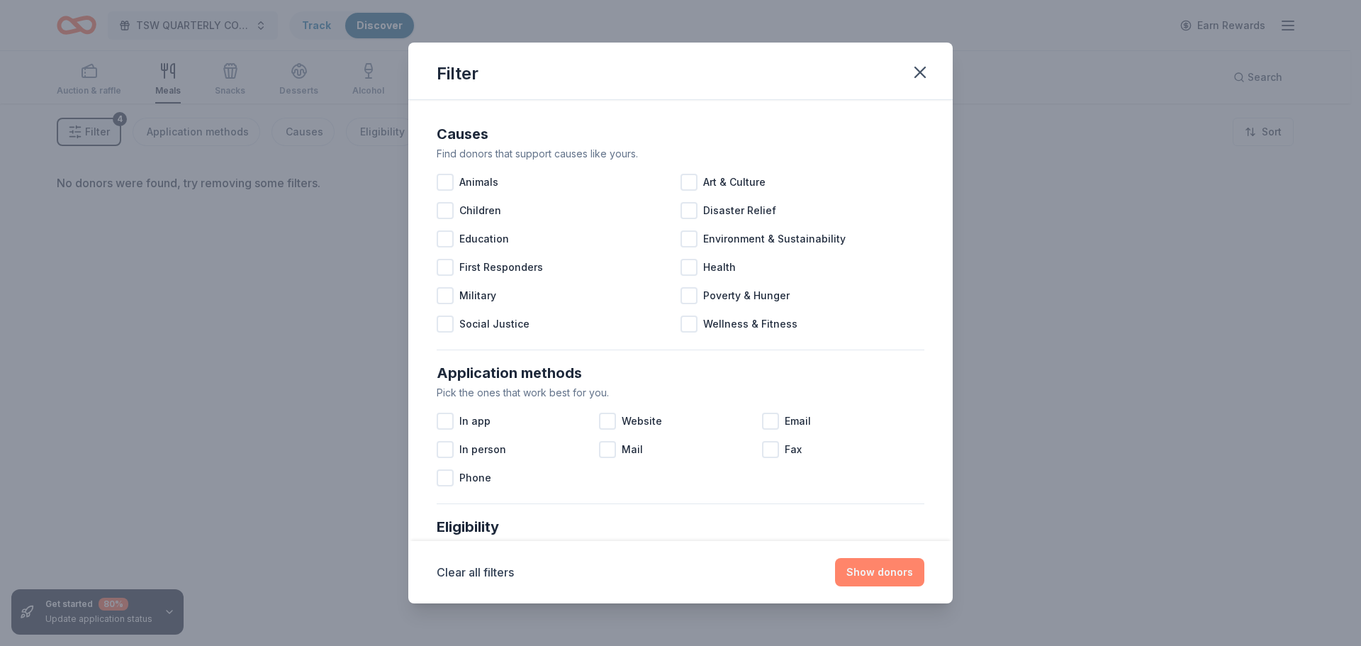
click at [876, 571] on button "Show donors" at bounding box center [879, 572] width 89 height 28
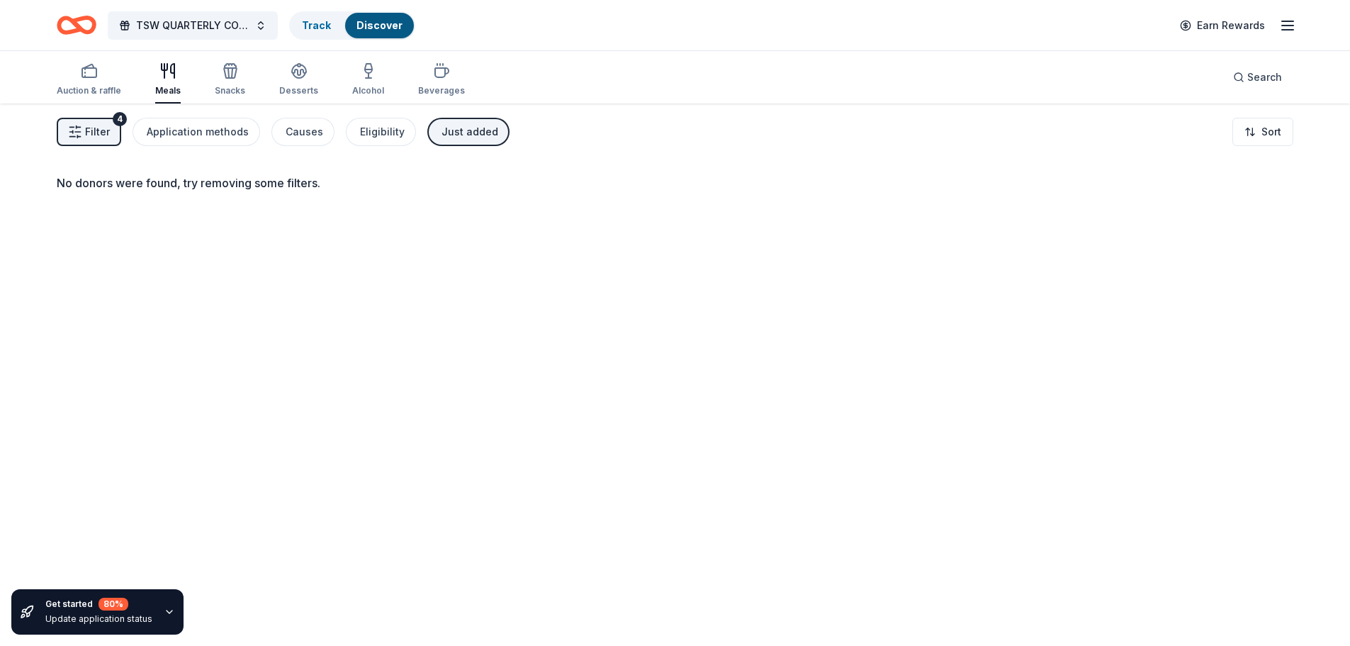
click at [95, 131] on span "Filter" at bounding box center [97, 131] width 25 height 17
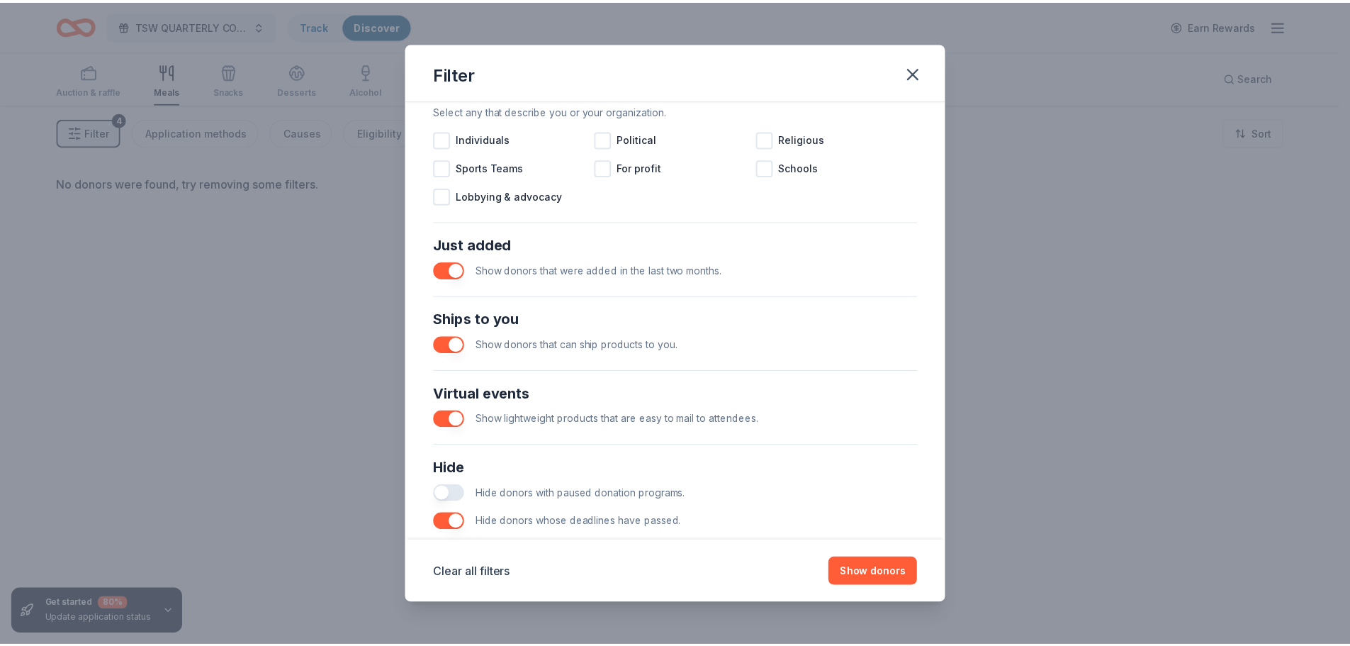
scroll to position [493, 0]
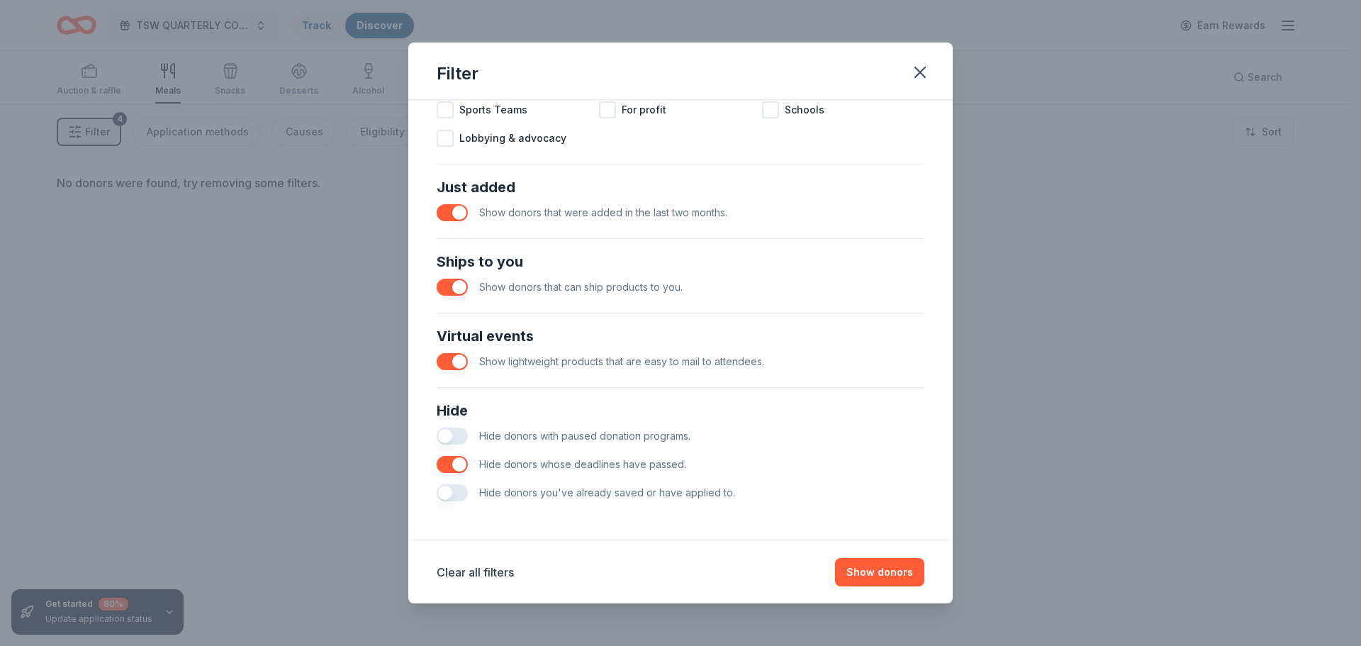
click at [459, 206] on button "button" at bounding box center [452, 212] width 31 height 17
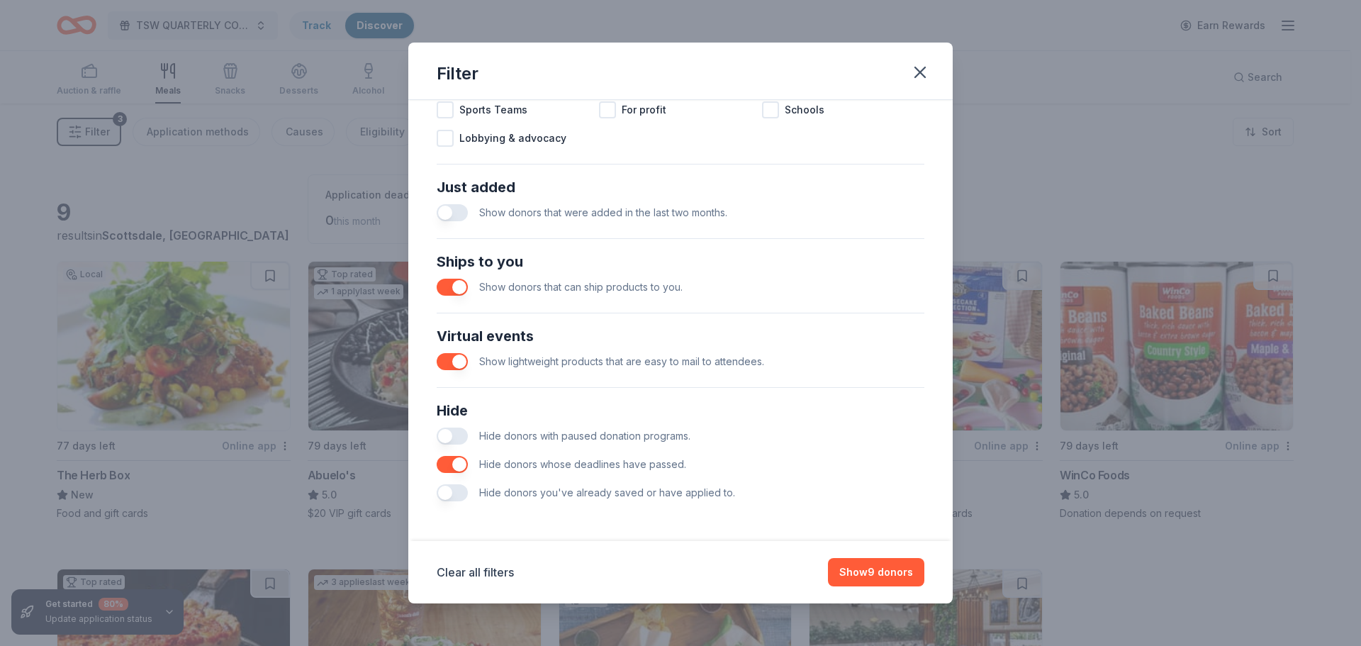
click at [446, 491] on button "button" at bounding box center [452, 492] width 31 height 17
click at [457, 487] on button "button" at bounding box center [452, 492] width 31 height 17
click at [449, 495] on button "button" at bounding box center [452, 492] width 31 height 17
click at [865, 576] on button "Show 9 donors" at bounding box center [876, 572] width 96 height 28
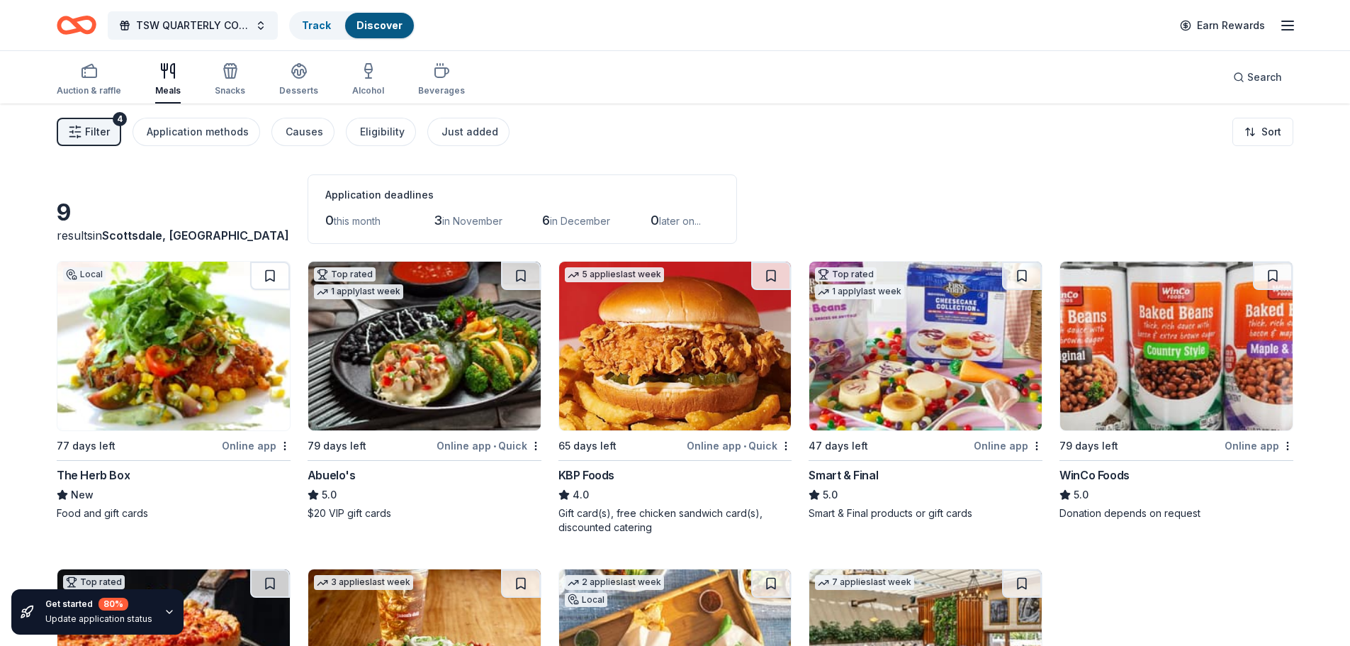
click at [214, 362] on img at bounding box center [173, 346] width 233 height 169
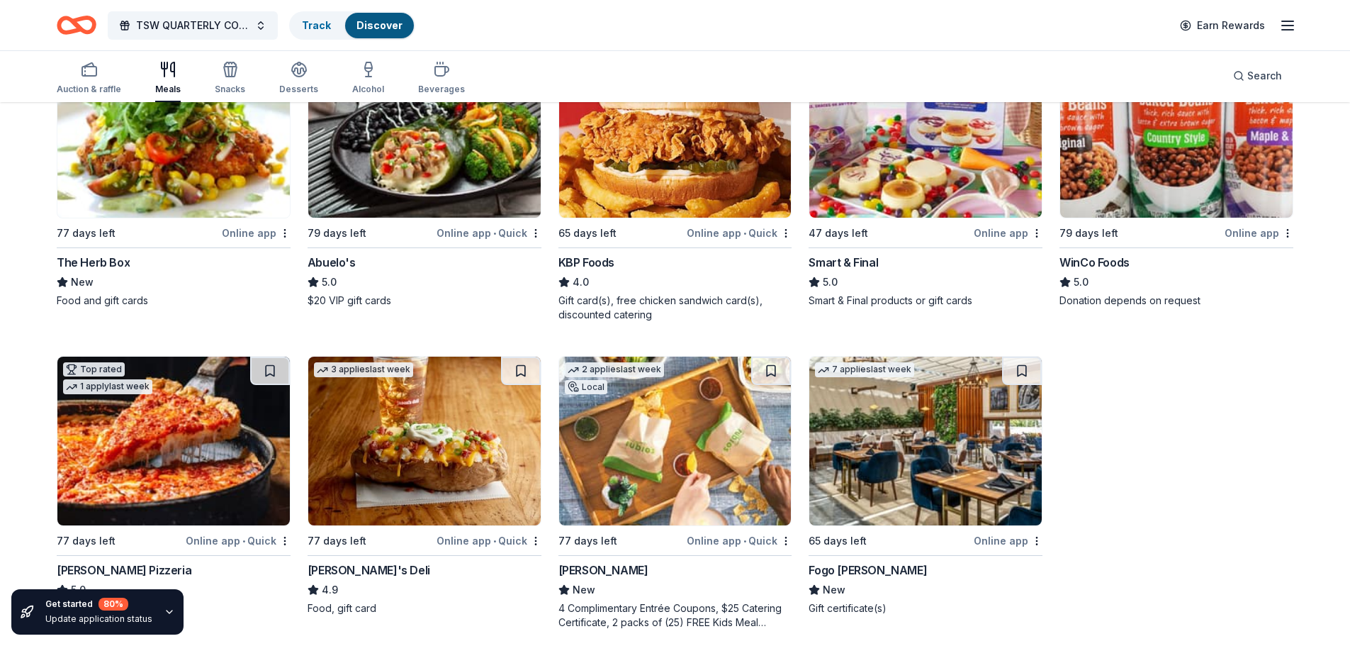
scroll to position [225, 0]
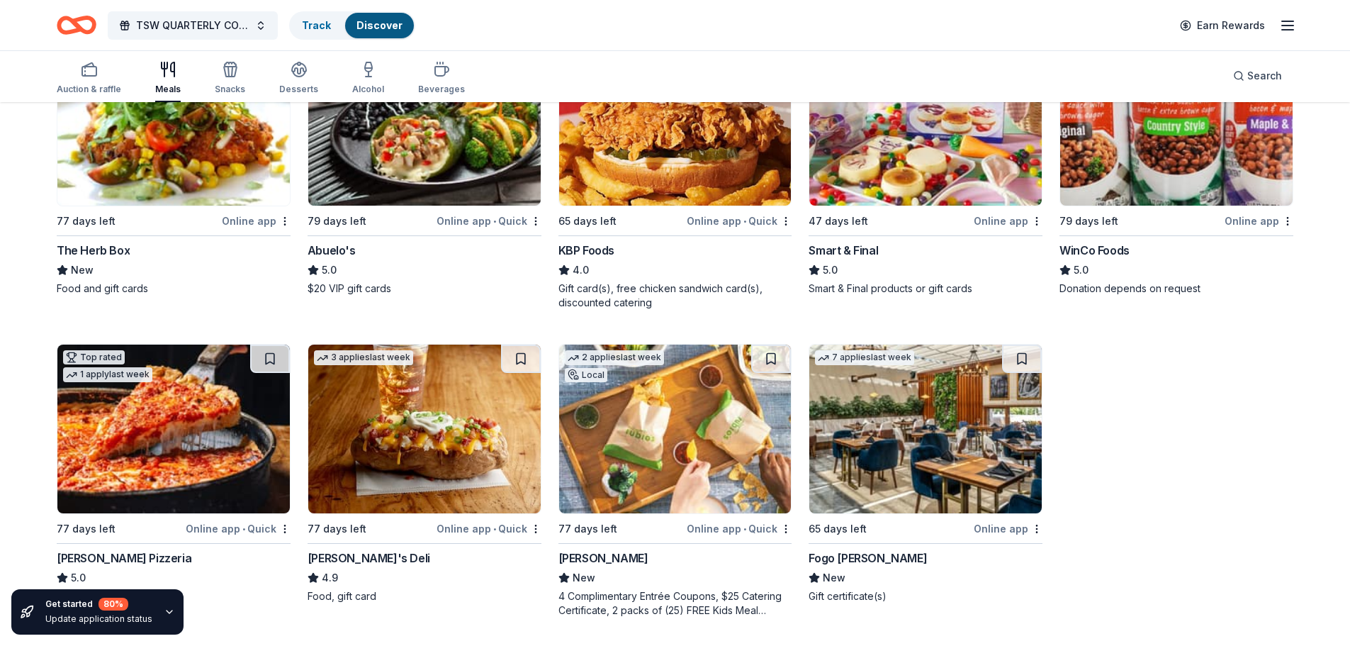
click at [679, 492] on img at bounding box center [675, 429] width 233 height 169
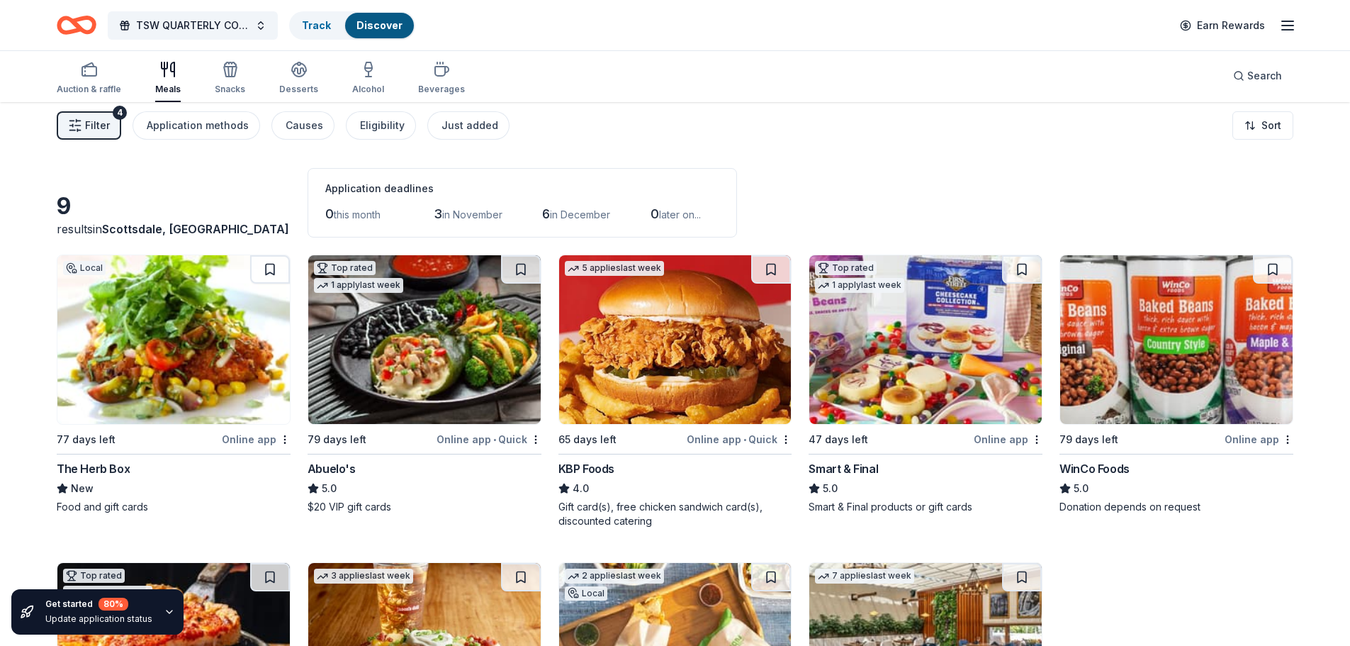
scroll to position [0, 0]
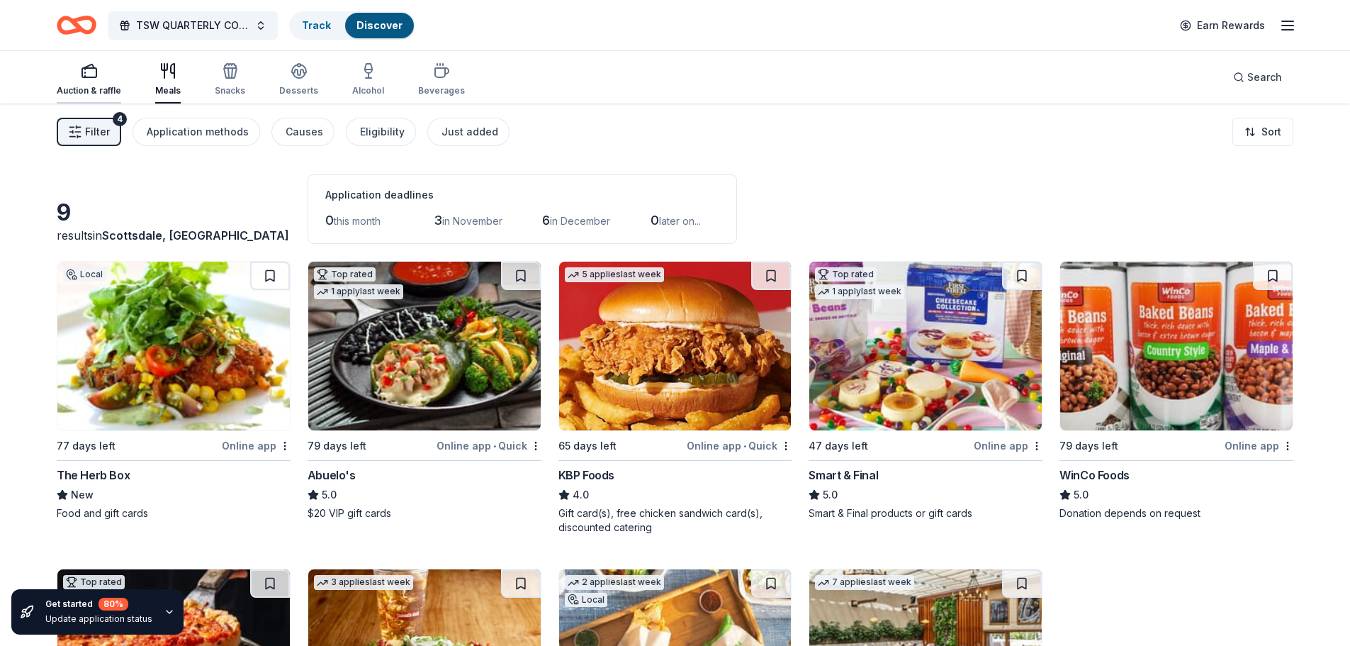
click at [81, 74] on icon "button" at bounding box center [89, 70] width 17 height 17
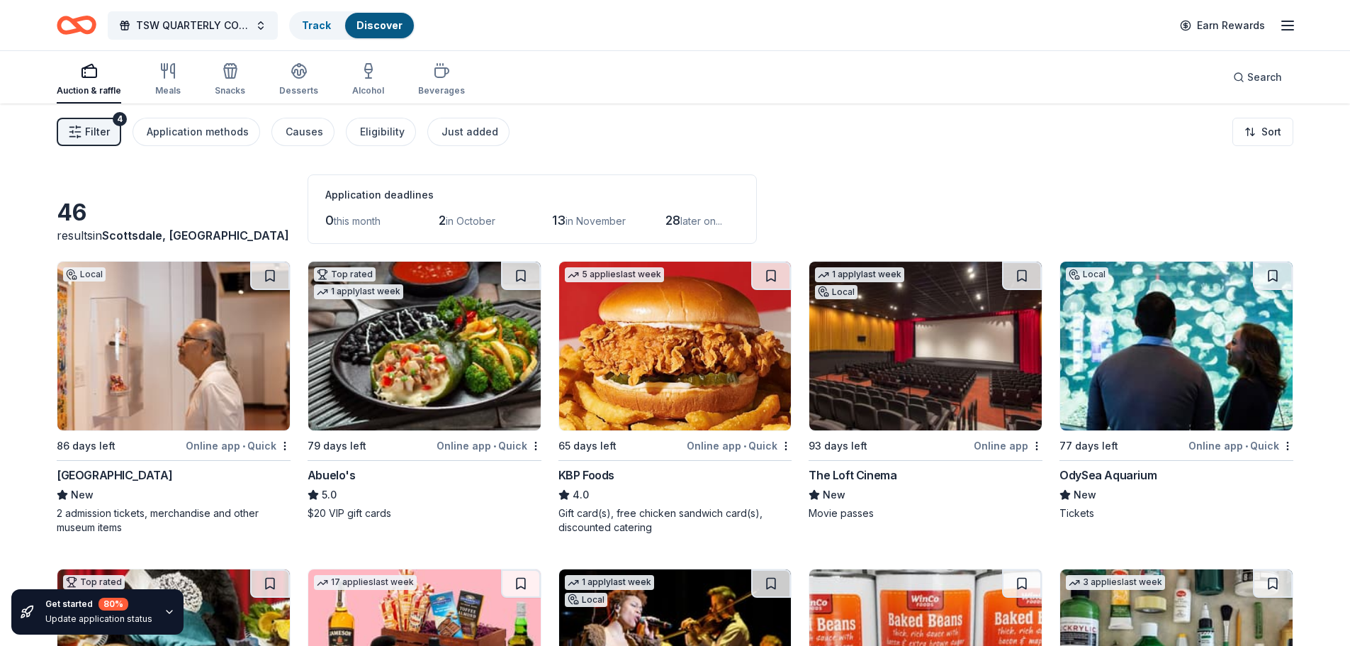
click at [953, 401] on img at bounding box center [926, 346] width 233 height 169
click at [1177, 362] on img at bounding box center [1176, 346] width 233 height 169
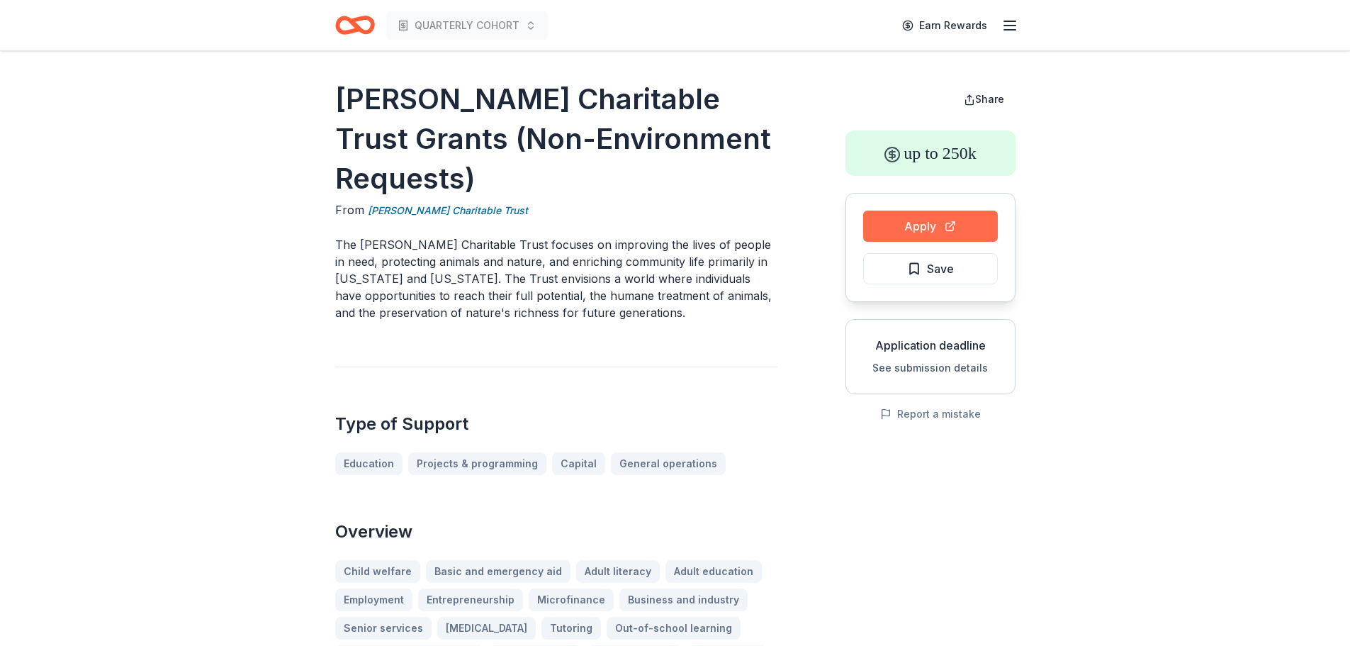
click at [905, 228] on button "Apply" at bounding box center [930, 226] width 135 height 31
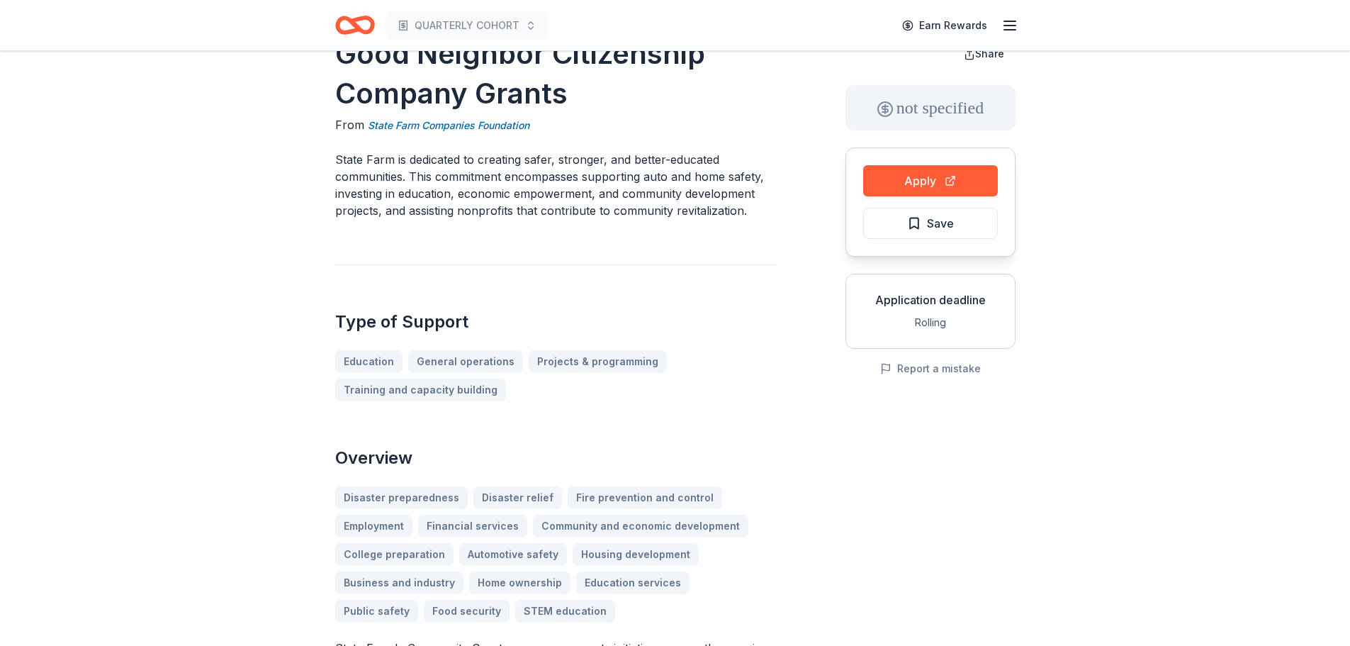
scroll to position [71, 0]
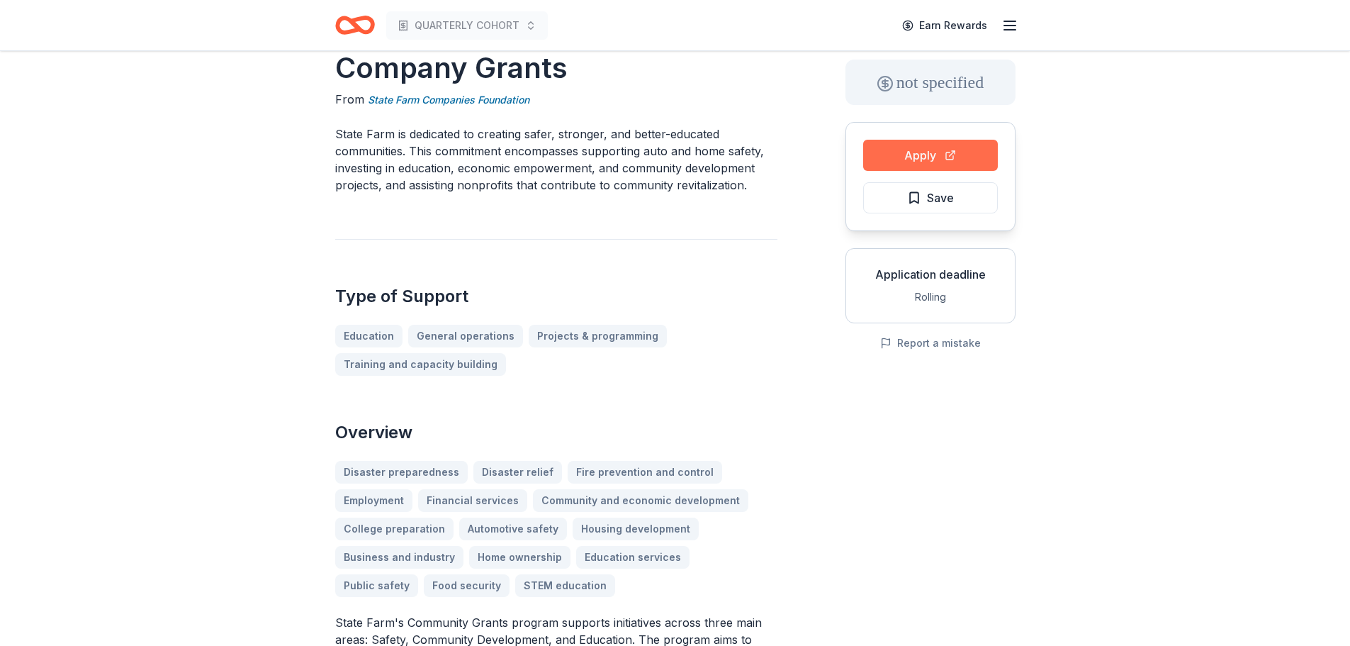
click at [923, 157] on button "Apply" at bounding box center [930, 155] width 135 height 31
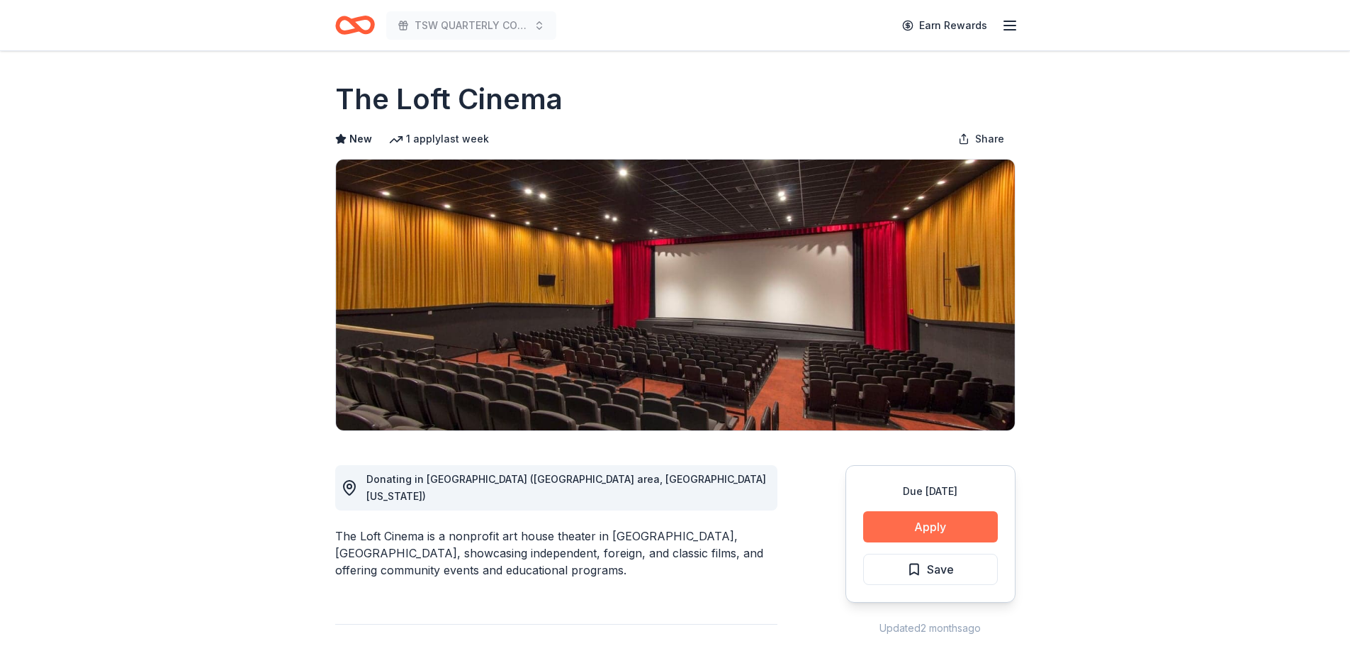
click at [951, 524] on button "Apply" at bounding box center [930, 526] width 135 height 31
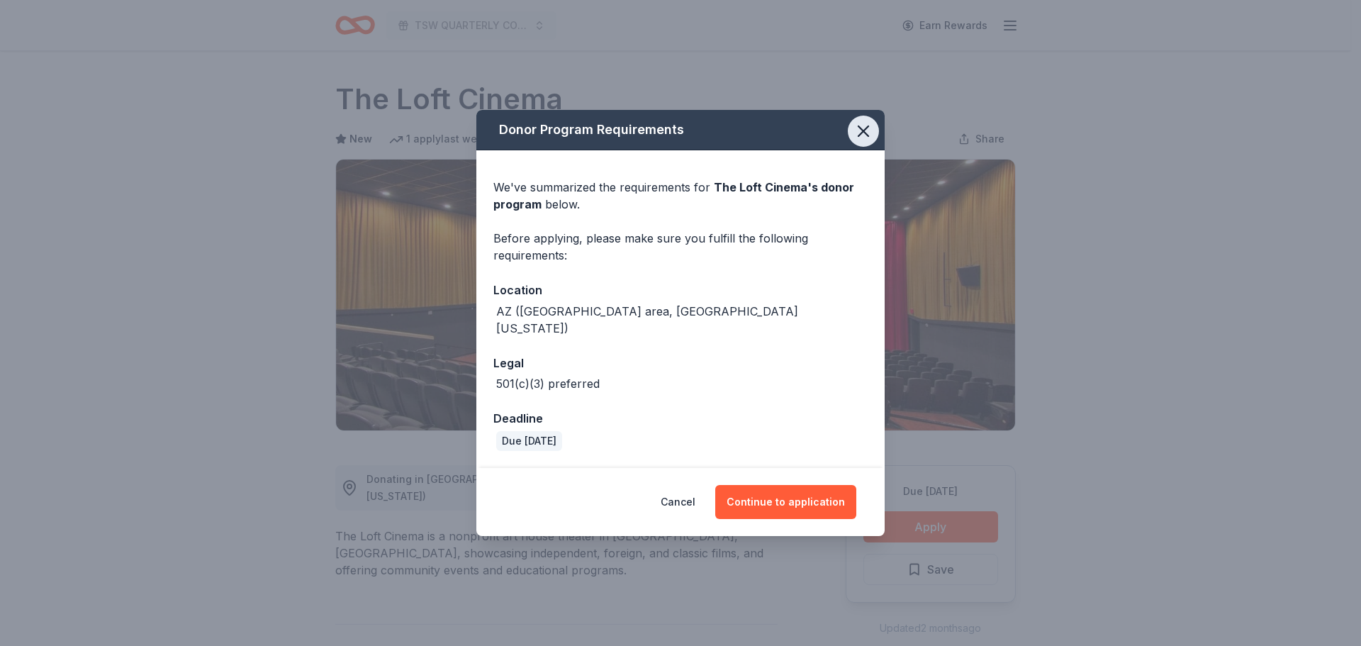
click at [858, 140] on icon "button" at bounding box center [864, 131] width 20 height 20
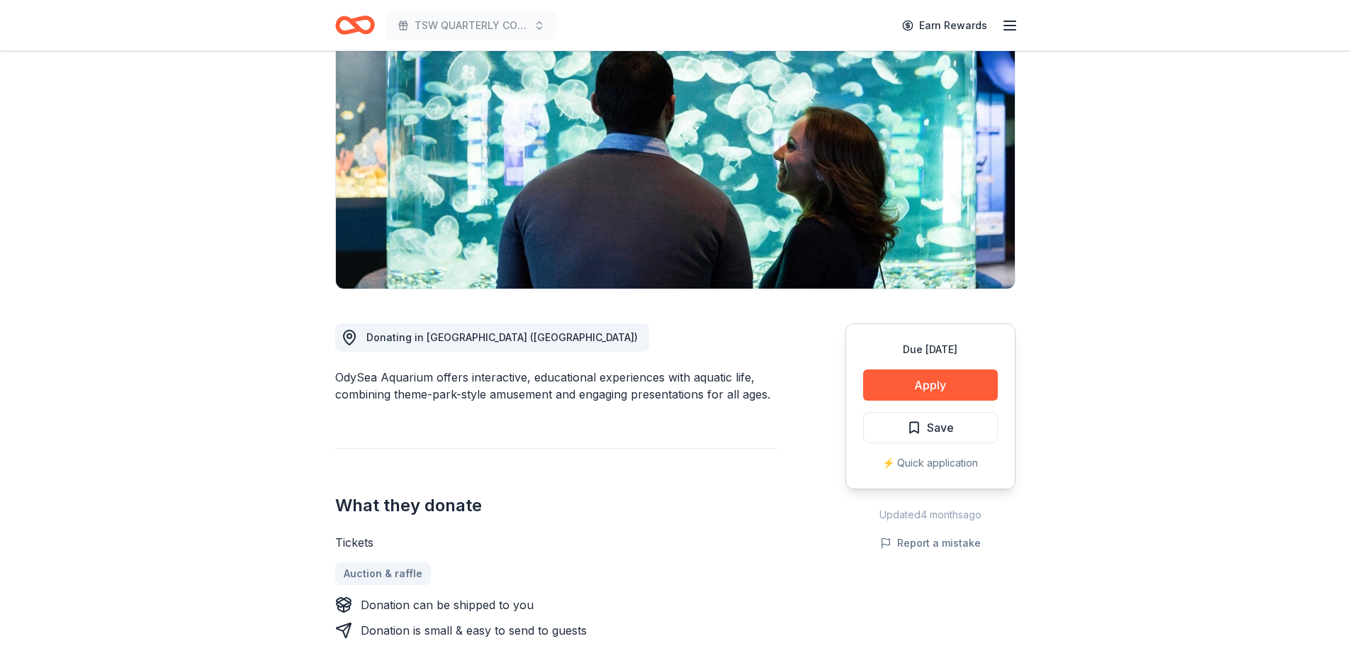
scroll to position [213, 0]
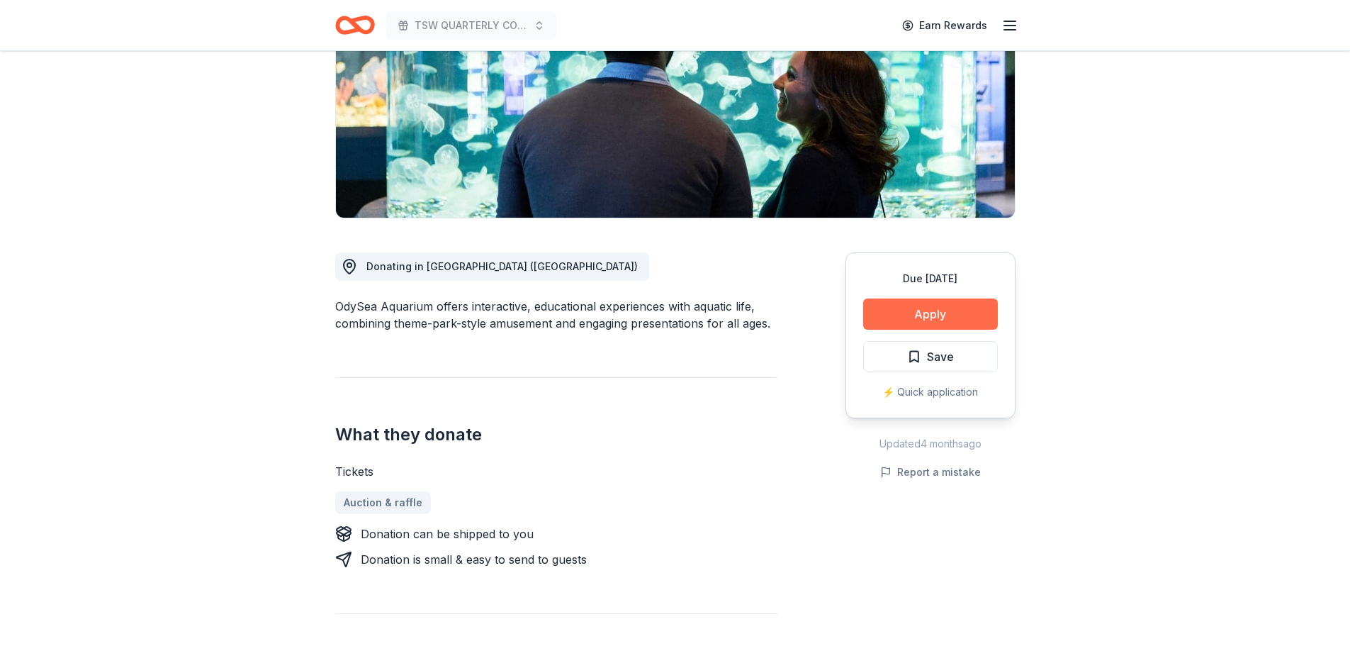
click at [893, 308] on button "Apply" at bounding box center [930, 313] width 135 height 31
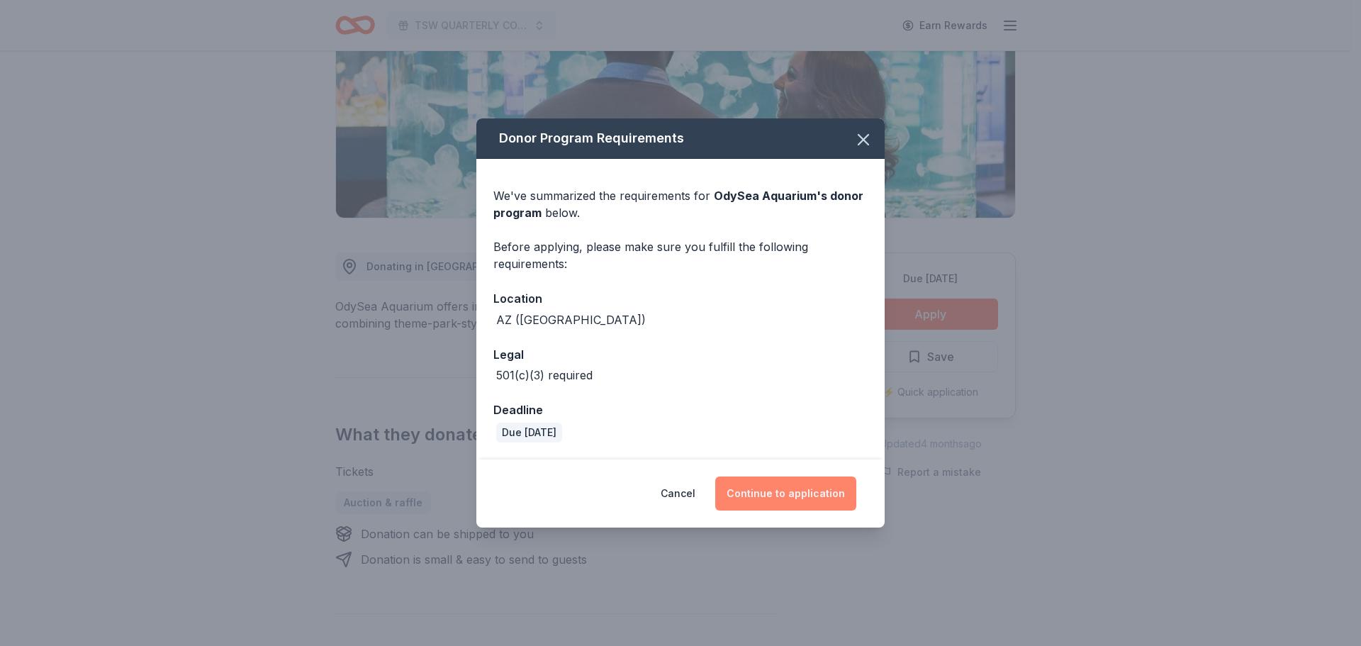
click at [773, 486] on button "Continue to application" at bounding box center [785, 493] width 141 height 34
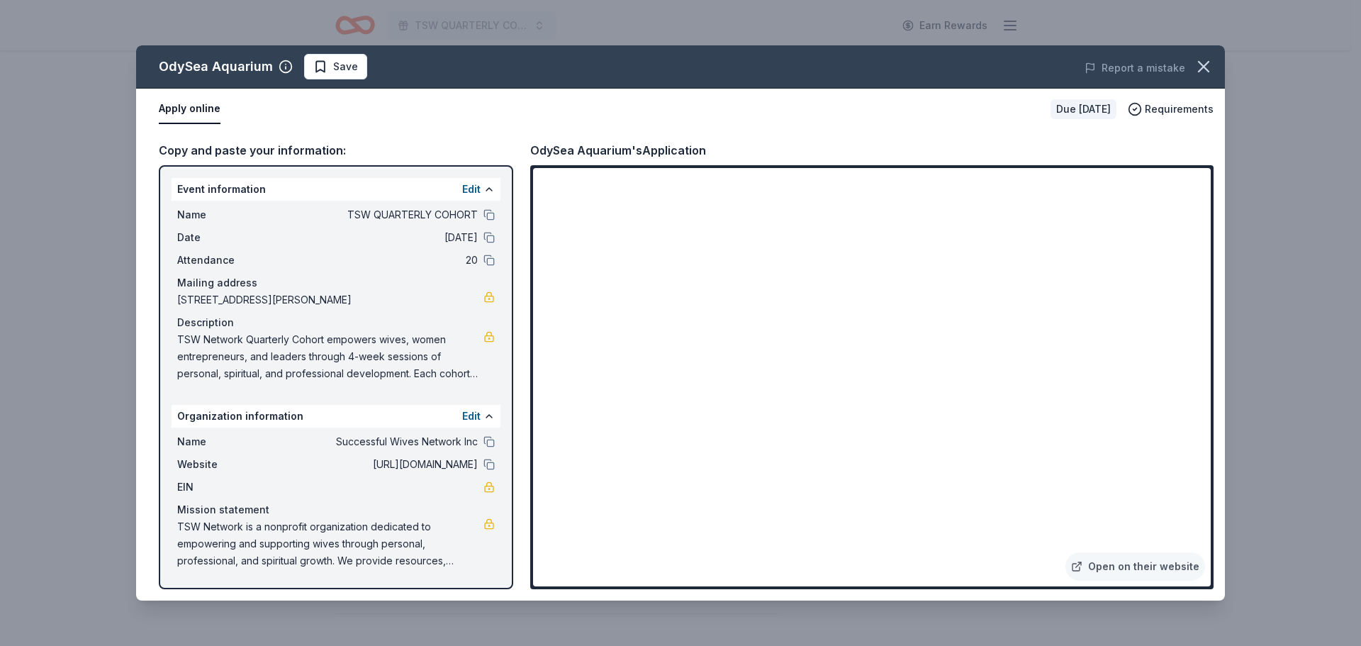
drag, startPoint x: 327, startPoint y: 62, endPoint x: 341, endPoint y: 61, distance: 14.2
click at [327, 62] on span "Save" at bounding box center [335, 66] width 45 height 17
click at [1202, 63] on icon "button" at bounding box center [1204, 67] width 20 height 20
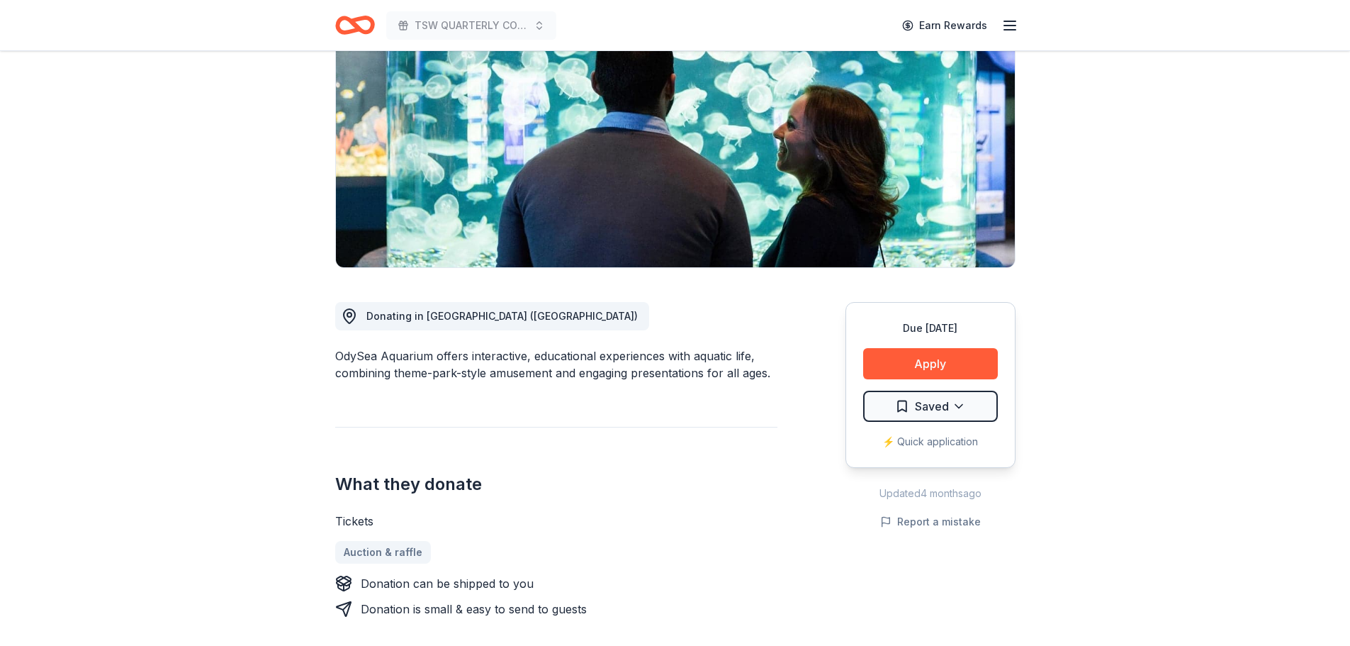
scroll to position [142, 0]
